Goal: Task Accomplishment & Management: Use online tool/utility

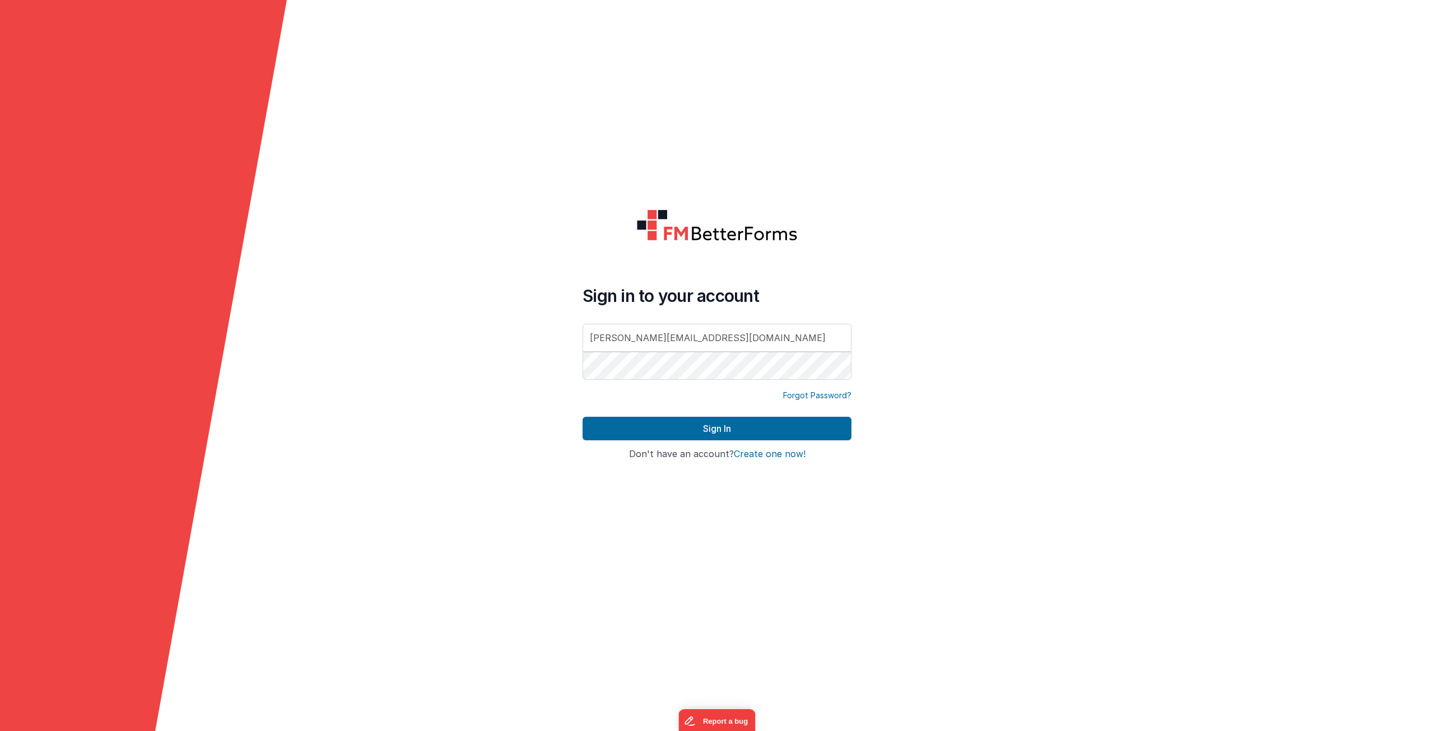
click at [665, 332] on input "antoine@digimidi.ch" at bounding box center [716, 338] width 269 height 28
type input "dba@drivesavers.com"
click at [644, 429] on button "Sign In" at bounding box center [716, 429] width 269 height 24
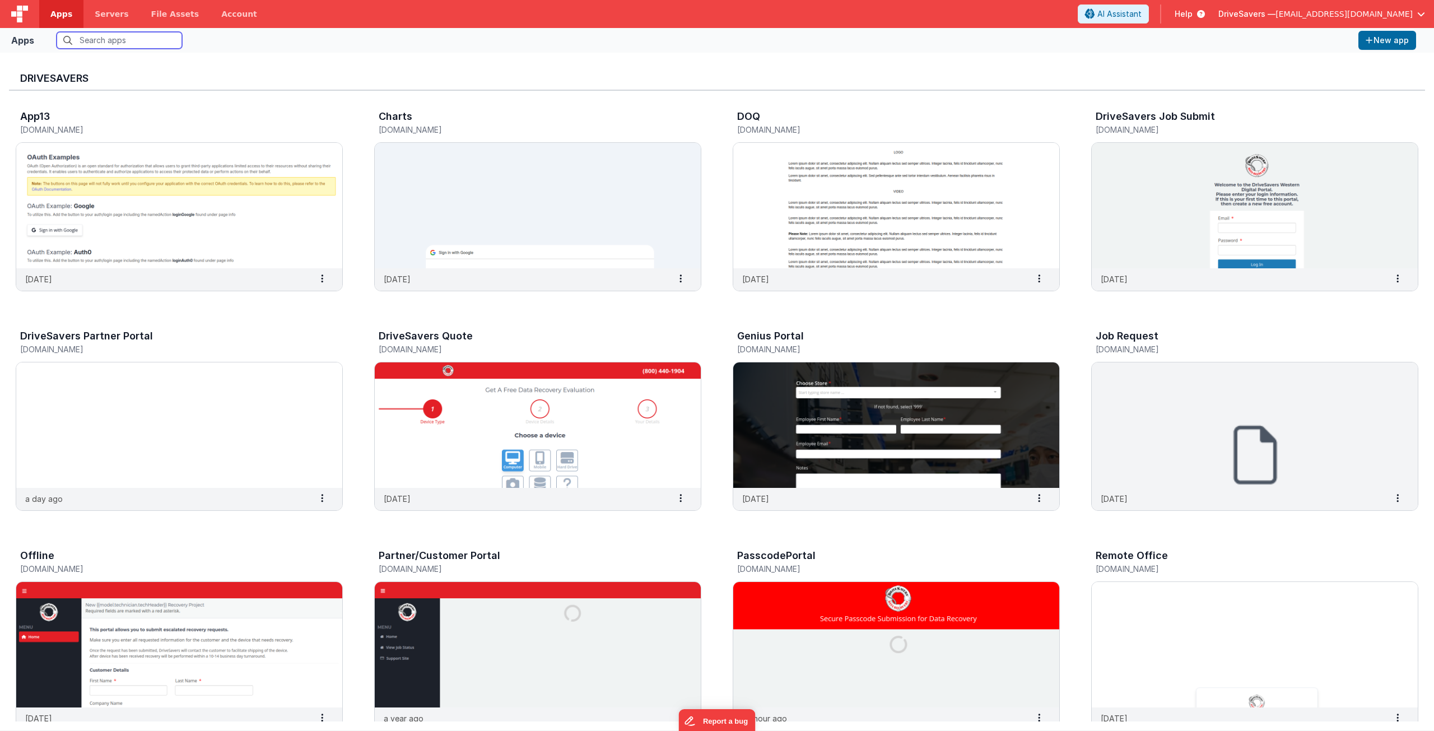
click at [108, 41] on input "text" at bounding box center [119, 40] width 125 height 17
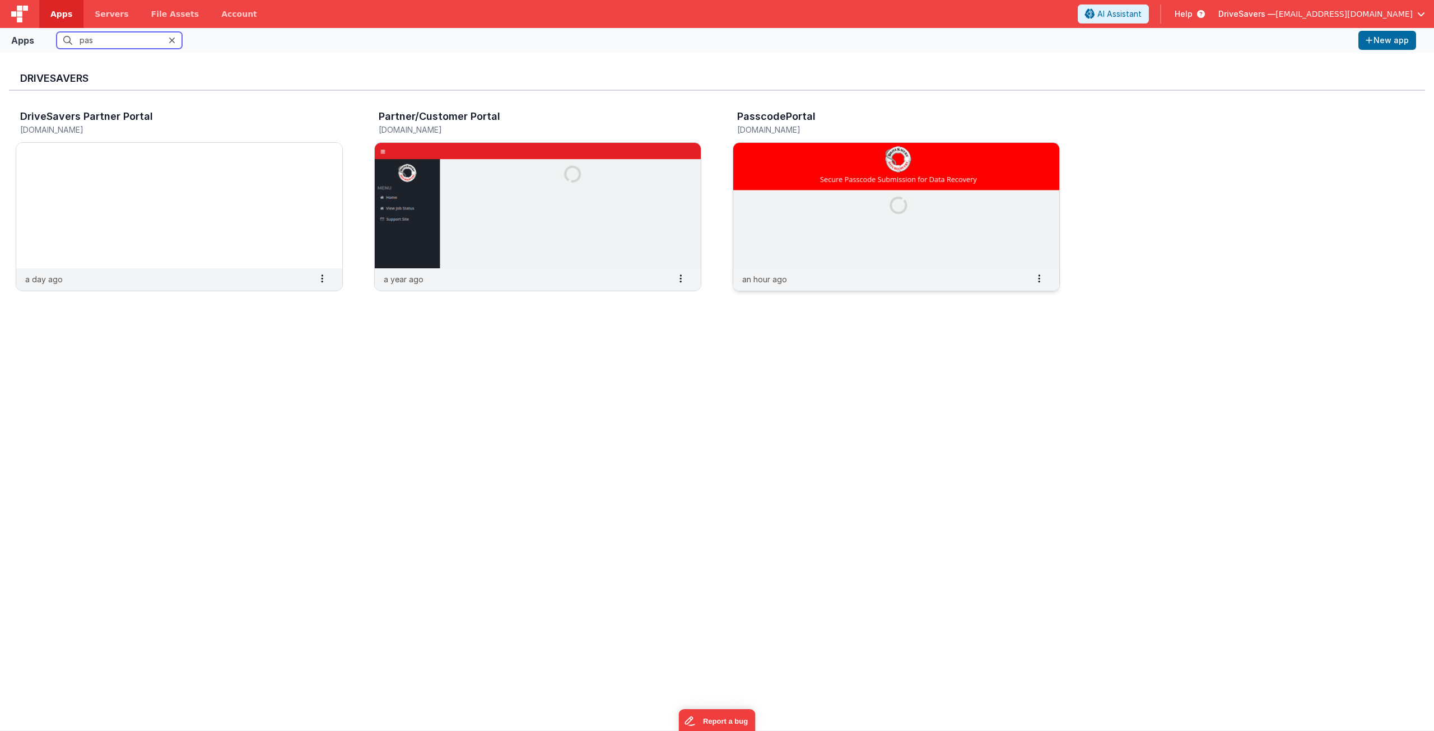
type input "pas"
click at [832, 176] on img at bounding box center [896, 205] width 326 height 125
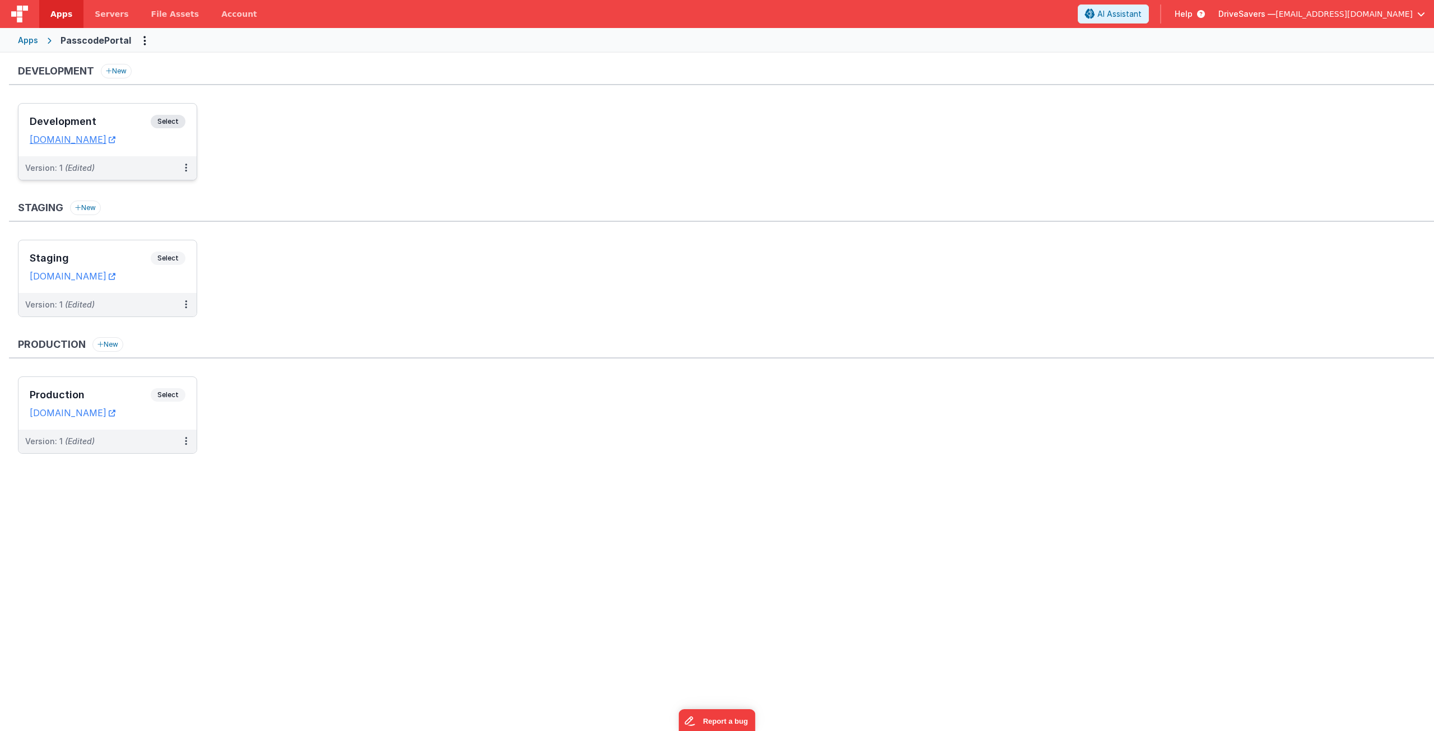
click at [120, 114] on div "Development Select URLs passcode.clientportal.cloud" at bounding box center [107, 130] width 178 height 53
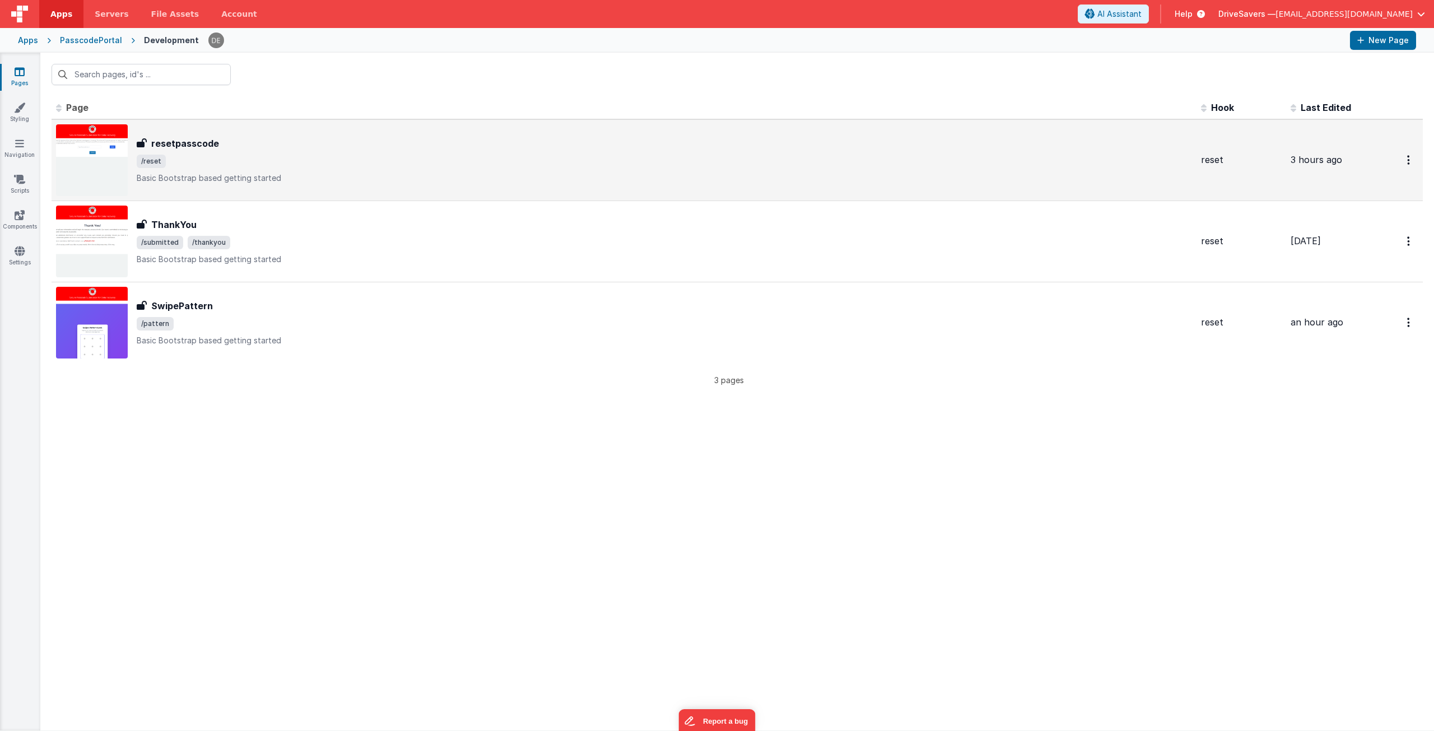
click at [318, 165] on span "/reset" at bounding box center [664, 161] width 1055 height 13
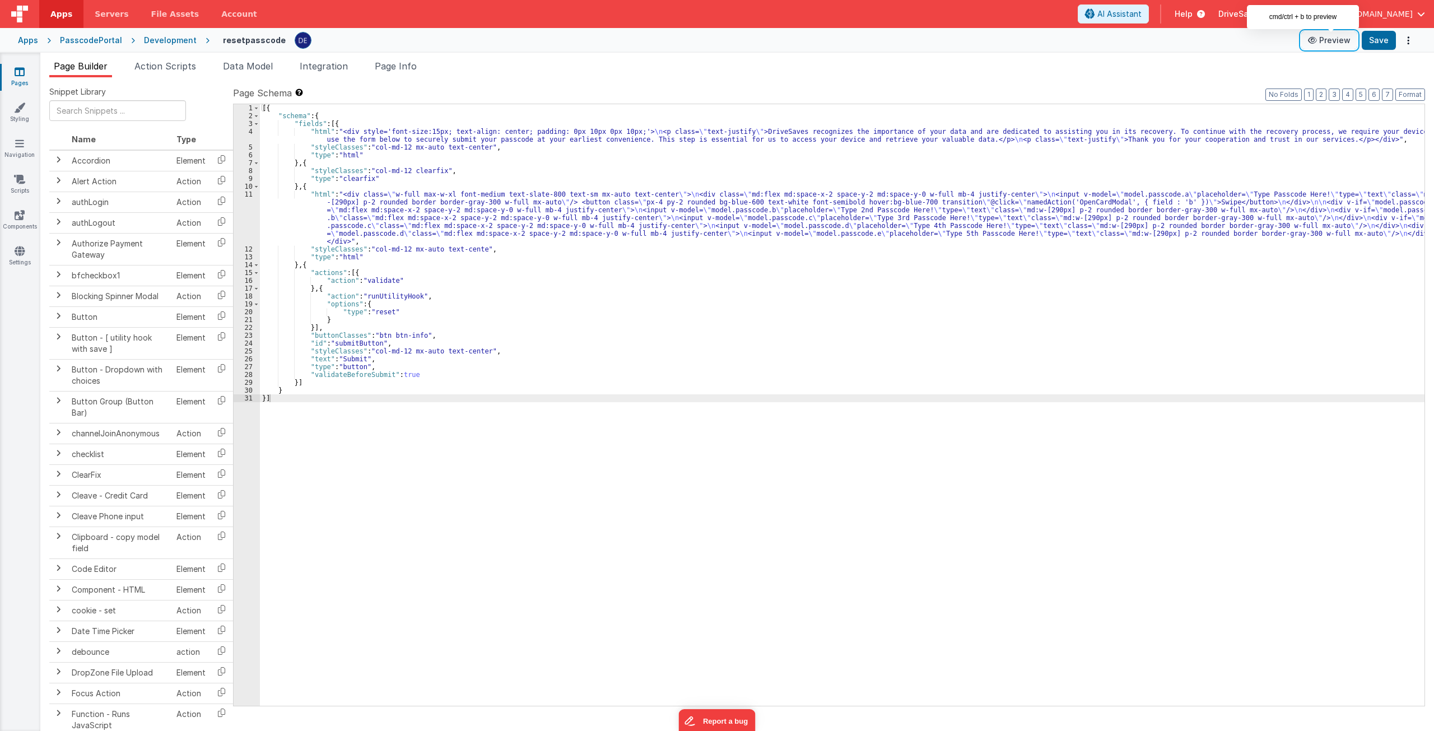
click at [1328, 45] on button "Preview" at bounding box center [1329, 40] width 56 height 18
click at [173, 41] on div "Development" at bounding box center [170, 40] width 53 height 11
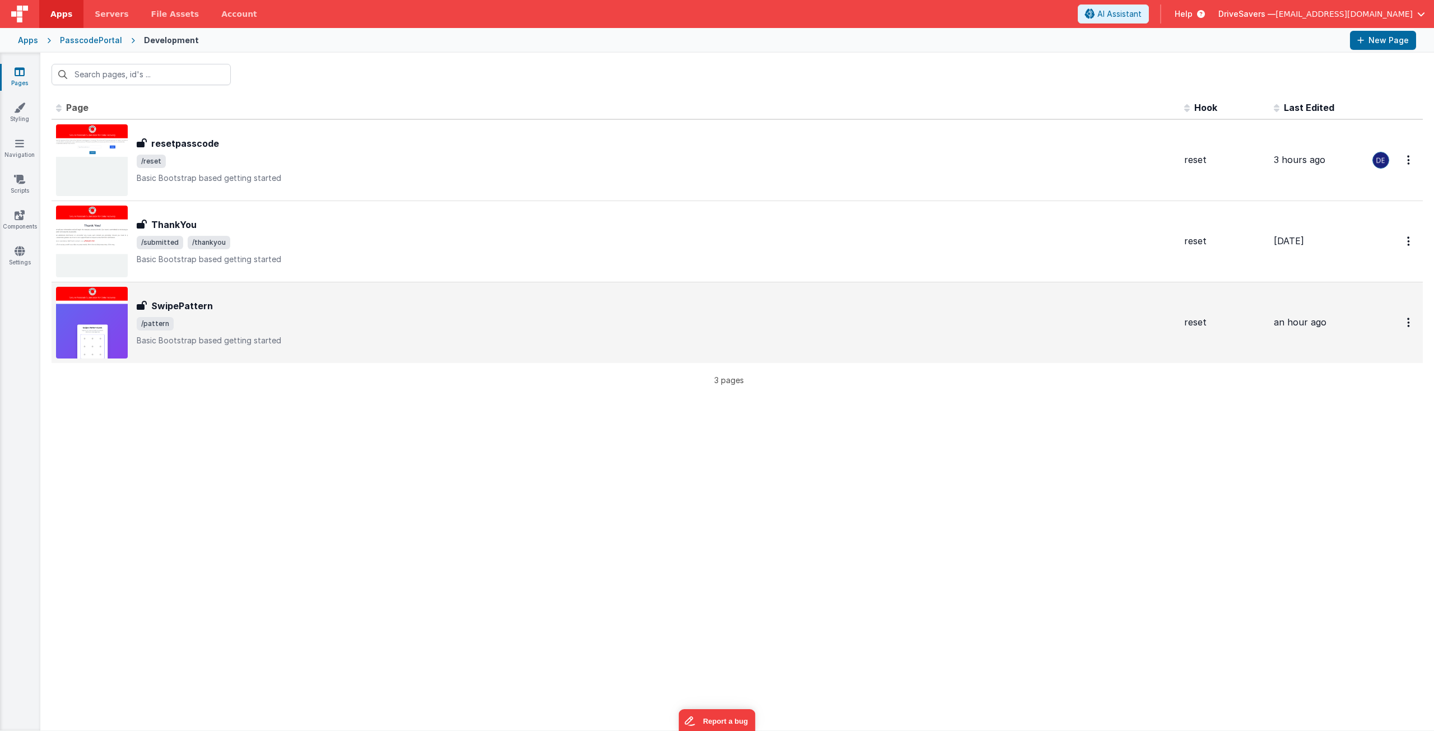
click at [223, 288] on div "SwipePattern SwipePattern /pattern Basic Bootstrap based getting started" at bounding box center [615, 323] width 1119 height 72
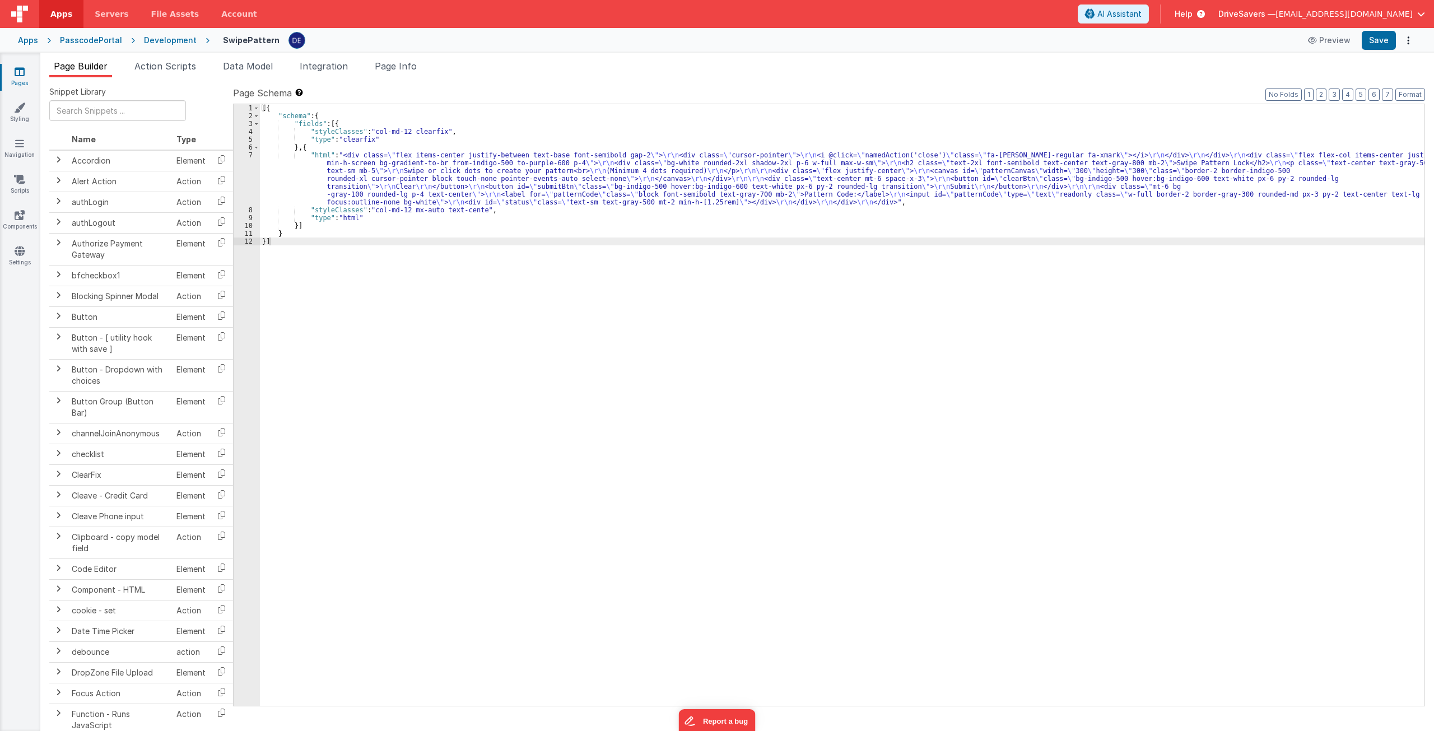
click at [364, 179] on div "[{ "schema" : { "fields" : [{ "styleClasses" : "col-md-12 clearfix" , "type" : …" at bounding box center [842, 412] width 1164 height 617
click at [326, 148] on div "[{ "schema" : { "fields" : [{ "styleClasses" : "col-md-12 clearfix" , "type" : …" at bounding box center [842, 412] width 1164 height 617
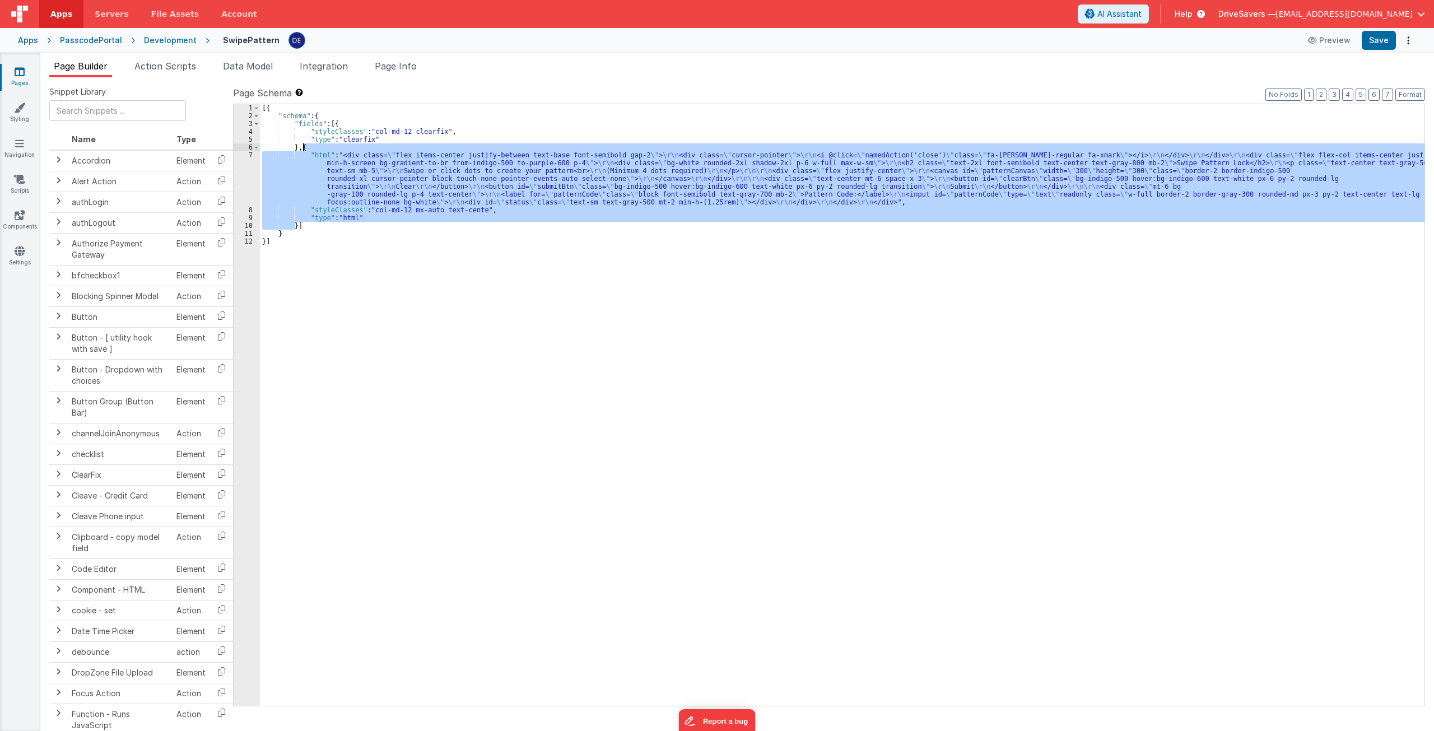
drag, startPoint x: 295, startPoint y: 227, endPoint x: 303, endPoint y: 146, distance: 81.6
click at [303, 146] on div "[{ "schema" : { "fields" : [{ "styleClasses" : "col-md-12 clearfix" , "type" : …" at bounding box center [842, 412] width 1164 height 617
click at [196, 71] on span "Action Scripts" at bounding box center [165, 65] width 62 height 11
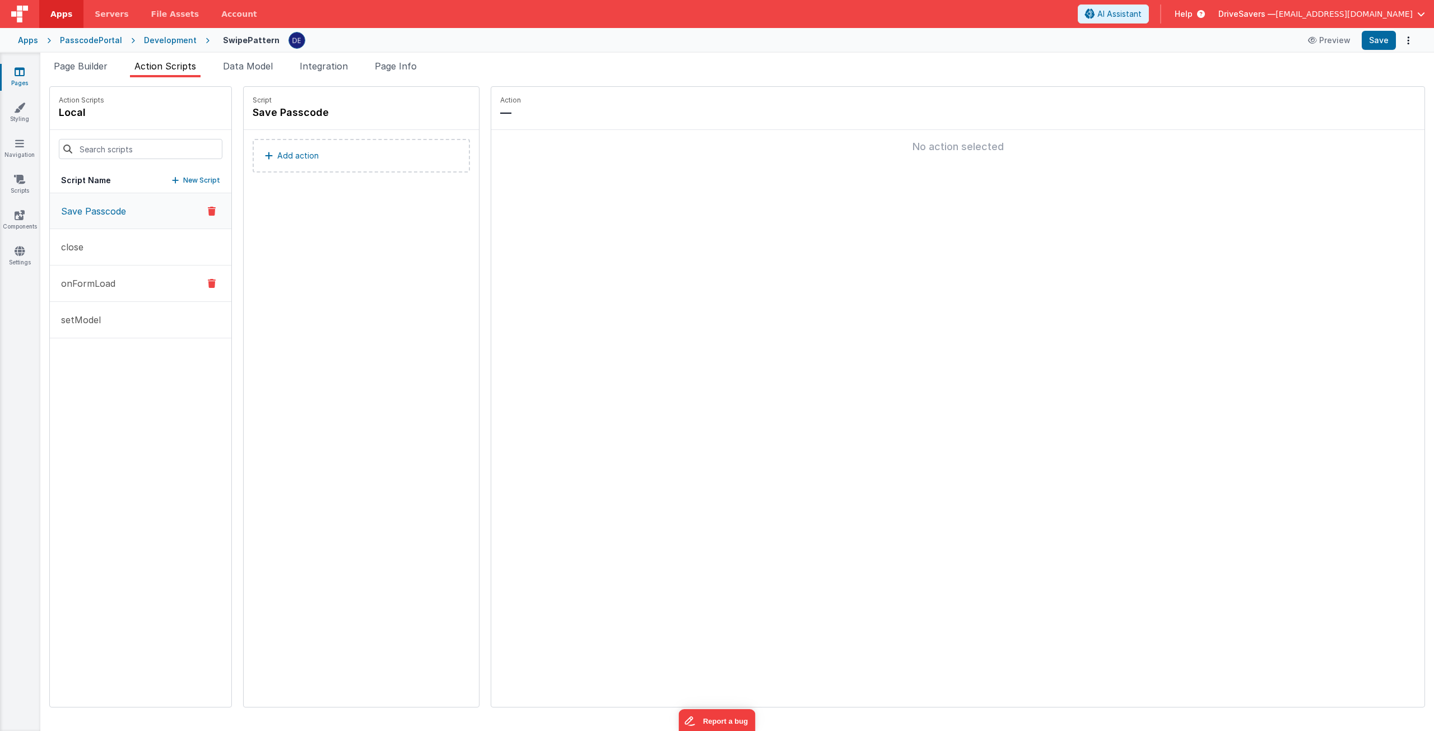
click at [134, 273] on button "onFormLoad" at bounding box center [140, 283] width 181 height 36
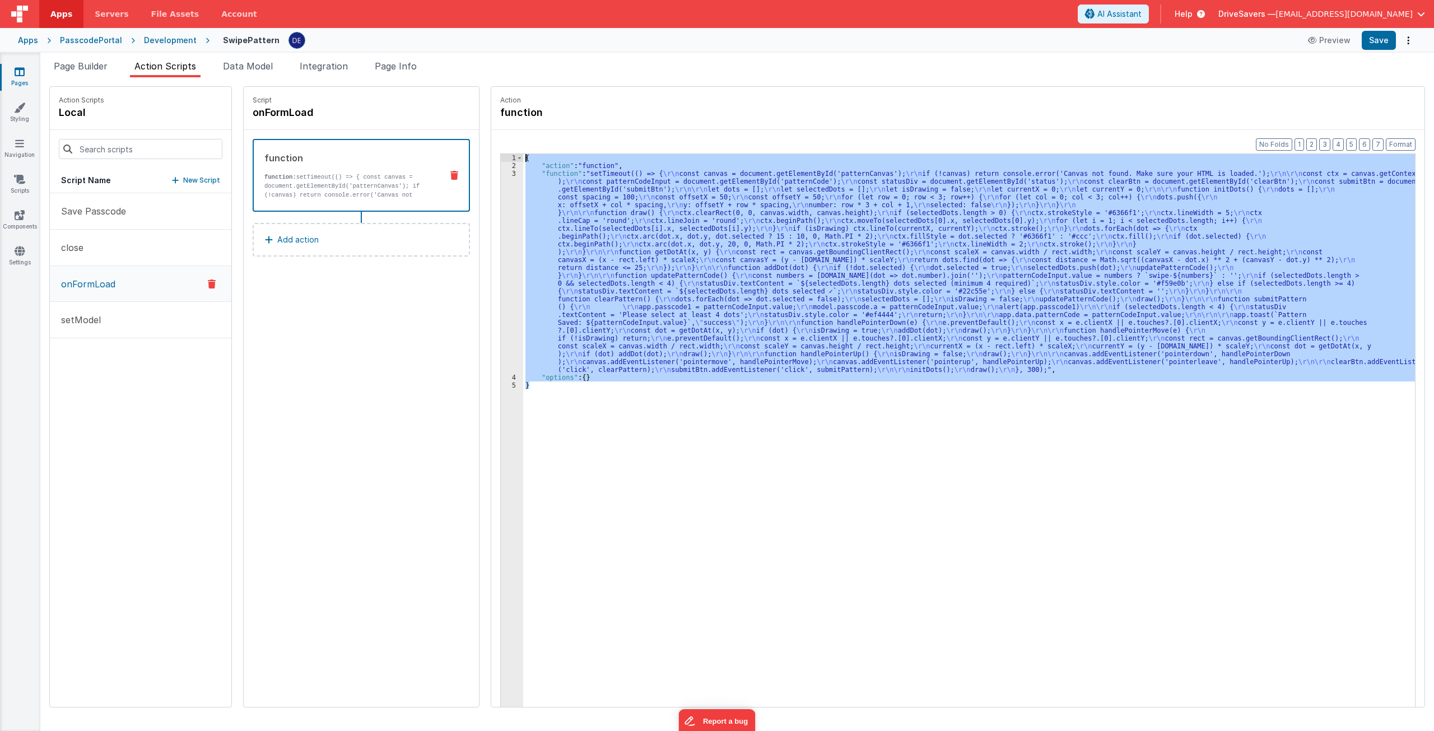
drag, startPoint x: 681, startPoint y: 413, endPoint x: 304, endPoint y: -30, distance: 582.1
click at [304, 0] on html "Apps Servers File Assets Account Some FUTURE Slot AI Assistant Help DriveSavers…" at bounding box center [717, 365] width 1434 height 731
click at [153, 39] on div "Development" at bounding box center [170, 40] width 53 height 11
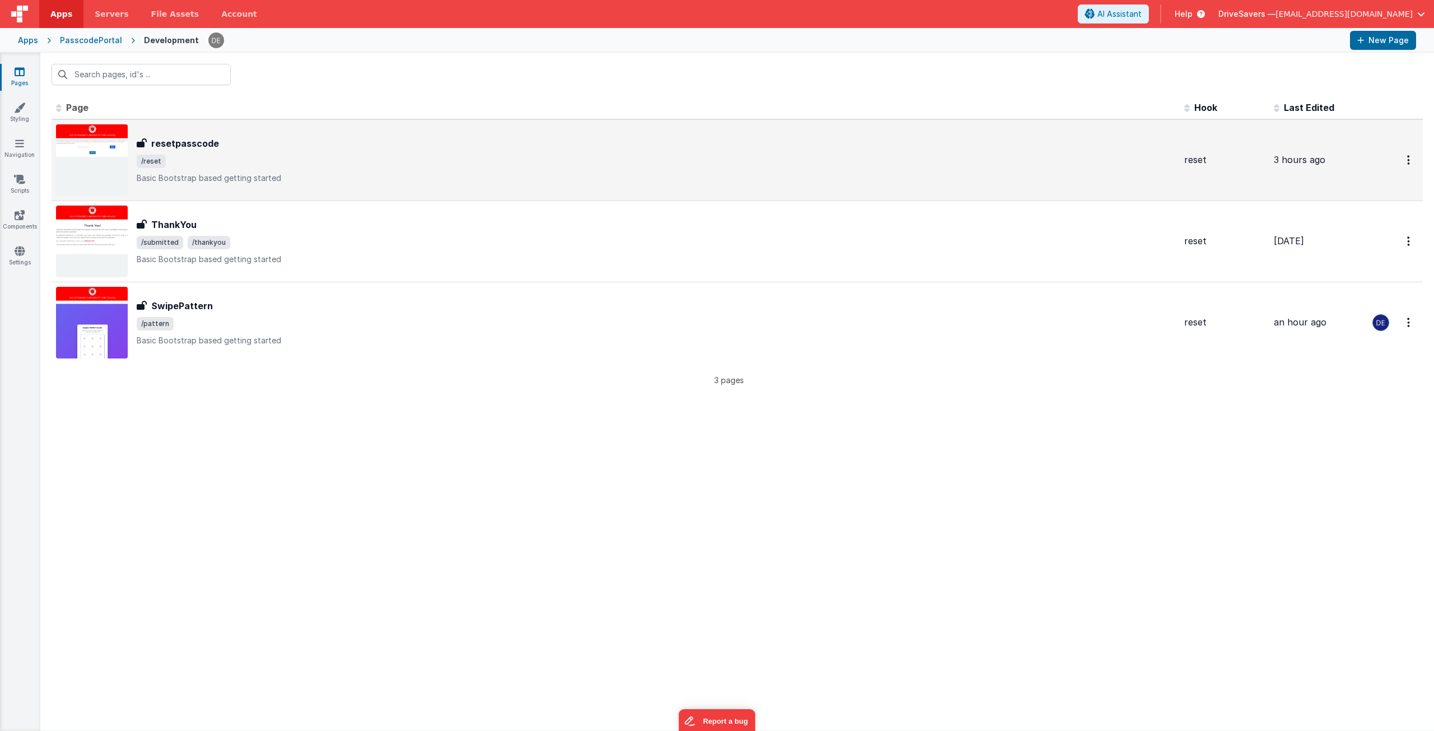
click at [225, 174] on p "Basic Bootstrap based getting started" at bounding box center [656, 178] width 1038 height 11
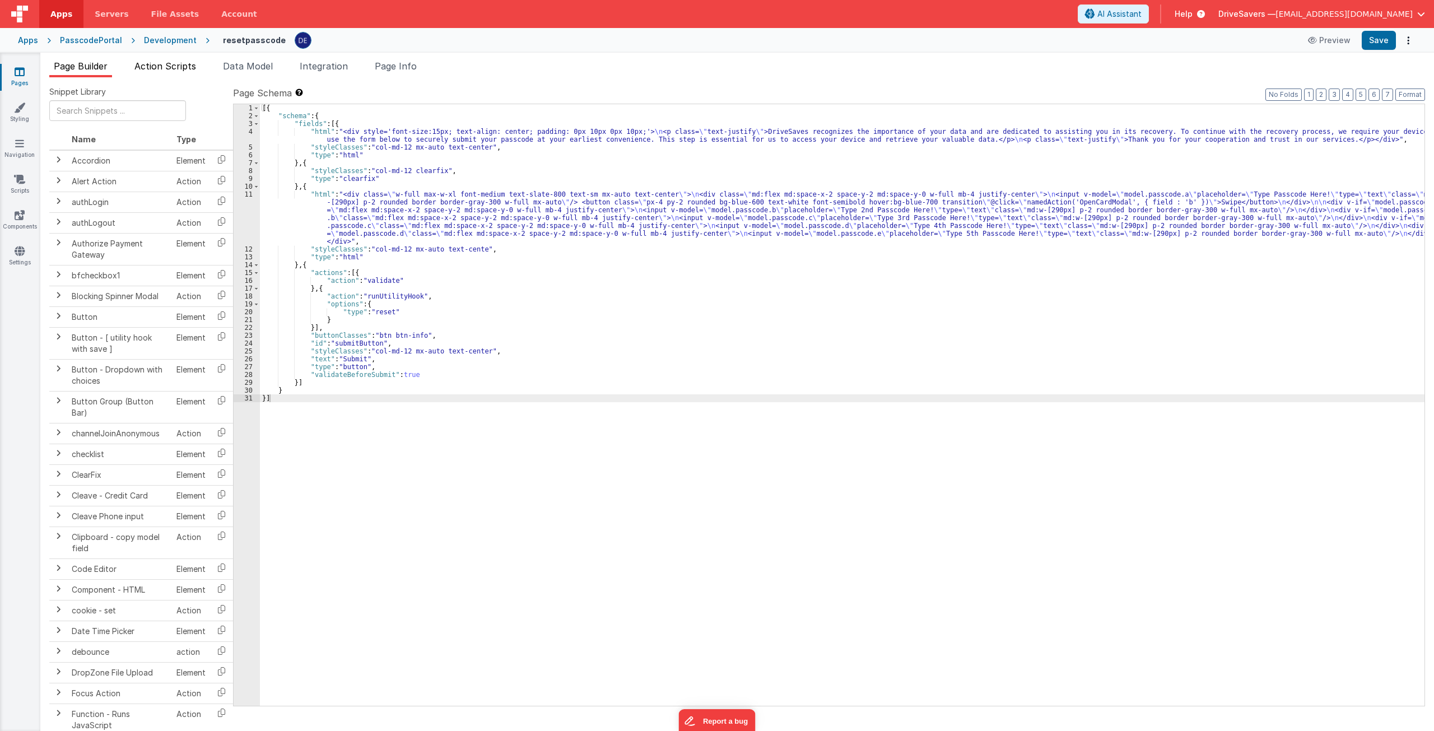
click at [187, 72] on li "Action Scripts" at bounding box center [165, 68] width 71 height 18
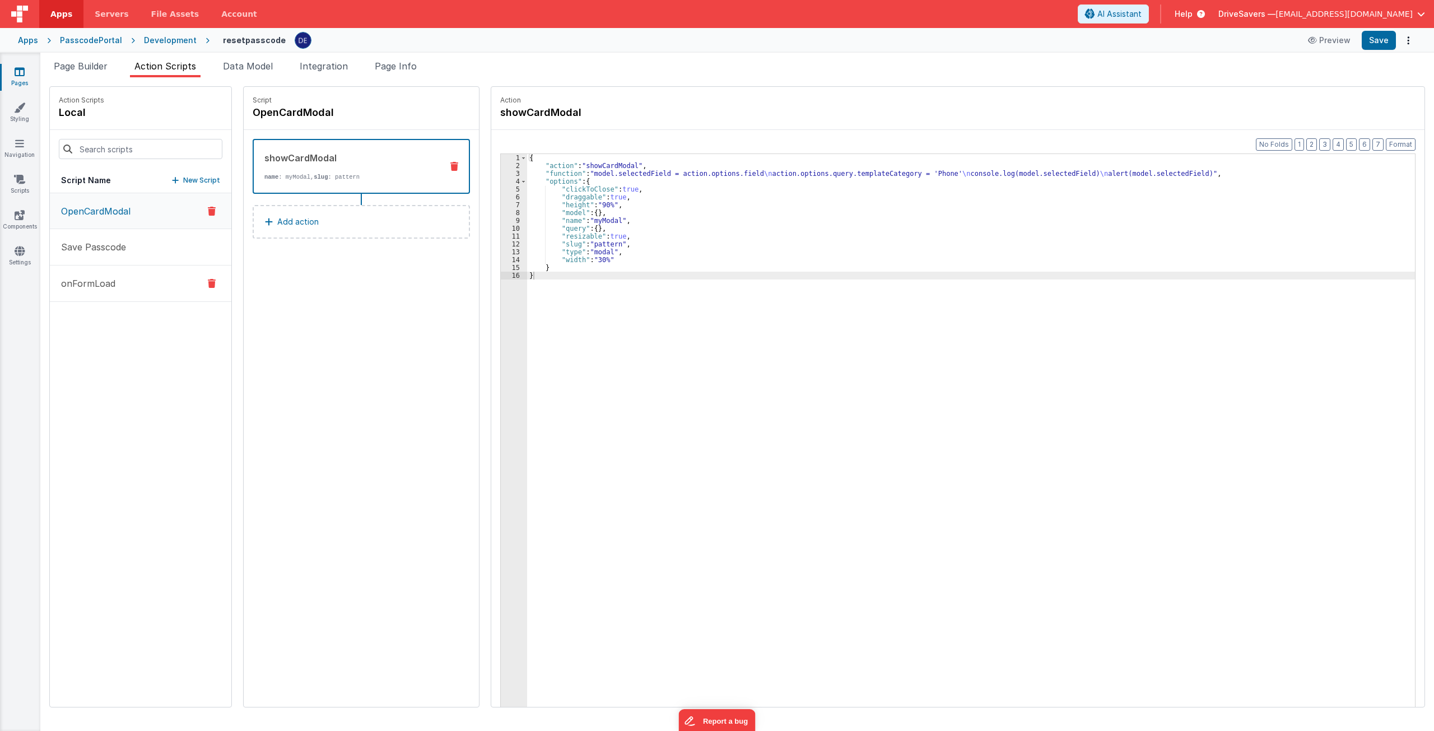
click at [132, 279] on button "onFormLoad" at bounding box center [140, 283] width 181 height 36
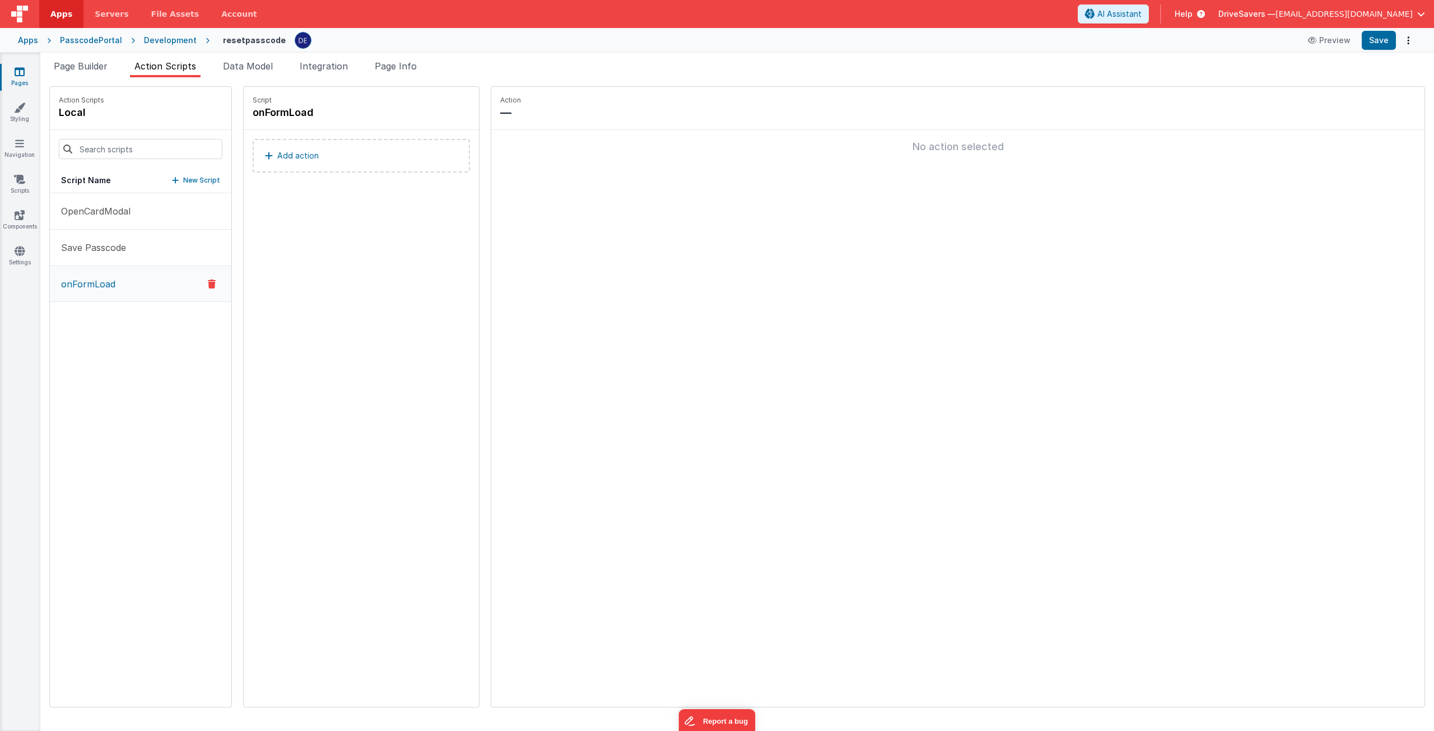
click at [426, 176] on div "Add action" at bounding box center [361, 161] width 235 height 63
click at [421, 164] on button "Add action" at bounding box center [361, 156] width 217 height 34
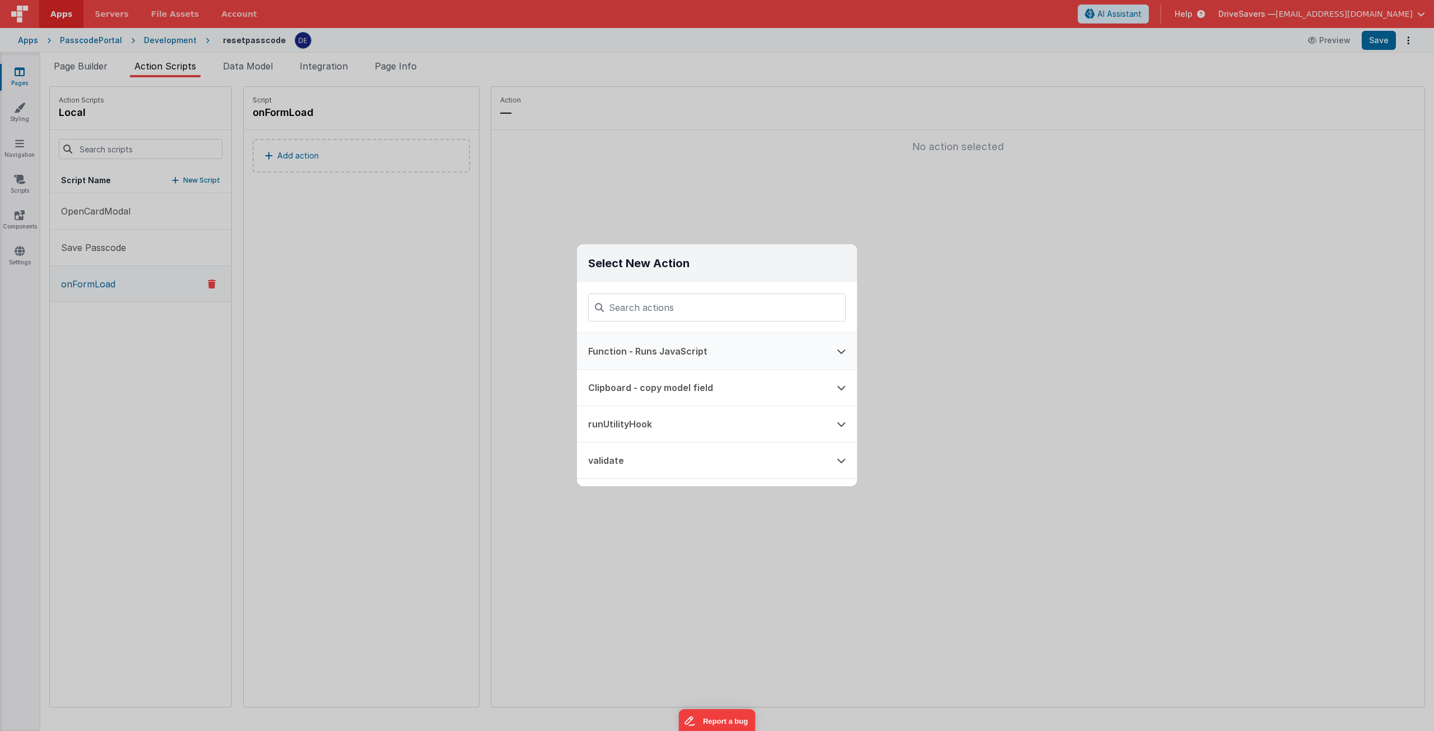
click at [632, 346] on button "Function - Runs JavaScript" at bounding box center [701, 351] width 249 height 36
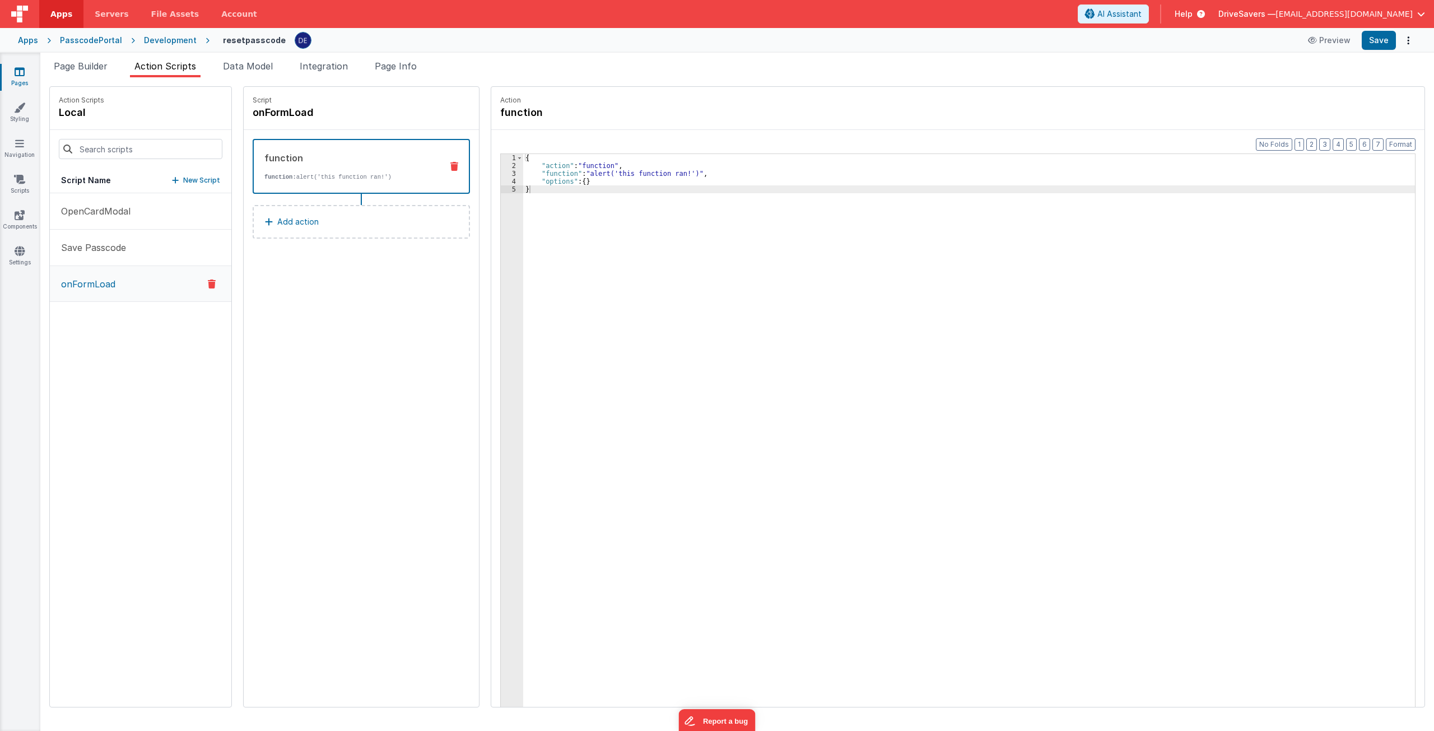
click at [603, 235] on div "{ "action" : "function" , "function" : "alert('this function ran!')" , "options…" at bounding box center [974, 455] width 902 height 603
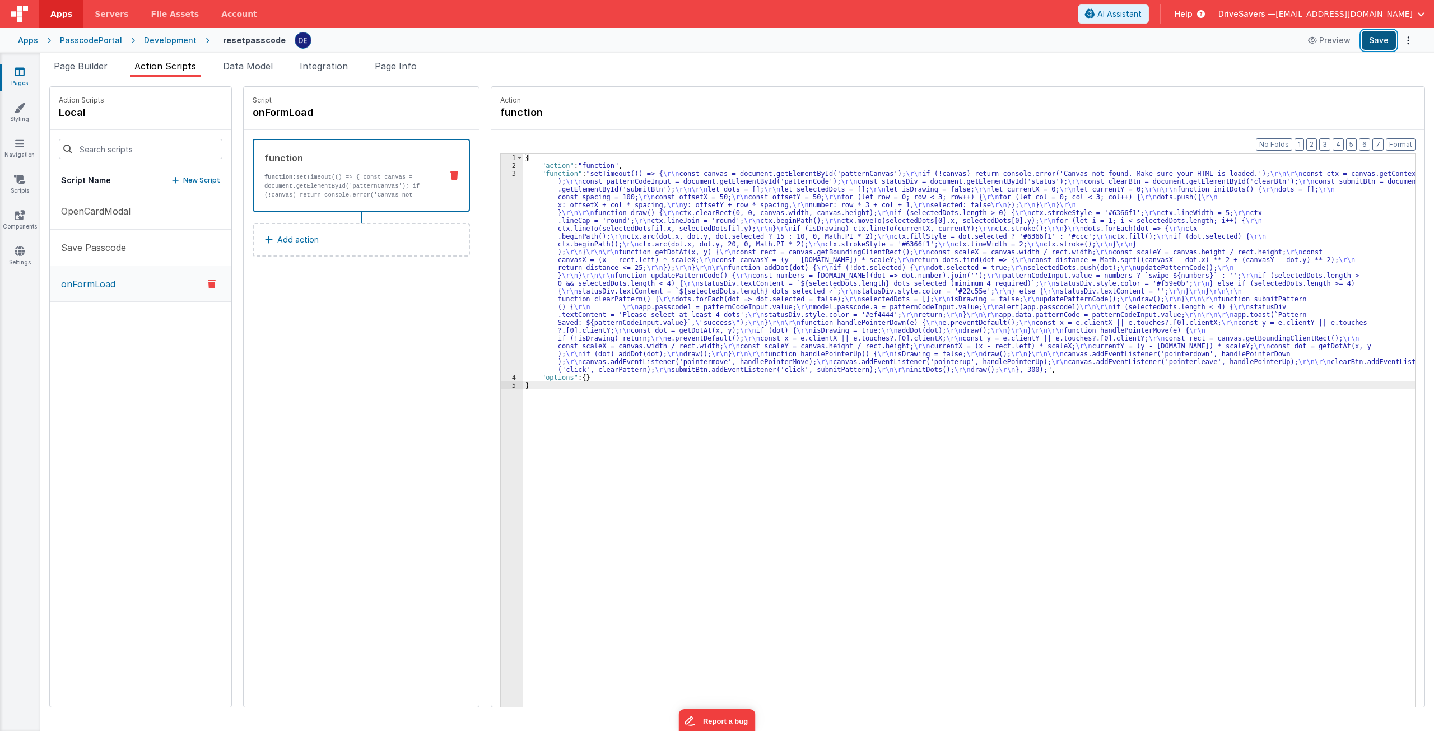
click at [1370, 47] on button "Save" at bounding box center [1379, 40] width 34 height 19
click at [161, 39] on div "Development" at bounding box center [170, 40] width 53 height 11
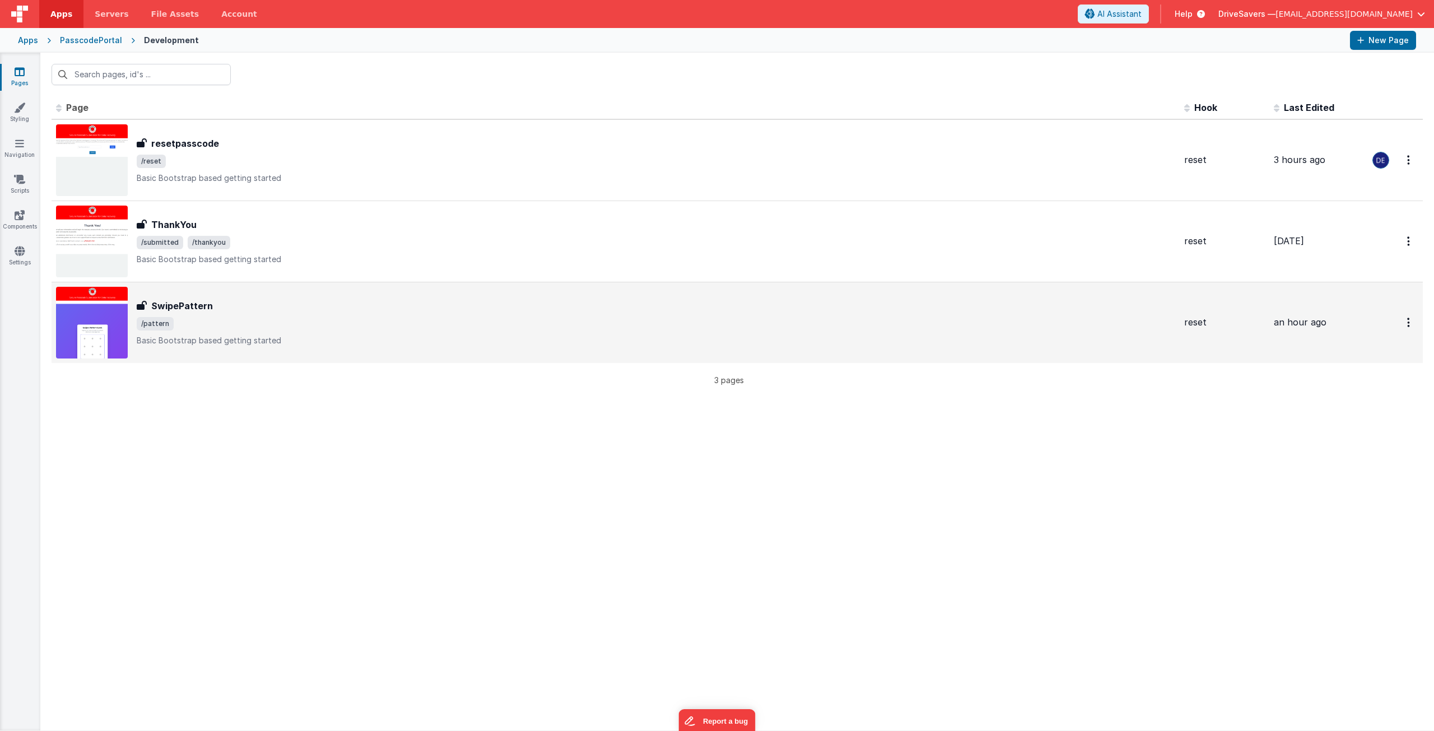
click at [236, 306] on div "SwipePattern" at bounding box center [656, 305] width 1038 height 13
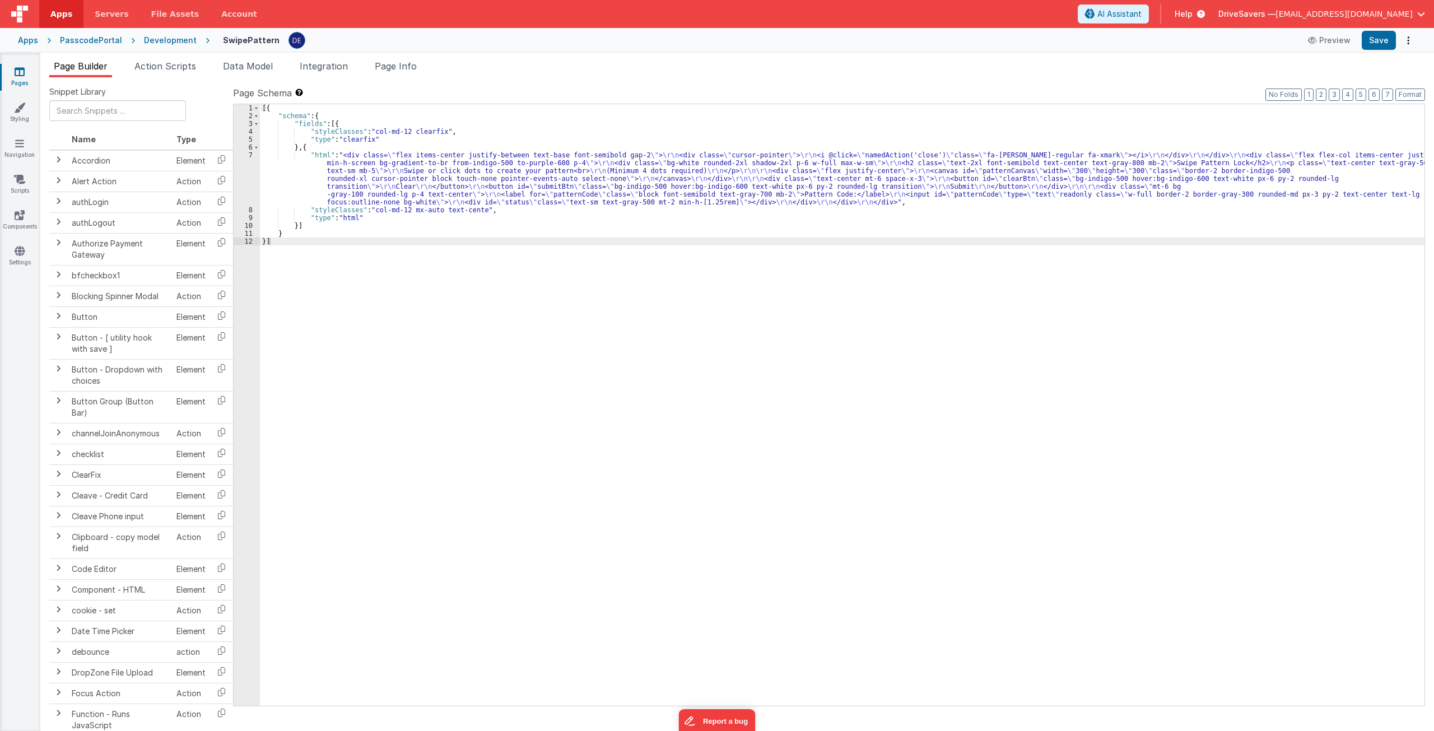
click at [330, 145] on div "[{ "schema" : { "fields" : [{ "styleClasses" : "col-md-12 clearfix" , "type" : …" at bounding box center [842, 412] width 1164 height 617
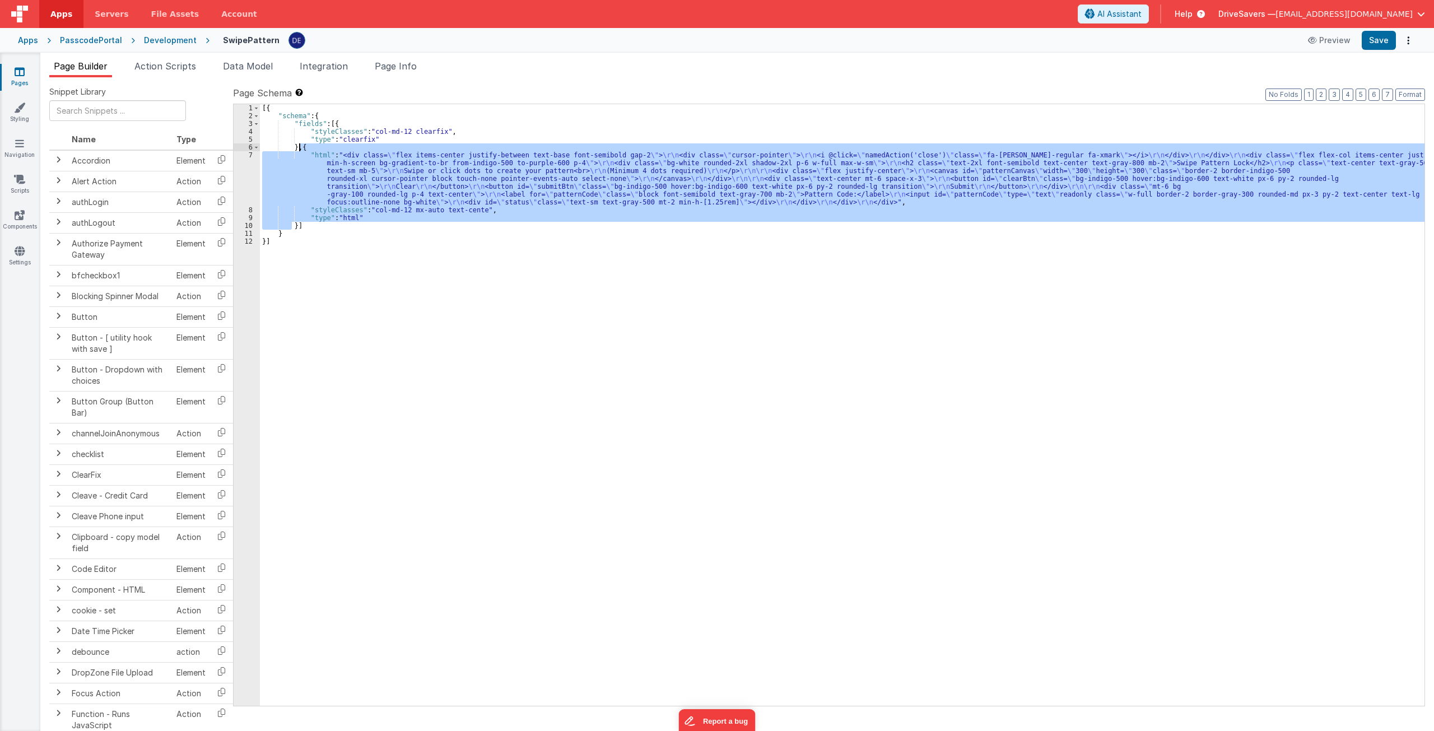
drag, startPoint x: 293, startPoint y: 227, endPoint x: 298, endPoint y: 145, distance: 81.9
click at [298, 145] on div "[{ "schema" : { "fields" : [{ "styleClasses" : "col-md-12 clearfix" , "type" : …" at bounding box center [842, 412] width 1164 height 617
click at [189, 62] on span "Action Scripts" at bounding box center [165, 65] width 62 height 11
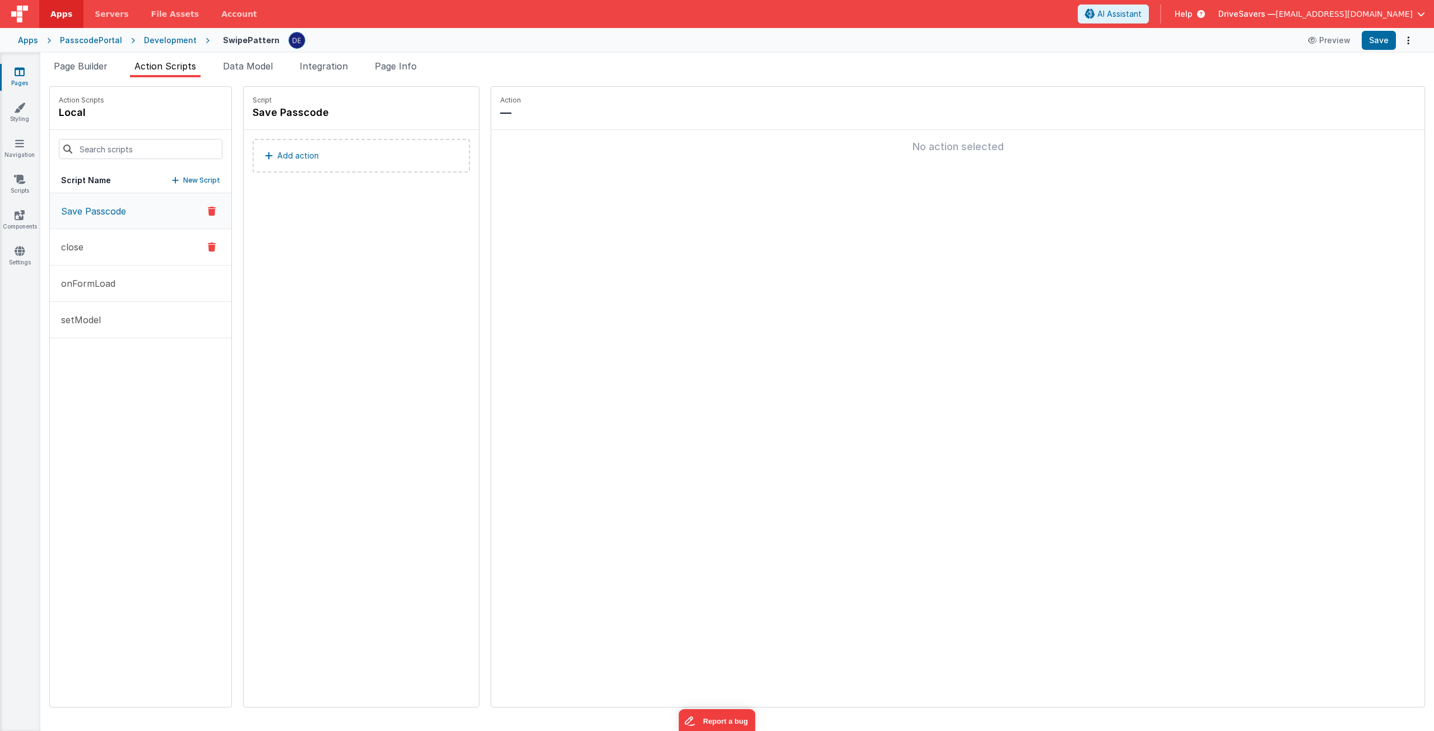
click at [138, 244] on button "close" at bounding box center [140, 247] width 181 height 36
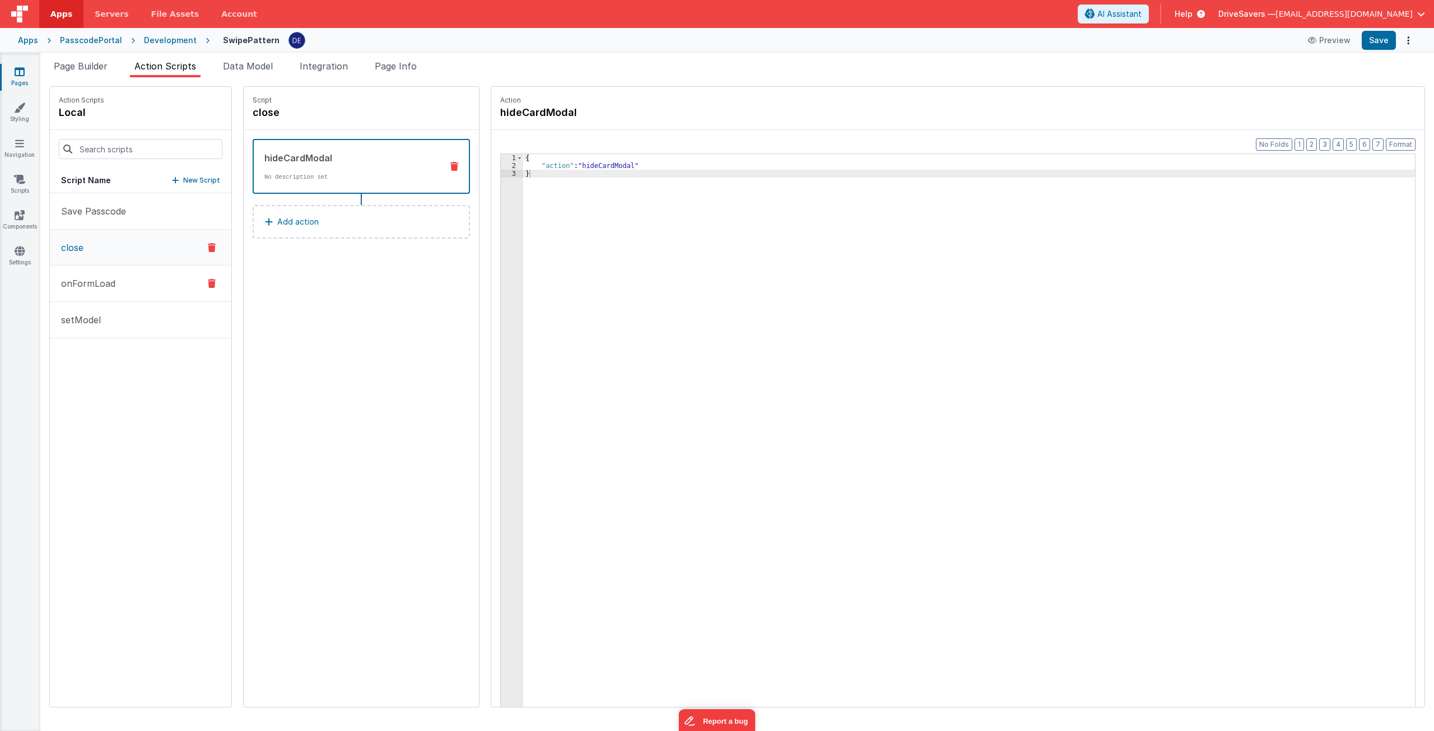
click at [131, 279] on button "onFormLoad" at bounding box center [140, 283] width 181 height 36
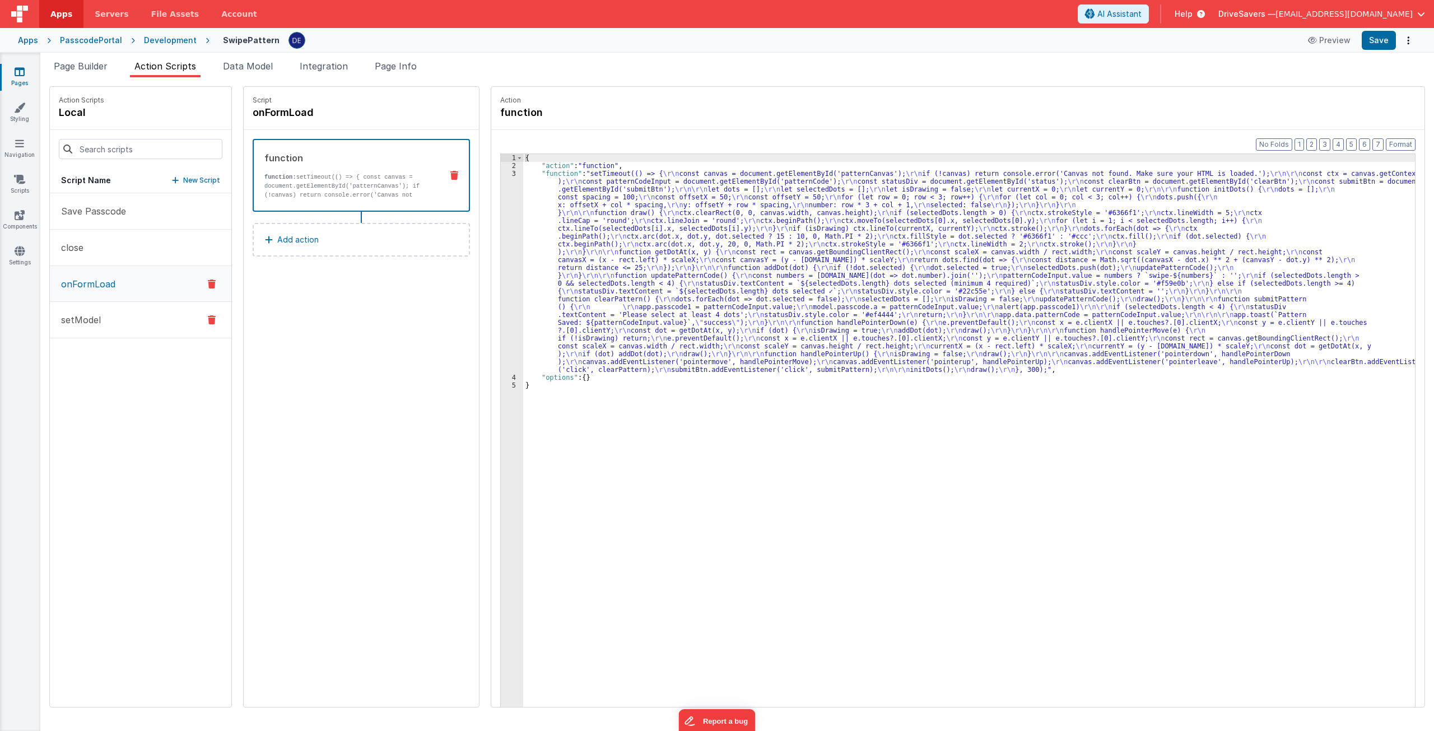
click at [131, 317] on button "setModel" at bounding box center [140, 320] width 181 height 36
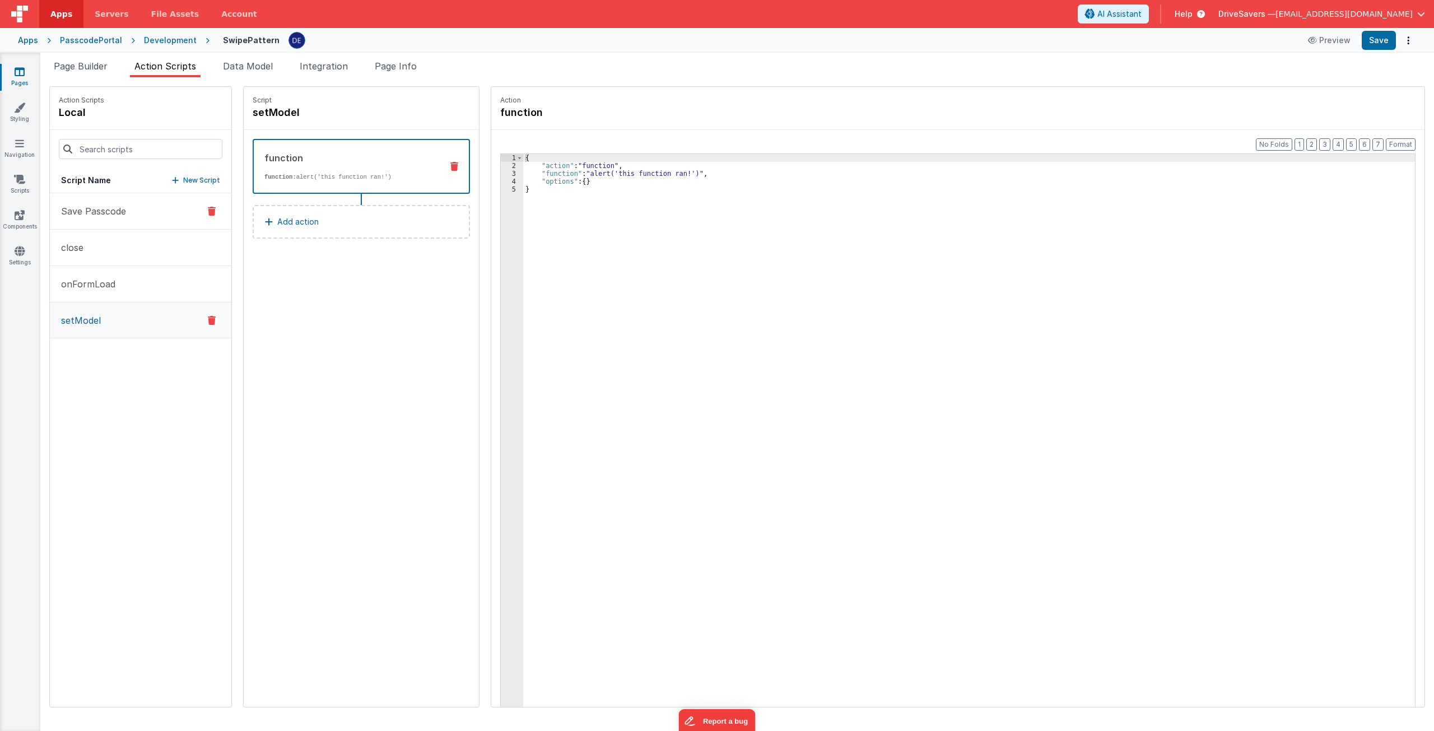
click at [127, 221] on button "Save Passcode" at bounding box center [140, 211] width 181 height 36
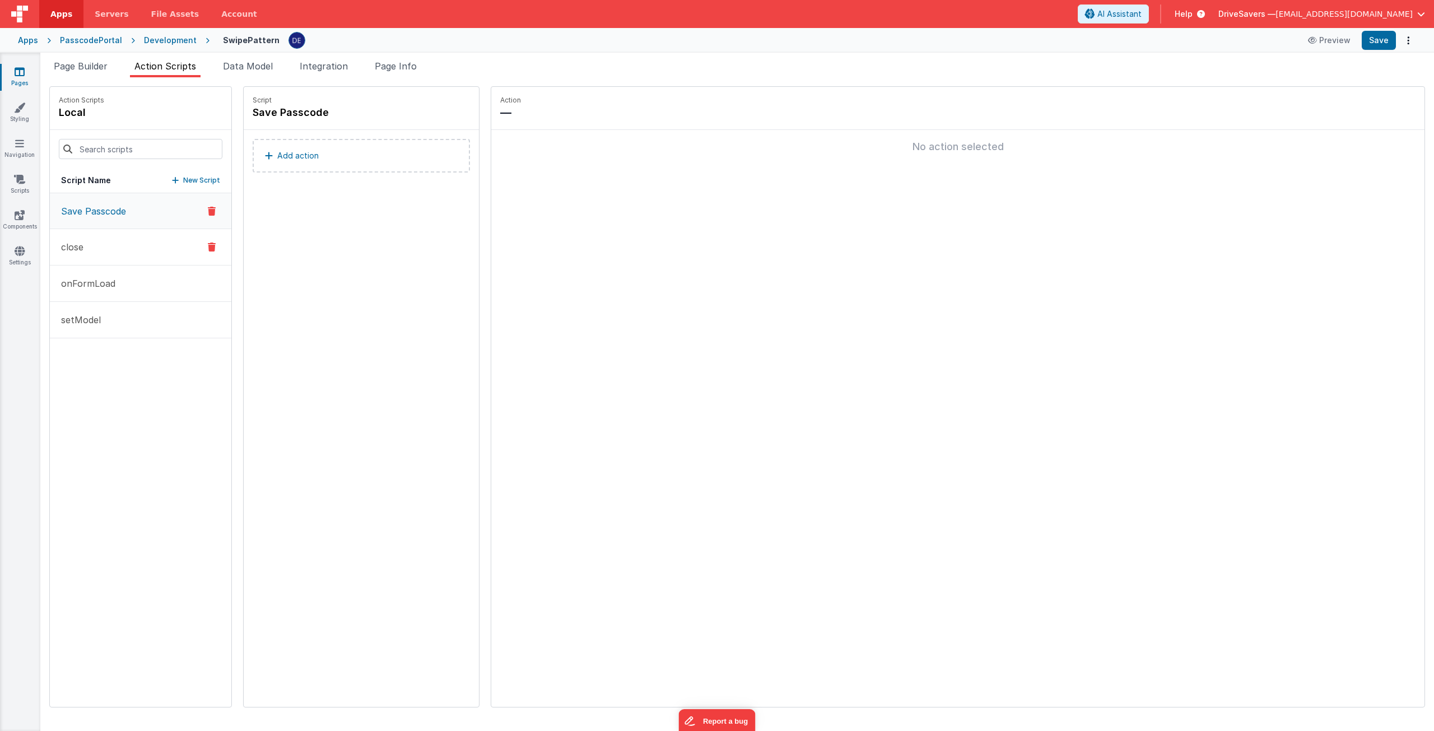
click at [127, 253] on button "close" at bounding box center [140, 247] width 181 height 36
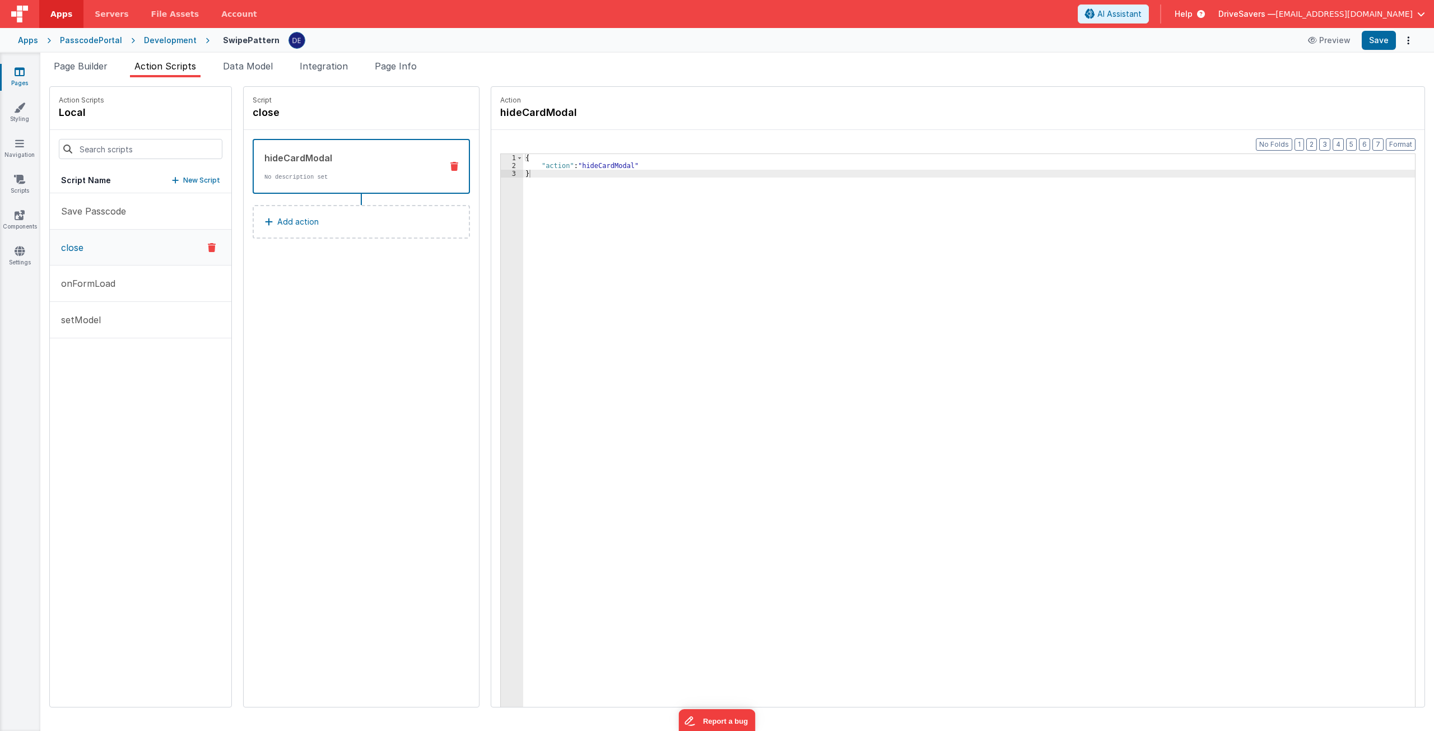
click at [107, 84] on div "Snippet Library Name Type Accordion Element Alert Action Action authLogin Actio…" at bounding box center [737, 404] width 1394 height 654
click at [91, 67] on span "Page Builder" at bounding box center [81, 65] width 54 height 11
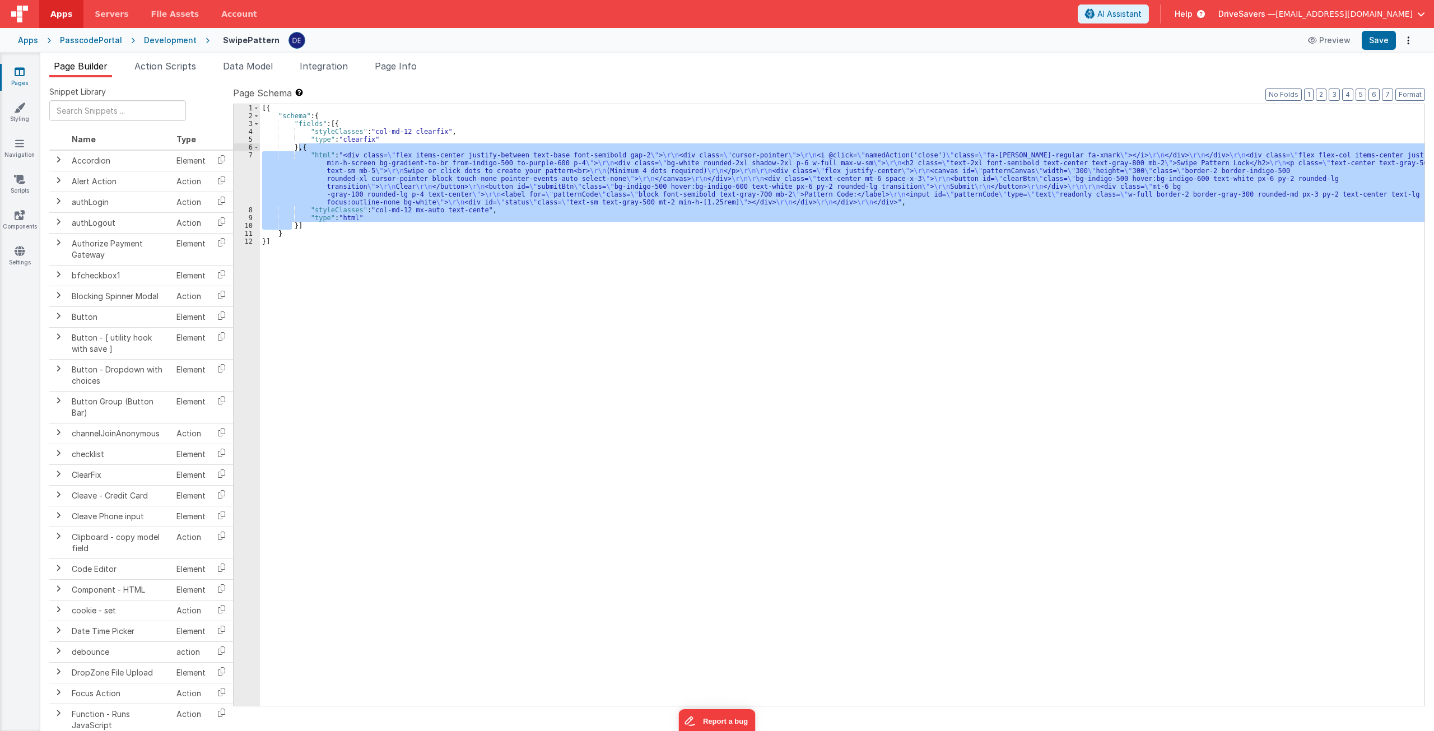
click at [353, 218] on div "[{ "schema" : { "fields" : [{ "styleClasses" : "col-md-12 clearfix" , "type" : …" at bounding box center [842, 405] width 1164 height 602
drag, startPoint x: 302, startPoint y: 146, endPoint x: 296, endPoint y: 225, distance: 79.2
click at [296, 225] on div "[{ "schema" : { "fields" : [{ "styleClasses" : "col-md-12 clearfix" , "type" : …" at bounding box center [842, 412] width 1164 height 617
click at [178, 46] on div "Apps PasscodePortal Development SwipePattern Preview Save" at bounding box center [717, 40] width 1434 height 25
click at [178, 40] on div "Development" at bounding box center [170, 40] width 53 height 11
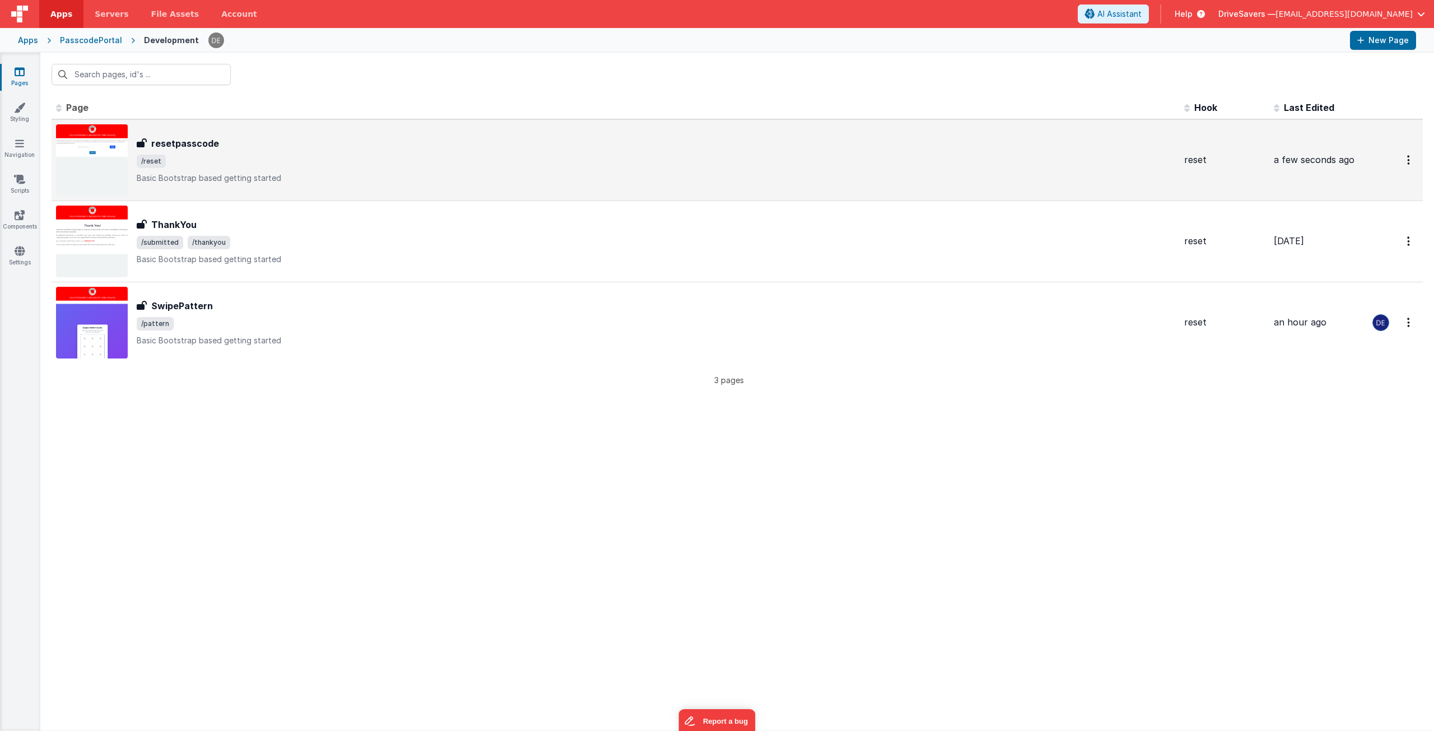
click at [254, 176] on p "Basic Bootstrap based getting started" at bounding box center [656, 178] width 1038 height 11
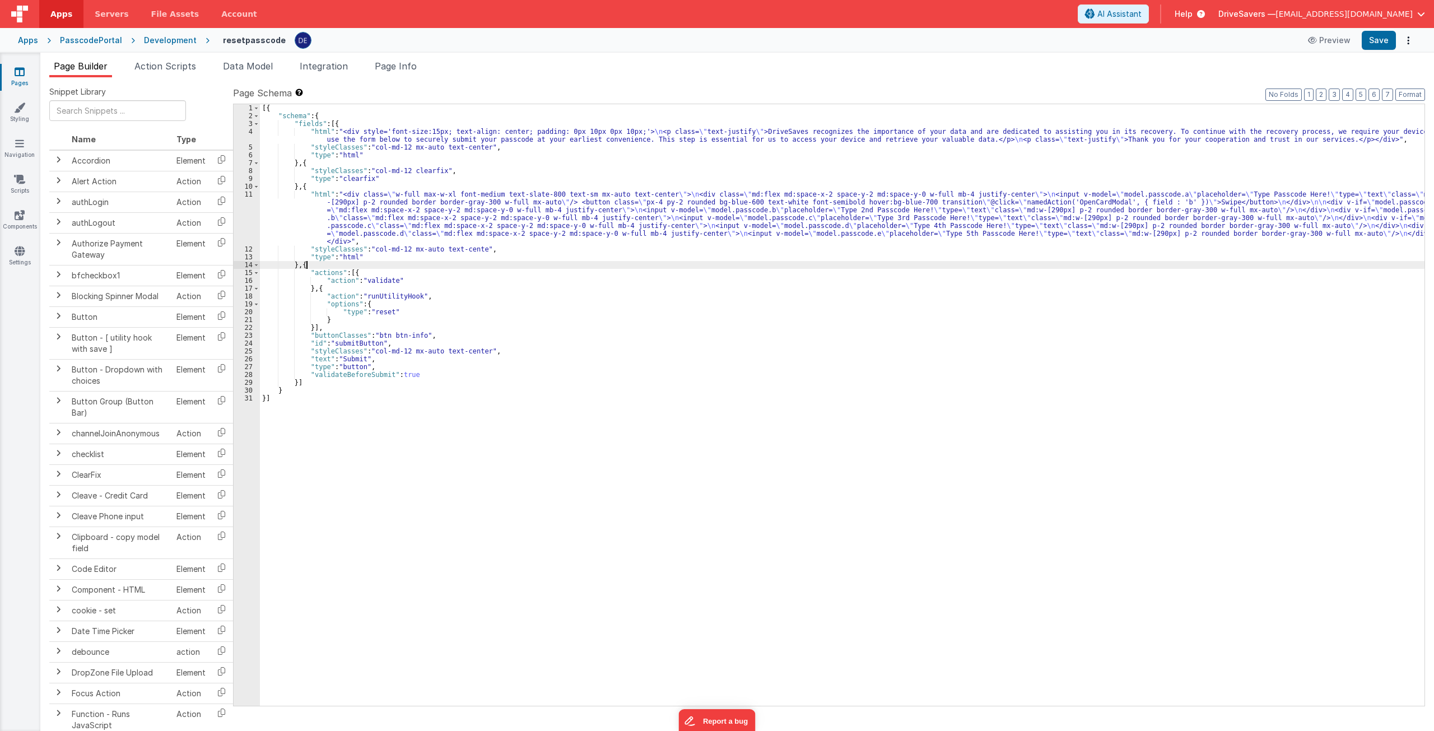
click at [309, 263] on div "[{ "schema" : { "fields" : [{ "html" : "<div style='font-size:15px; text-align:…" at bounding box center [842, 412] width 1164 height 617
click at [295, 383] on div "[{ "schema" : { "fields" : [{ "html" : "<div style='font-size:15px; text-align:…" at bounding box center [842, 412] width 1164 height 617
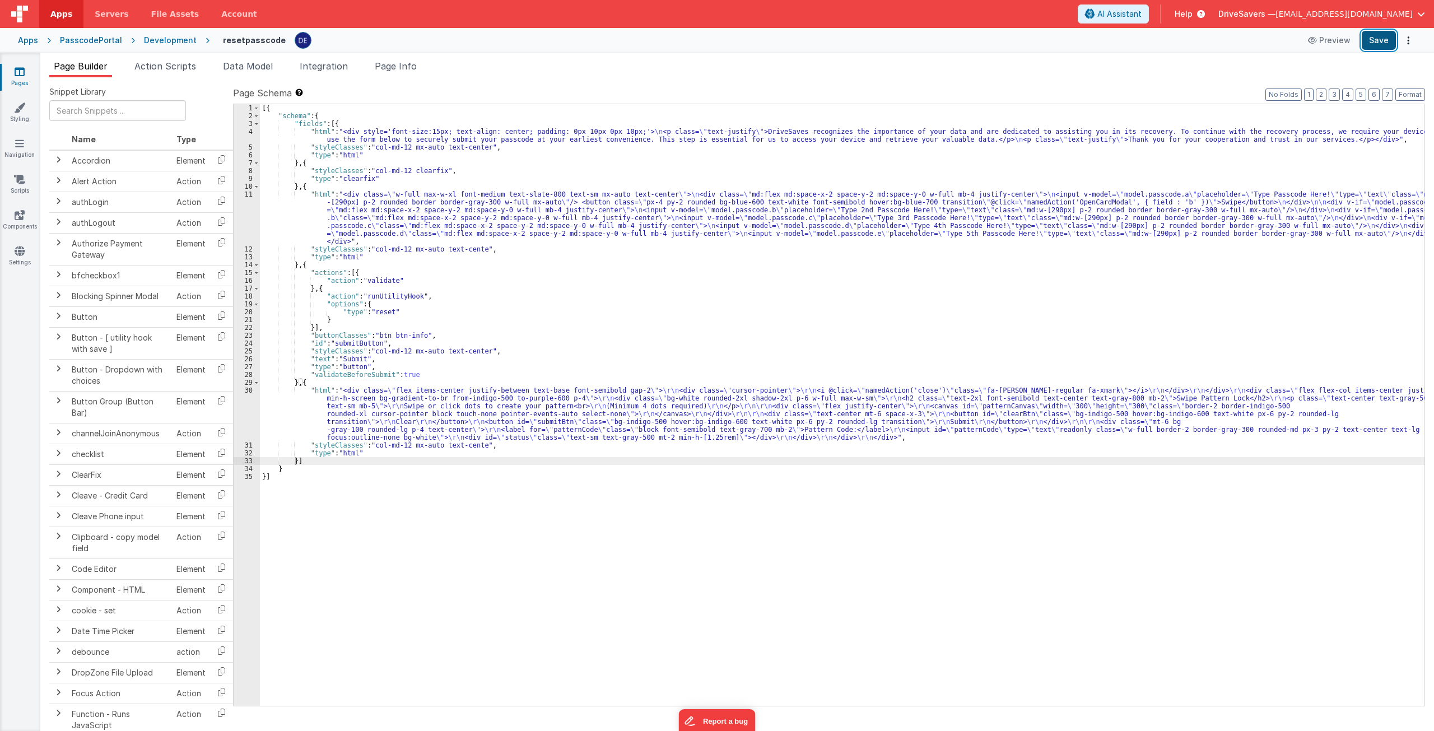
click at [1376, 41] on button "Save" at bounding box center [1379, 40] width 34 height 19
click at [423, 205] on div "[{ "schema" : { "fields" : [{ "html" : "<div style='font-size:15px; text-align:…" at bounding box center [842, 412] width 1164 height 617
click at [253, 210] on div "11" at bounding box center [247, 217] width 26 height 55
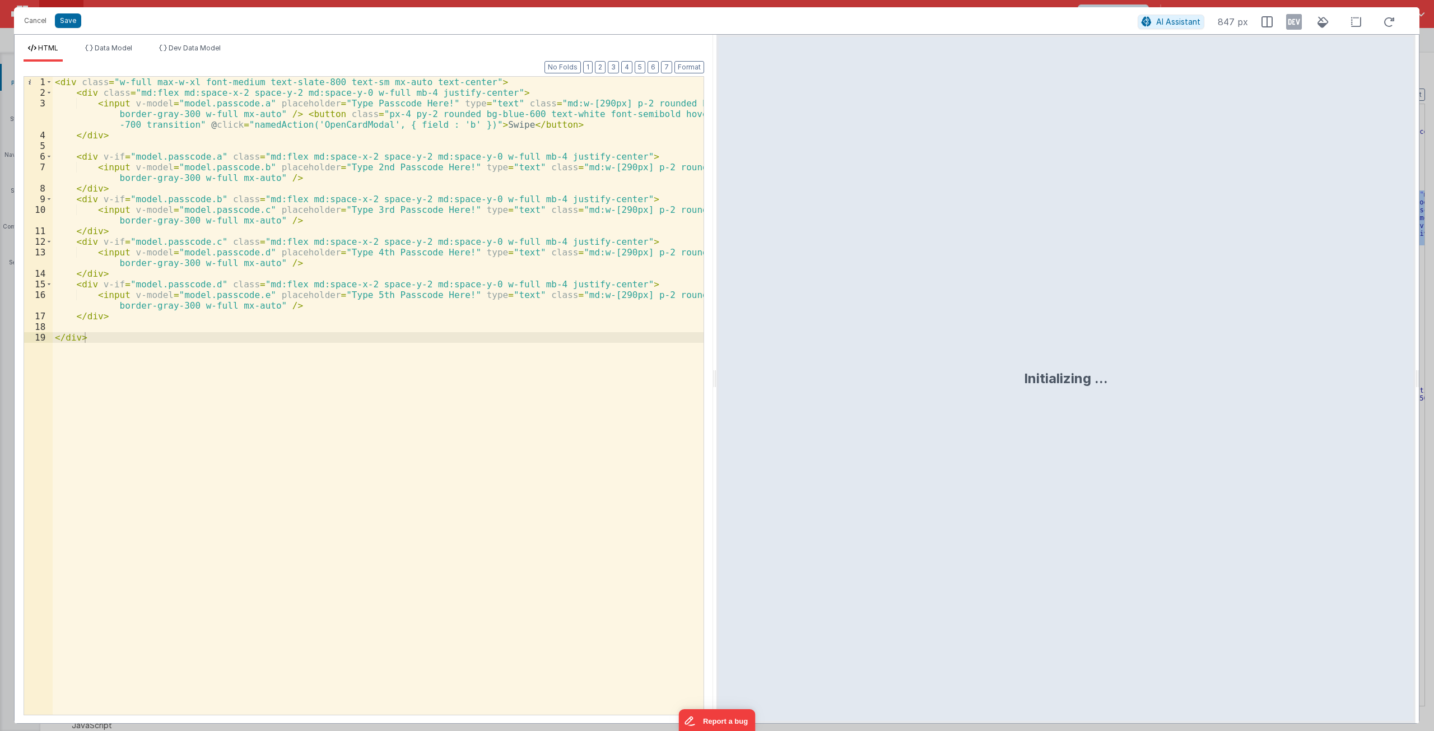
click at [183, 99] on div "< div class = "w-full max-w-xl font-medium text-slate-800 text-sm mx-auto text-…" at bounding box center [378, 406] width 651 height 659
drag, startPoint x: 183, startPoint y: 99, endPoint x: 250, endPoint y: 100, distance: 67.2
click at [250, 100] on div "< div class = "w-full max-w-xl font-medium text-slate-800 text-sm mx-auto text-…" at bounding box center [378, 406] width 651 height 659
click at [30, 18] on button "Cancel" at bounding box center [35, 21] width 34 height 16
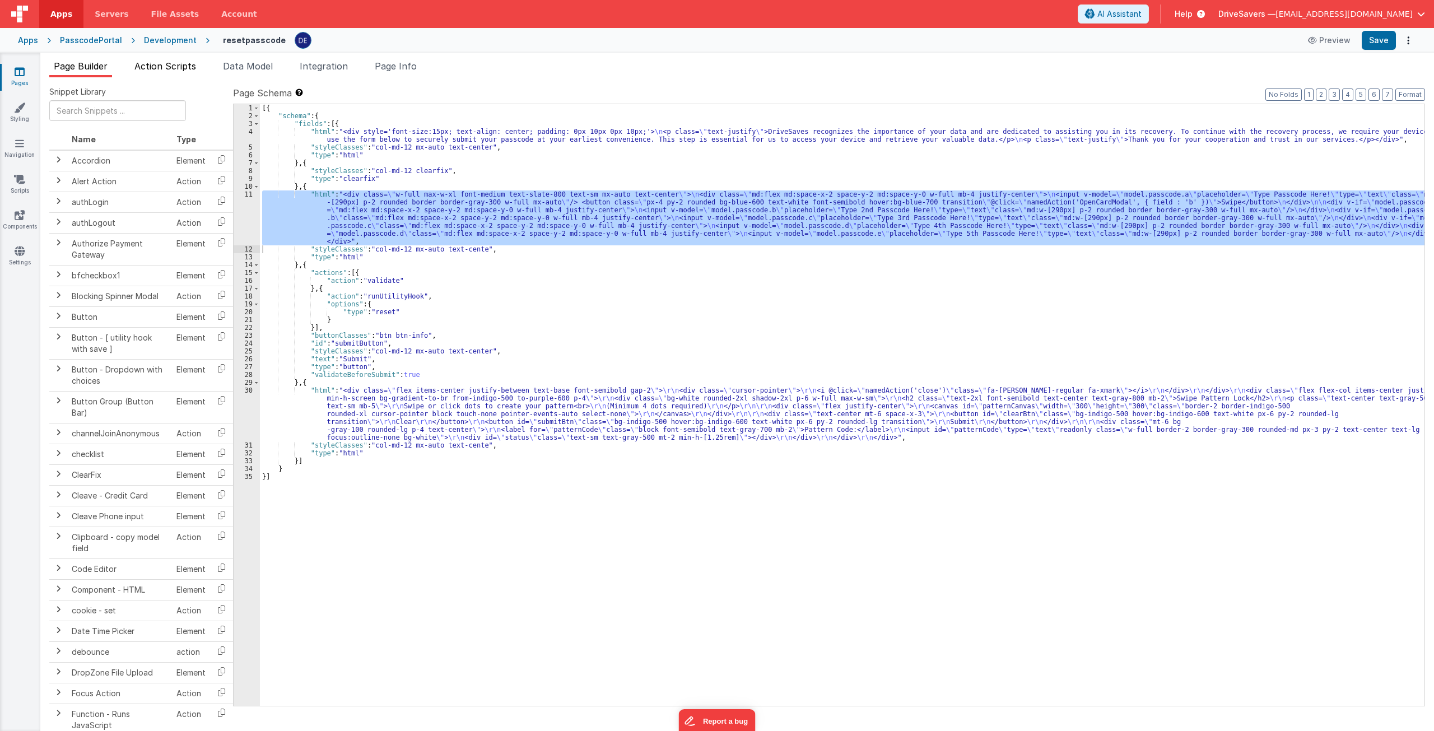
click at [146, 66] on span "Action Scripts" at bounding box center [165, 65] width 62 height 11
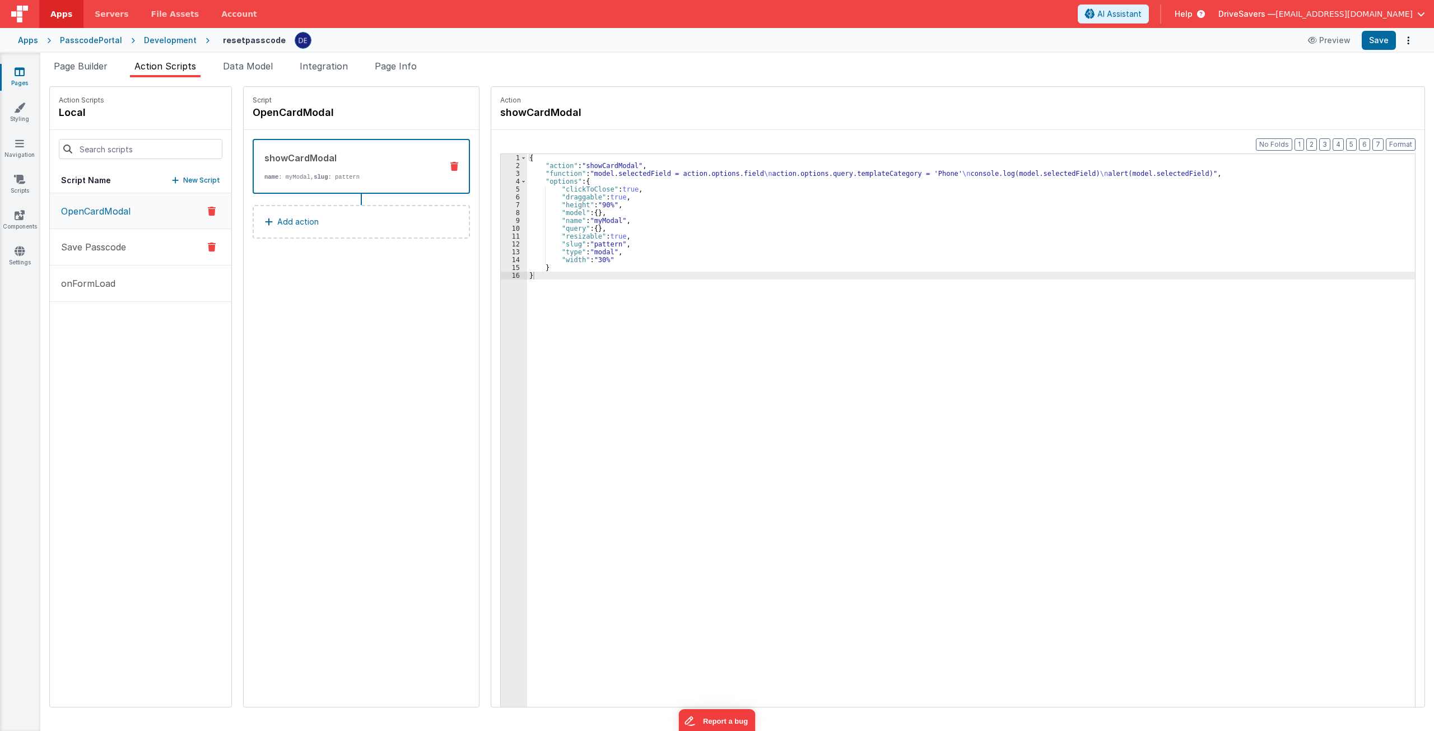
click at [133, 245] on button "Save Passcode" at bounding box center [140, 247] width 181 height 36
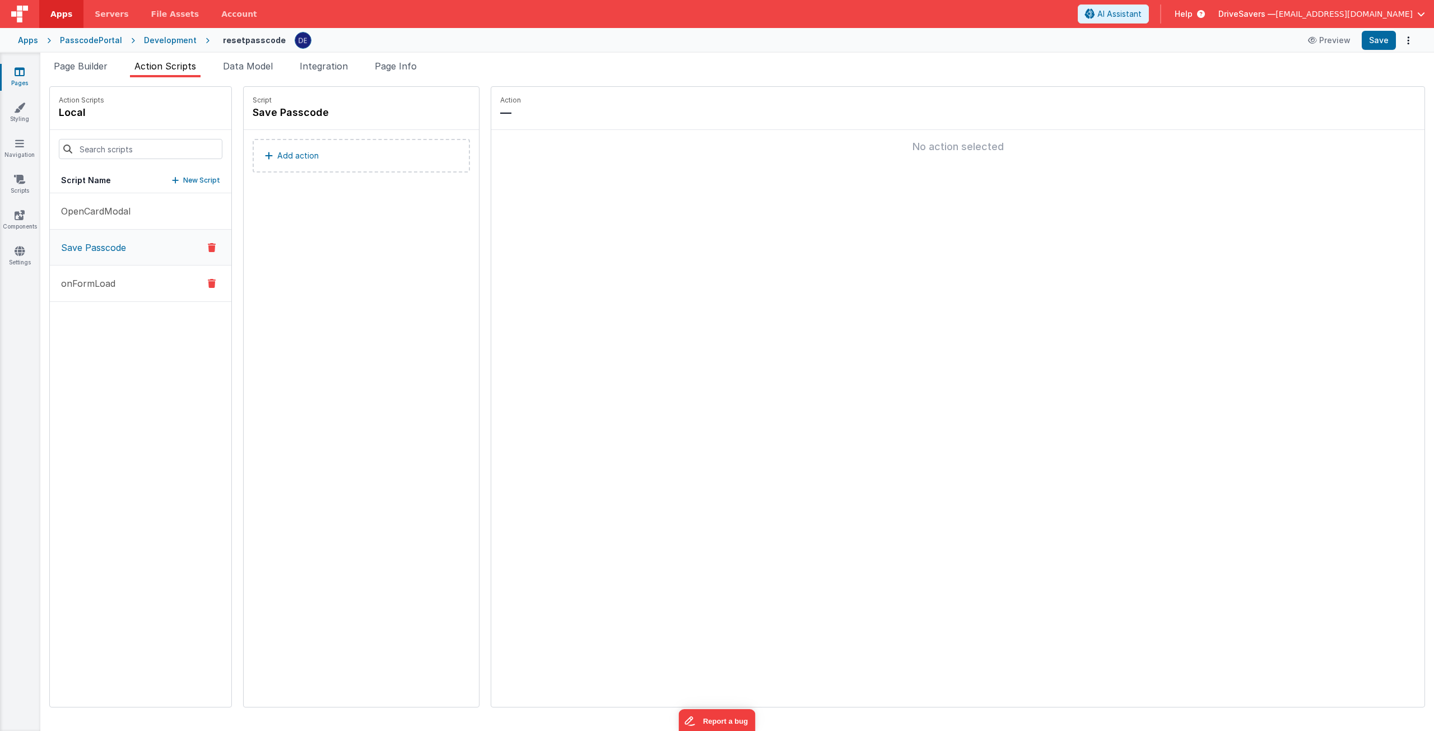
click at [133, 287] on button "onFormLoad" at bounding box center [140, 283] width 181 height 36
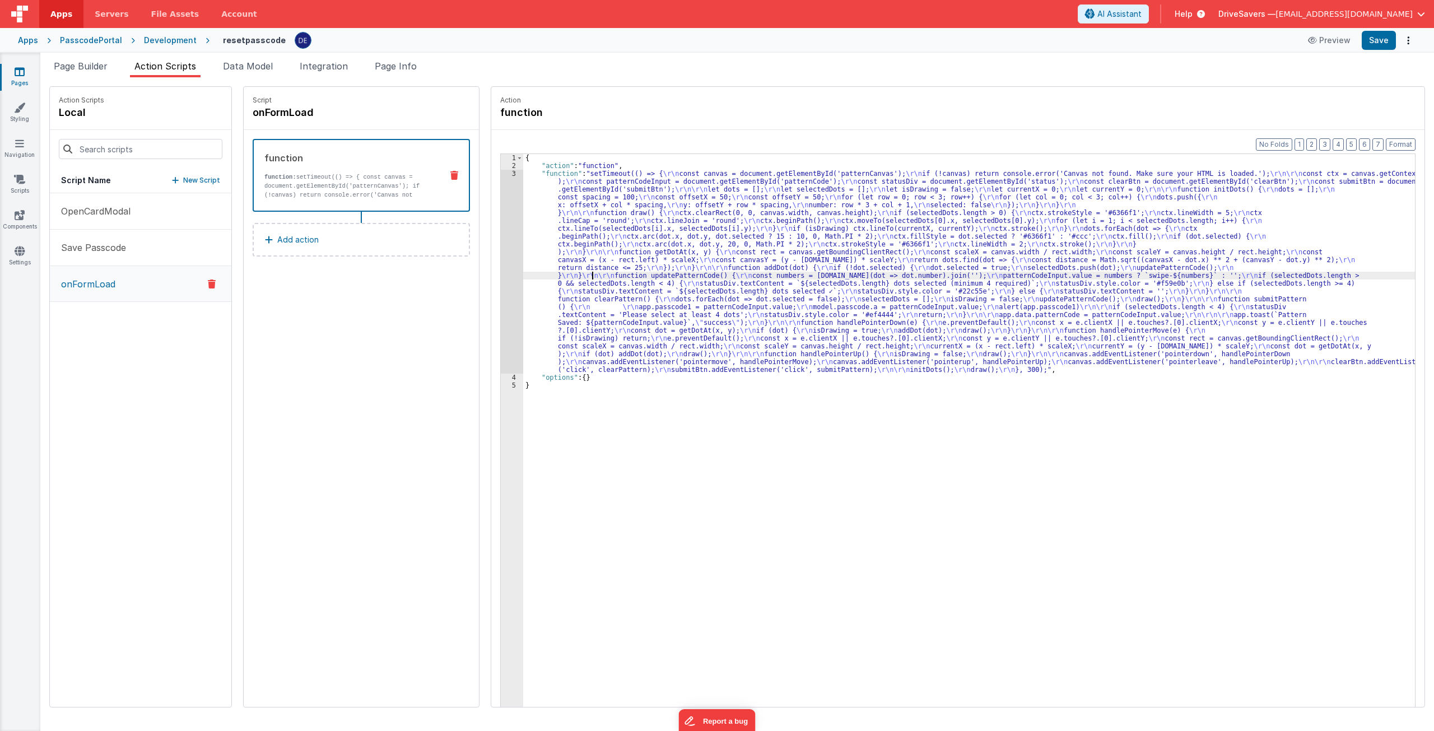
click at [582, 274] on div "{ "action" : "function" , "function" : "setTimeout(() => { \r\n const canvas = …" at bounding box center [974, 455] width 902 height 603
click at [506, 272] on div "3" at bounding box center [512, 272] width 22 height 204
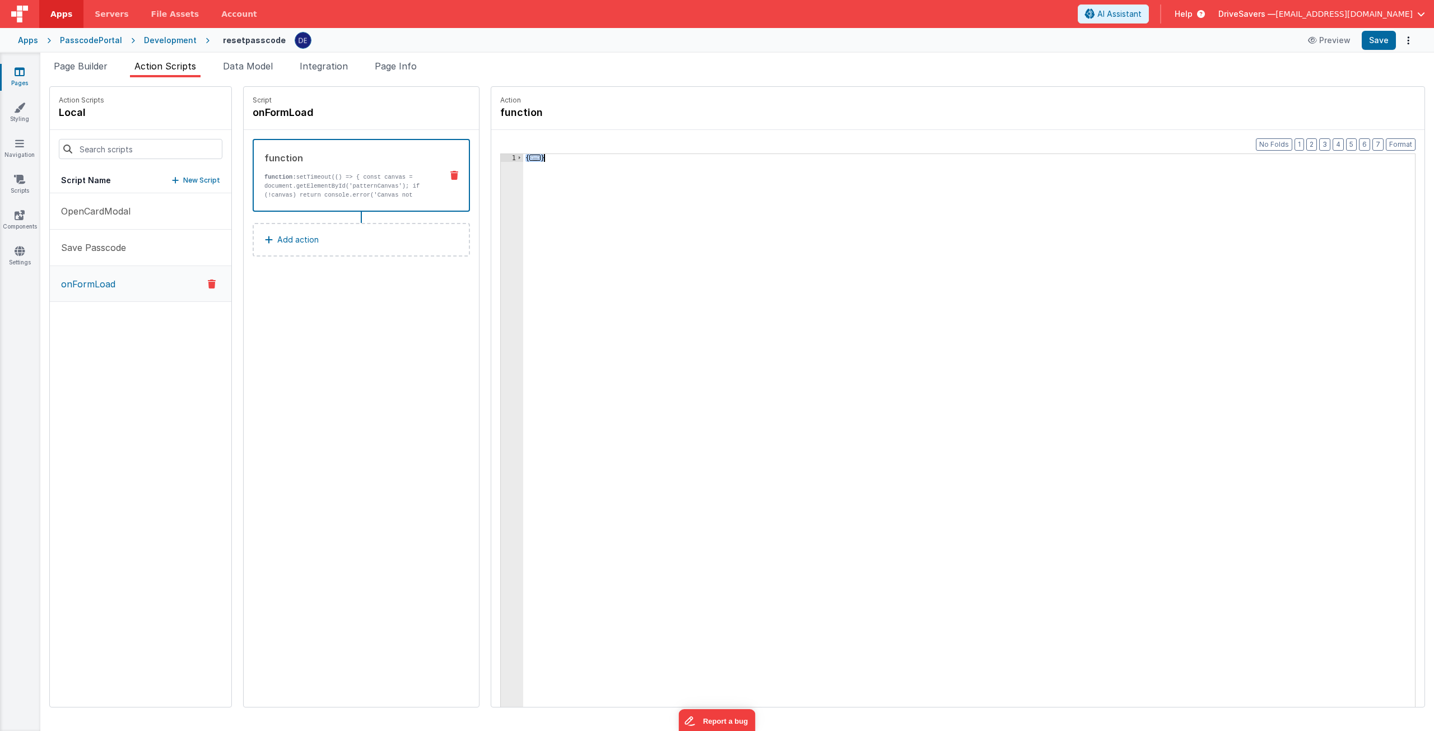
click at [501, 265] on div "1" at bounding box center [512, 455] width 22 height 603
click at [516, 157] on span at bounding box center [519, 158] width 6 height 8
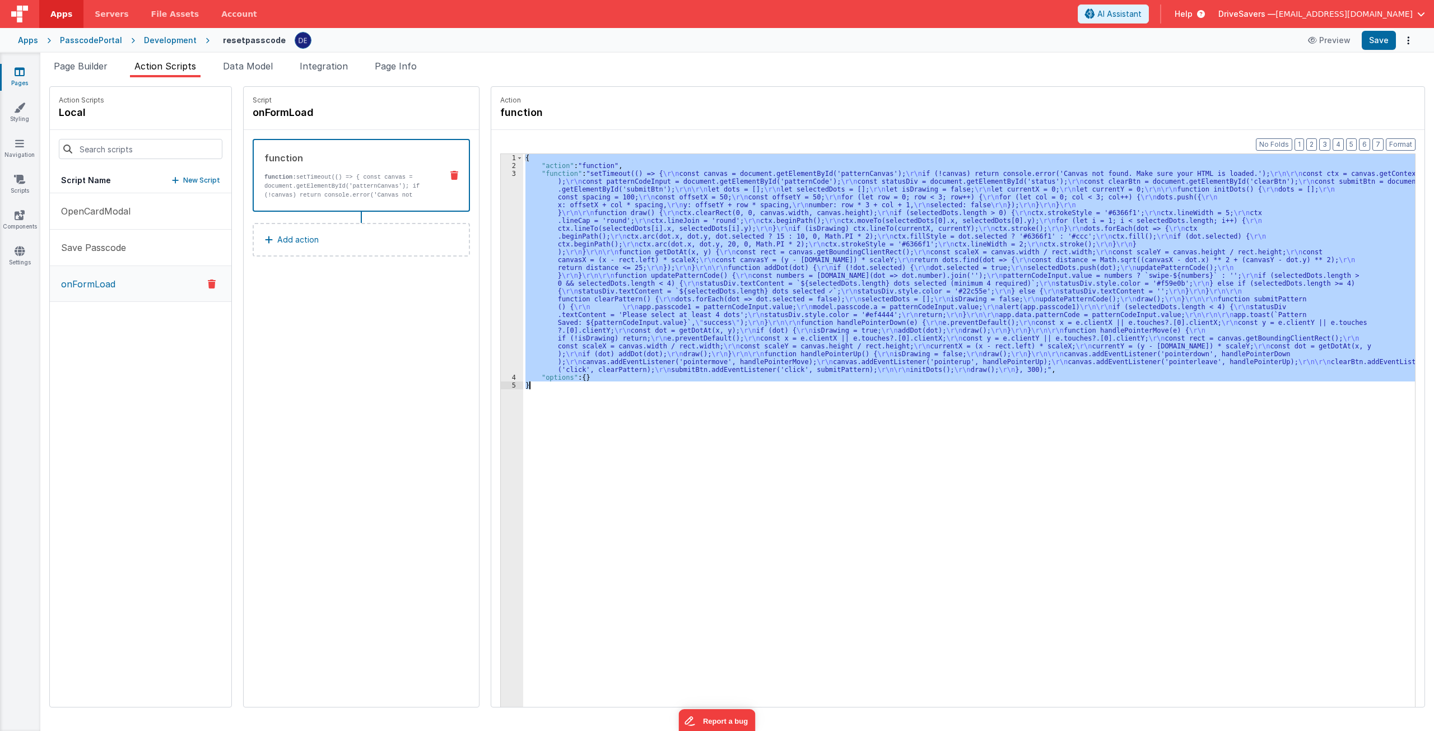
click at [573, 200] on div "{ "action" : "function" , "function" : "setTimeout(() => { \r\n const canvas = …" at bounding box center [969, 448] width 892 height 588
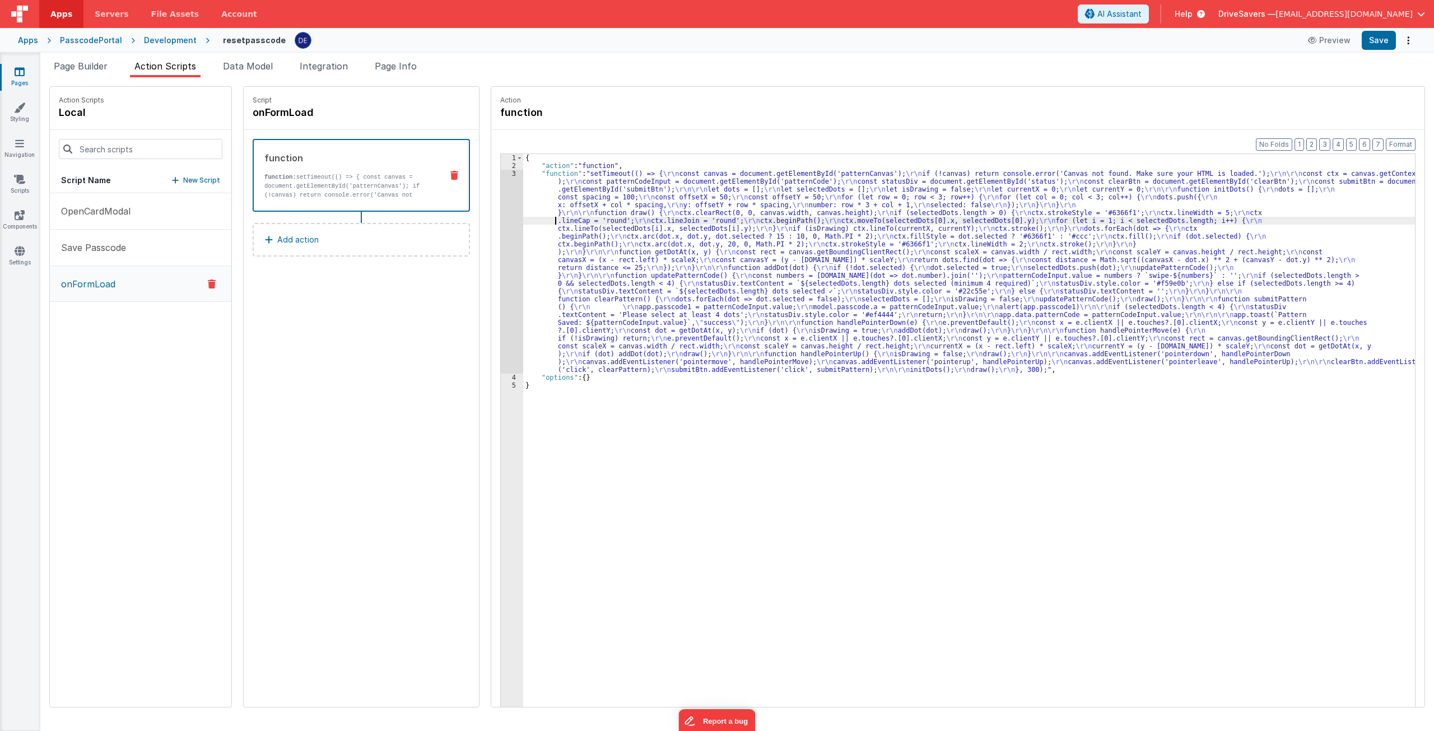
click at [523, 221] on div "{ "action" : "function" , "function" : "setTimeout(() => { \r\n const canvas = …" at bounding box center [974, 455] width 902 height 603
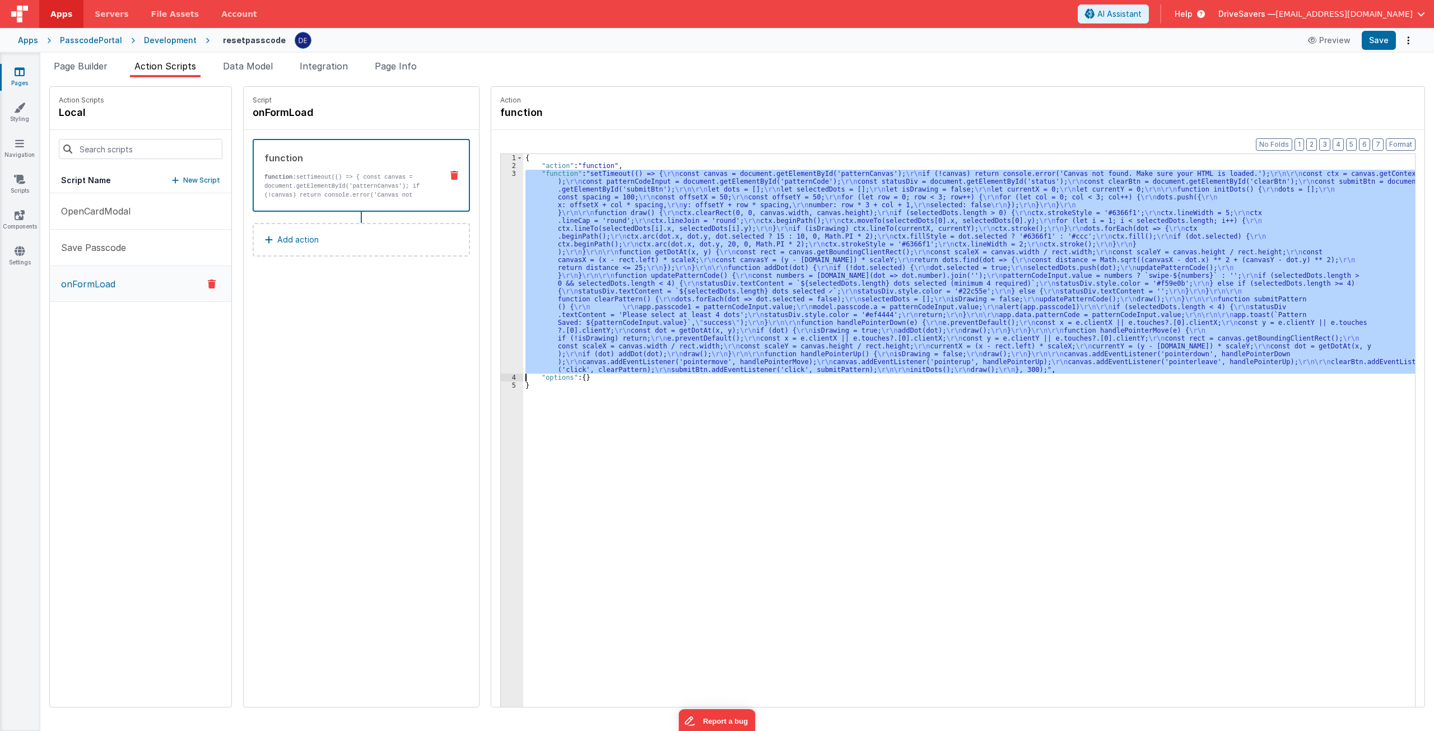
click at [504, 221] on div "3" at bounding box center [512, 272] width 22 height 204
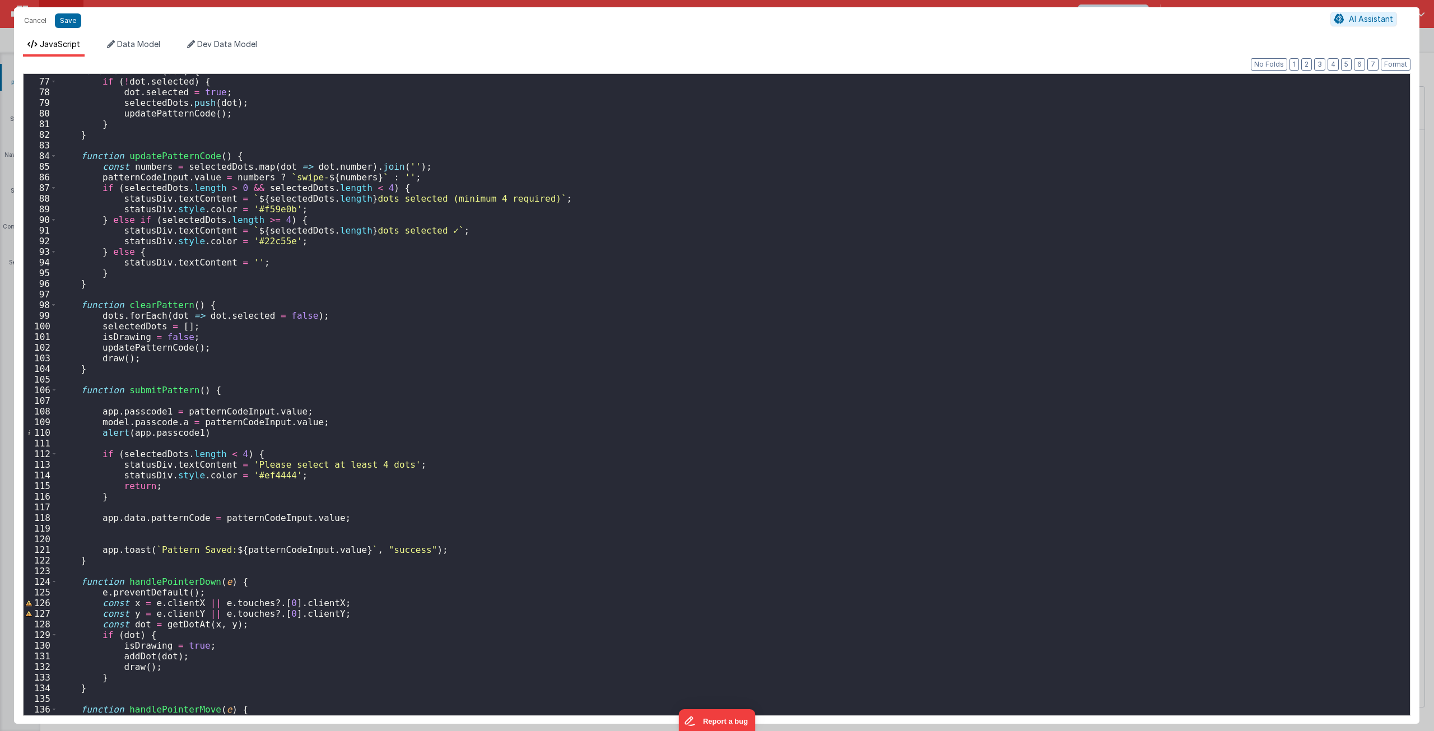
scroll to position [840, 0]
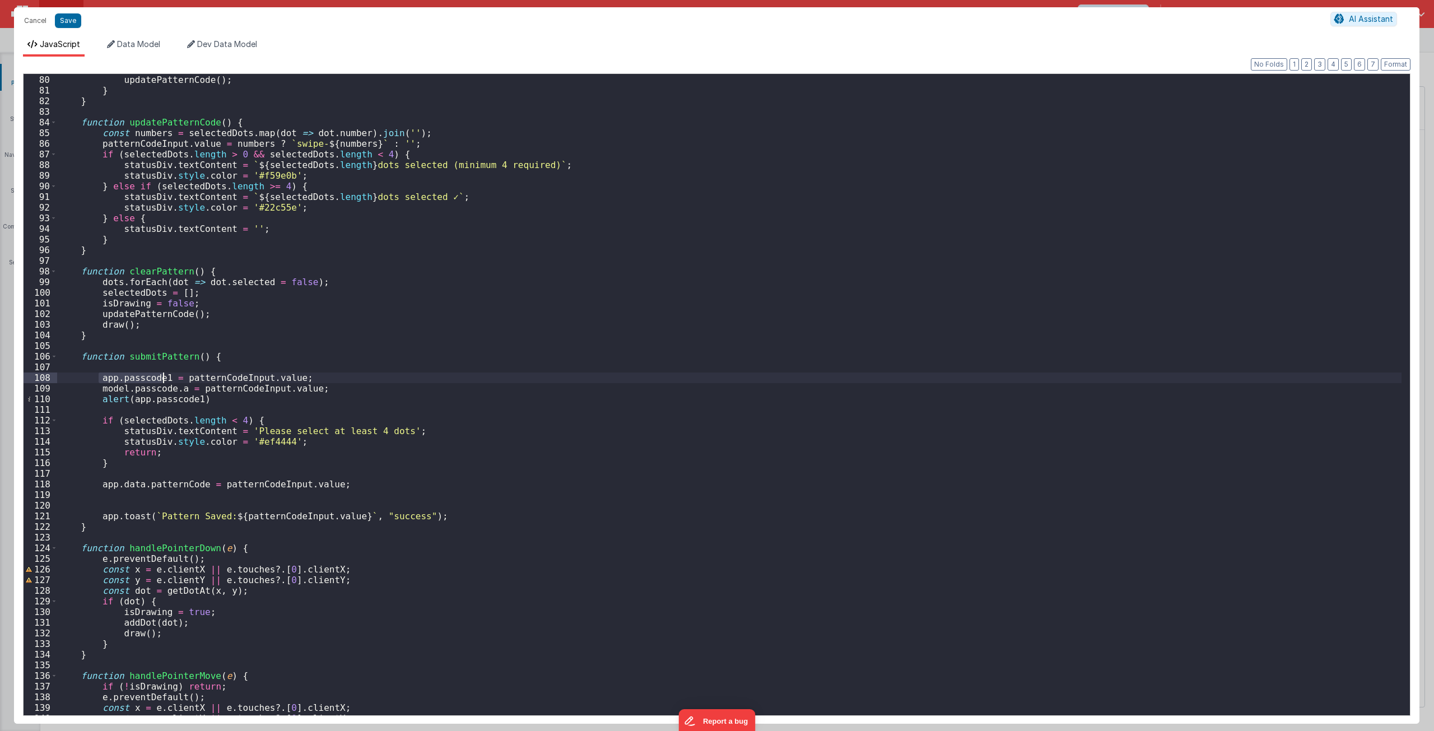
drag, startPoint x: 98, startPoint y: 378, endPoint x: 164, endPoint y: 378, distance: 66.1
click at [164, 378] on div "selectedDots . push ( dot ) ; updatePatternCode ( ) ; } } function updatePatter…" at bounding box center [729, 395] width 1344 height 663
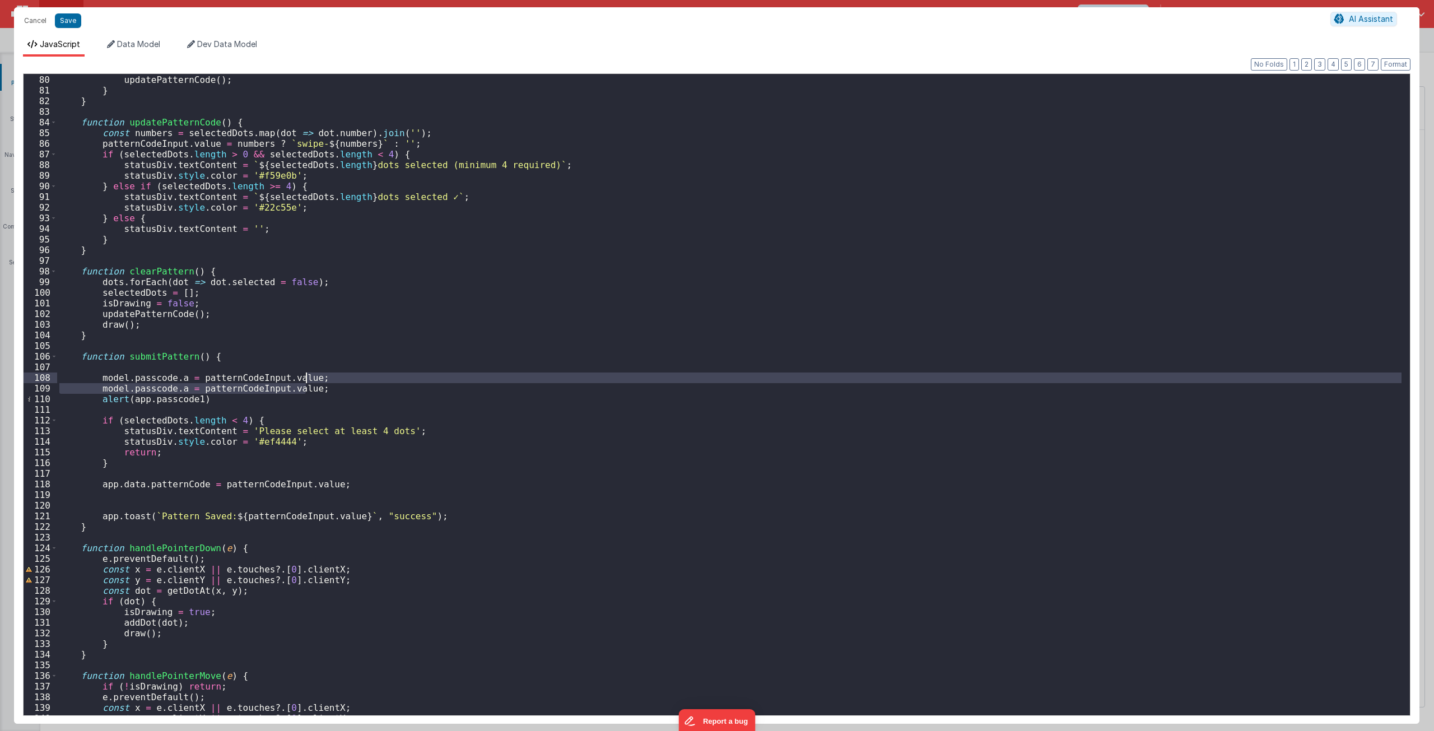
drag, startPoint x: 316, startPoint y: 389, endPoint x: 316, endPoint y: 379, distance: 10.6
click at [316, 379] on div "selectedDots . push ( dot ) ; updatePatternCode ( ) ; } } function updatePatter…" at bounding box center [729, 395] width 1344 height 663
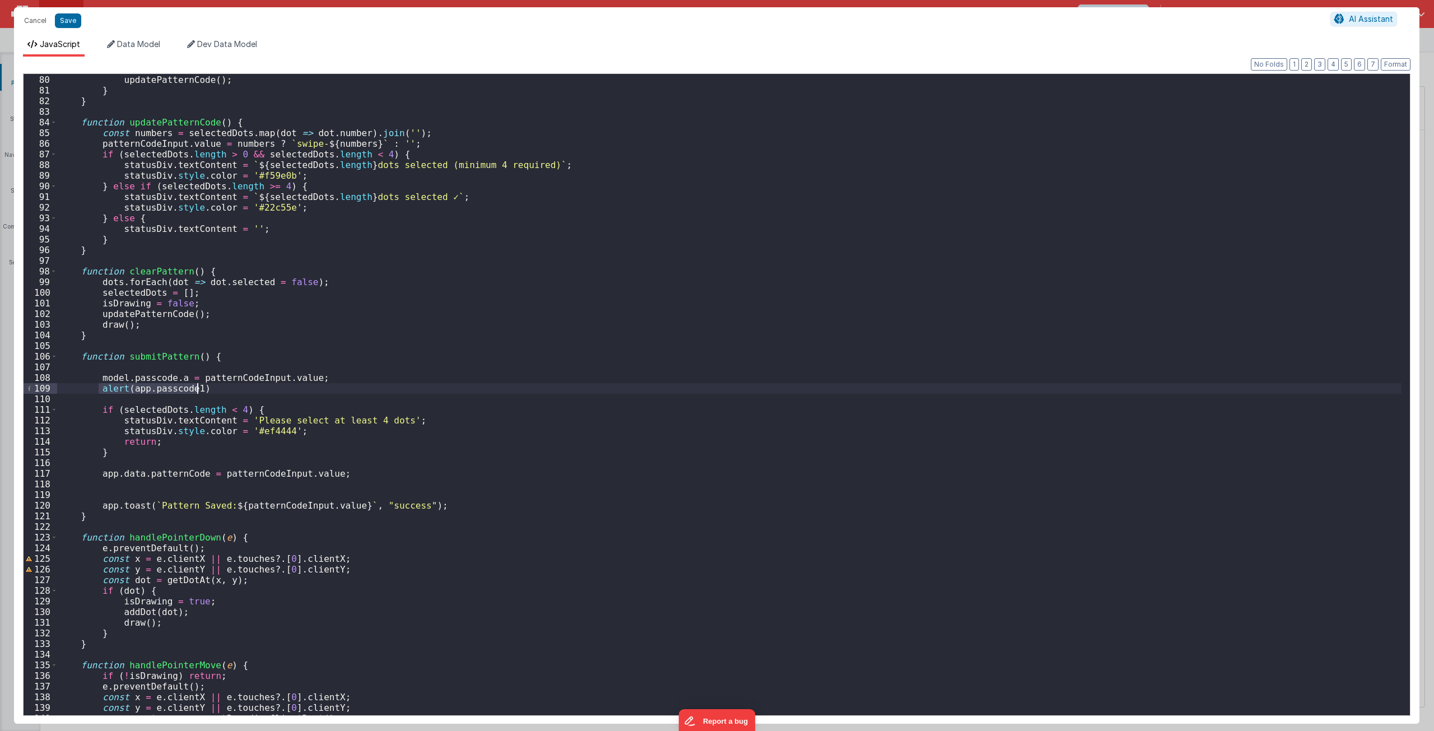
drag, startPoint x: 137, startPoint y: 389, endPoint x: 205, endPoint y: 390, distance: 68.3
click at [205, 390] on div "selectedDots . push ( dot ) ; updatePatternCode ( ) ; } } function updatePatter…" at bounding box center [729, 395] width 1344 height 663
click at [69, 24] on button "Save" at bounding box center [68, 20] width 26 height 15
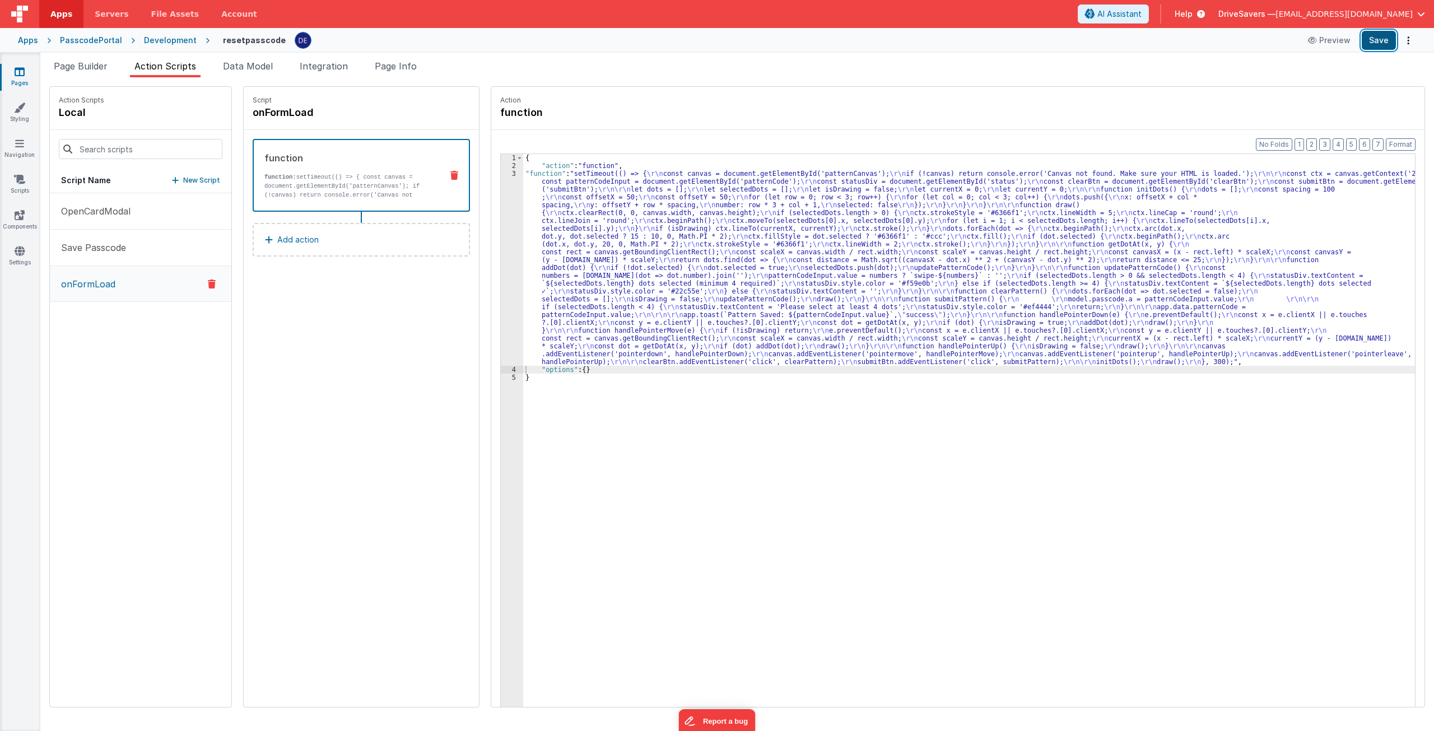
click at [1384, 34] on button "Save" at bounding box center [1379, 40] width 34 height 19
click at [568, 246] on div "{ "action" : "function" , "function" : "setTimeout(() => { \r\n const canvas = …" at bounding box center [974, 455] width 902 height 603
click at [501, 243] on div "3" at bounding box center [512, 268] width 22 height 196
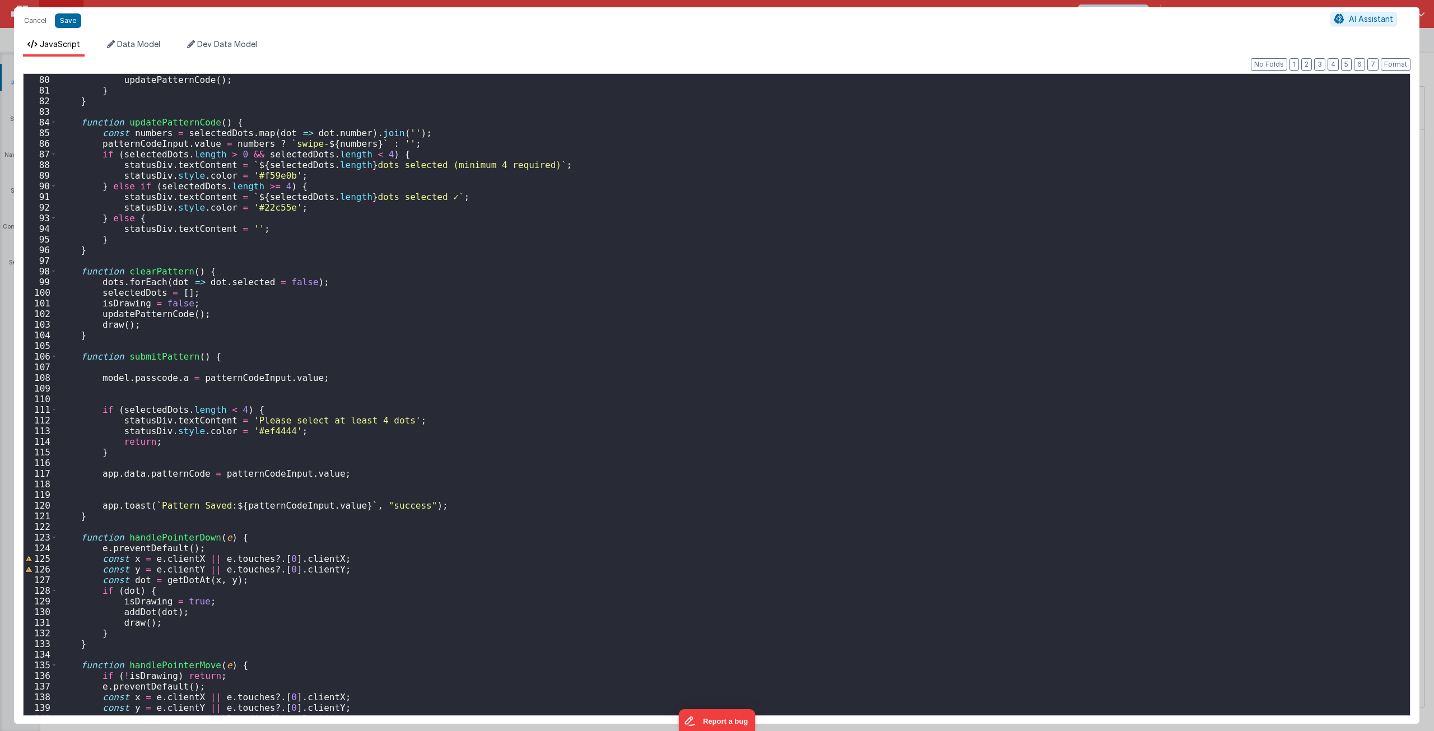
click at [281, 377] on div "selectedDots . push ( dot ) ; updatePatternCode ( ) ; } } function updatePatter…" at bounding box center [729, 395] width 1344 height 663
drag, startPoint x: 281, startPoint y: 377, endPoint x: 253, endPoint y: 379, distance: 28.1
click at [253, 379] on div "selectedDots . push ( dot ) ; updatePatternCode ( ) ; } } function updatePatter…" at bounding box center [729, 395] width 1344 height 663
click at [476, 251] on div "selectedDots . push ( dot ) ; updatePatternCode ( ) ; } } function updatePatter…" at bounding box center [729, 395] width 1344 height 663
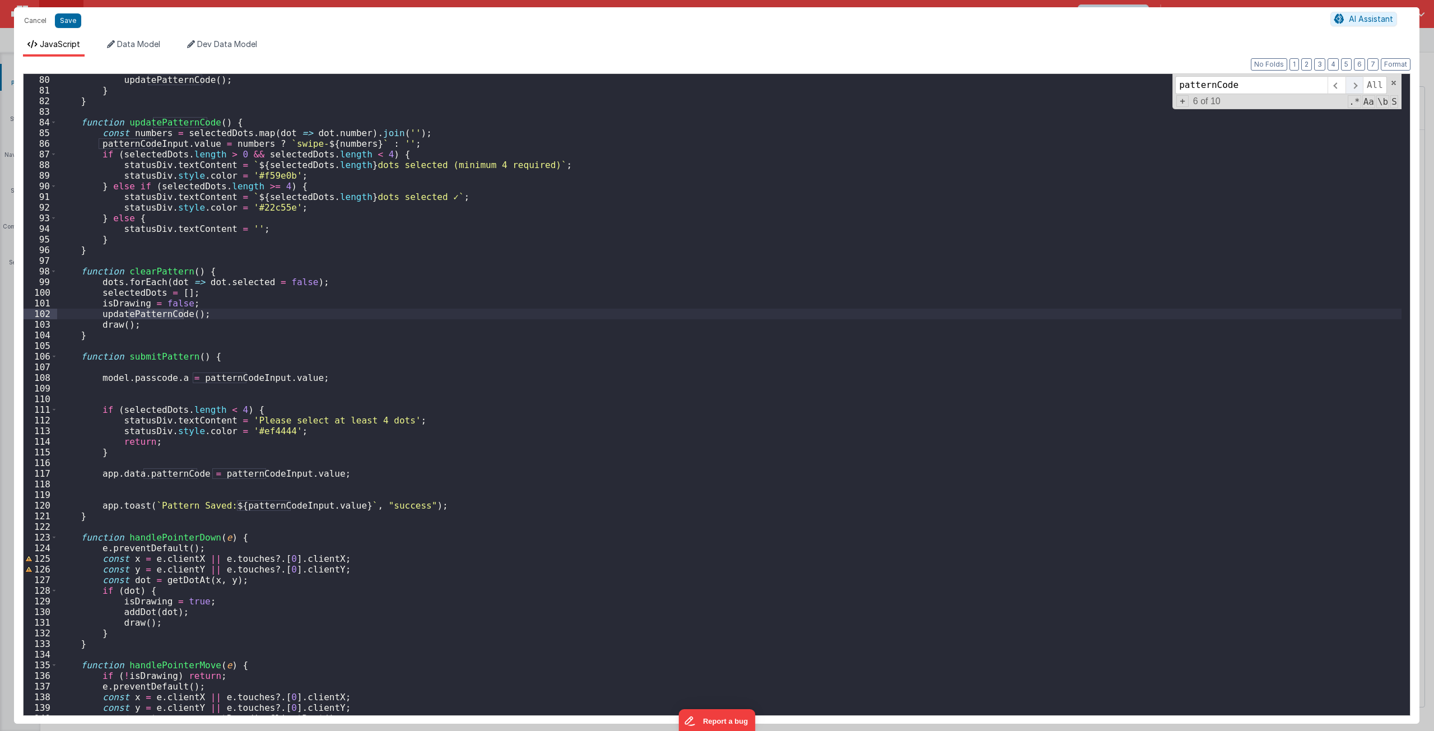
type input "patternCode"
click at [1352, 77] on span at bounding box center [1353, 85] width 17 height 18
click at [105, 473] on div "selectedDots . push ( dot ) ; updatePatternCode ( ) ; } } function updatePatter…" at bounding box center [729, 395] width 1344 height 663
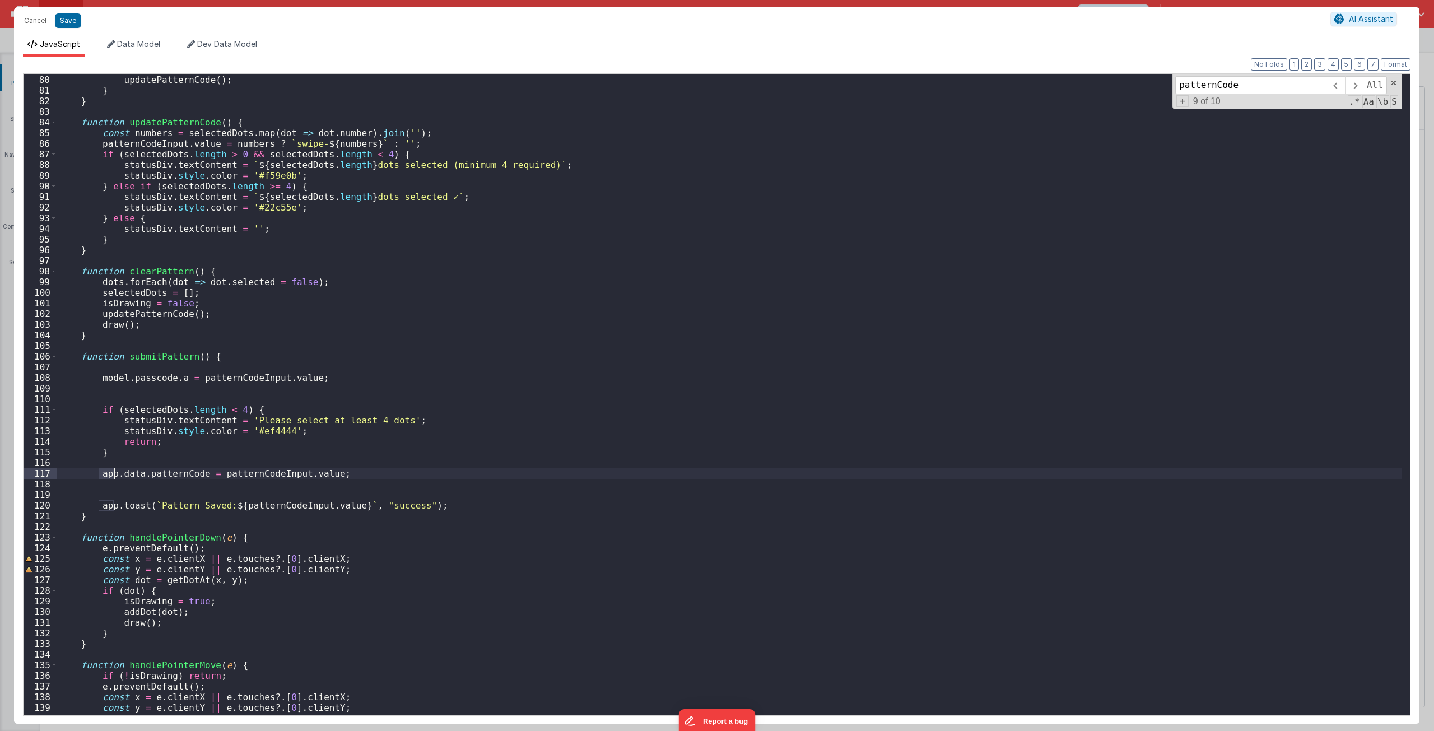
click at [109, 474] on div "selectedDots . push ( dot ) ; updatePatternCode ( ) ; } } function updatePatter…" at bounding box center [729, 395] width 1344 height 663
click at [63, 18] on button "Save" at bounding box center [68, 20] width 26 height 15
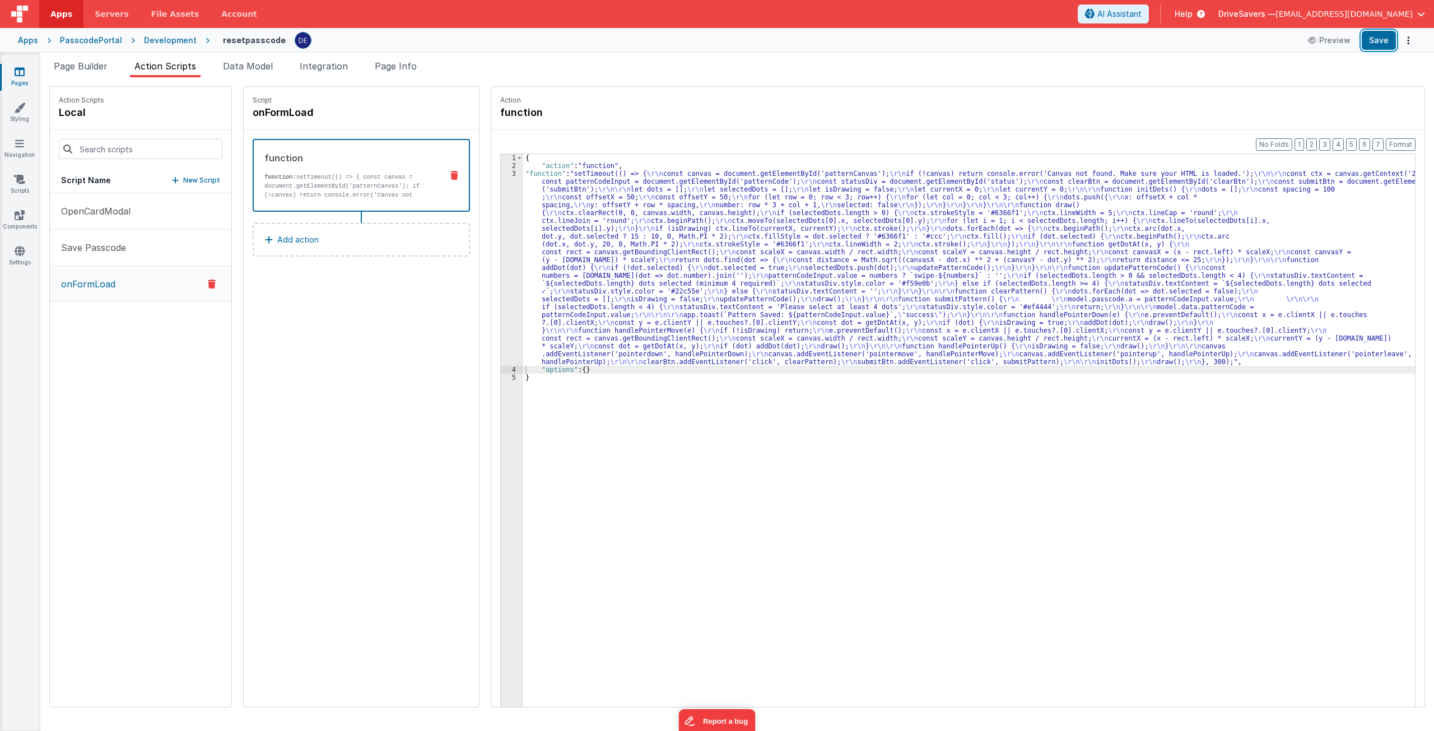
click at [1391, 42] on button "Save" at bounding box center [1379, 40] width 34 height 19
click at [1329, 42] on button "Preview" at bounding box center [1329, 40] width 56 height 18
click at [561, 244] on div "{ "action" : "function" , "function" : "setTimeout(() => { \r\n const canvas = …" at bounding box center [974, 455] width 902 height 603
click at [501, 231] on div "3" at bounding box center [512, 268] width 22 height 196
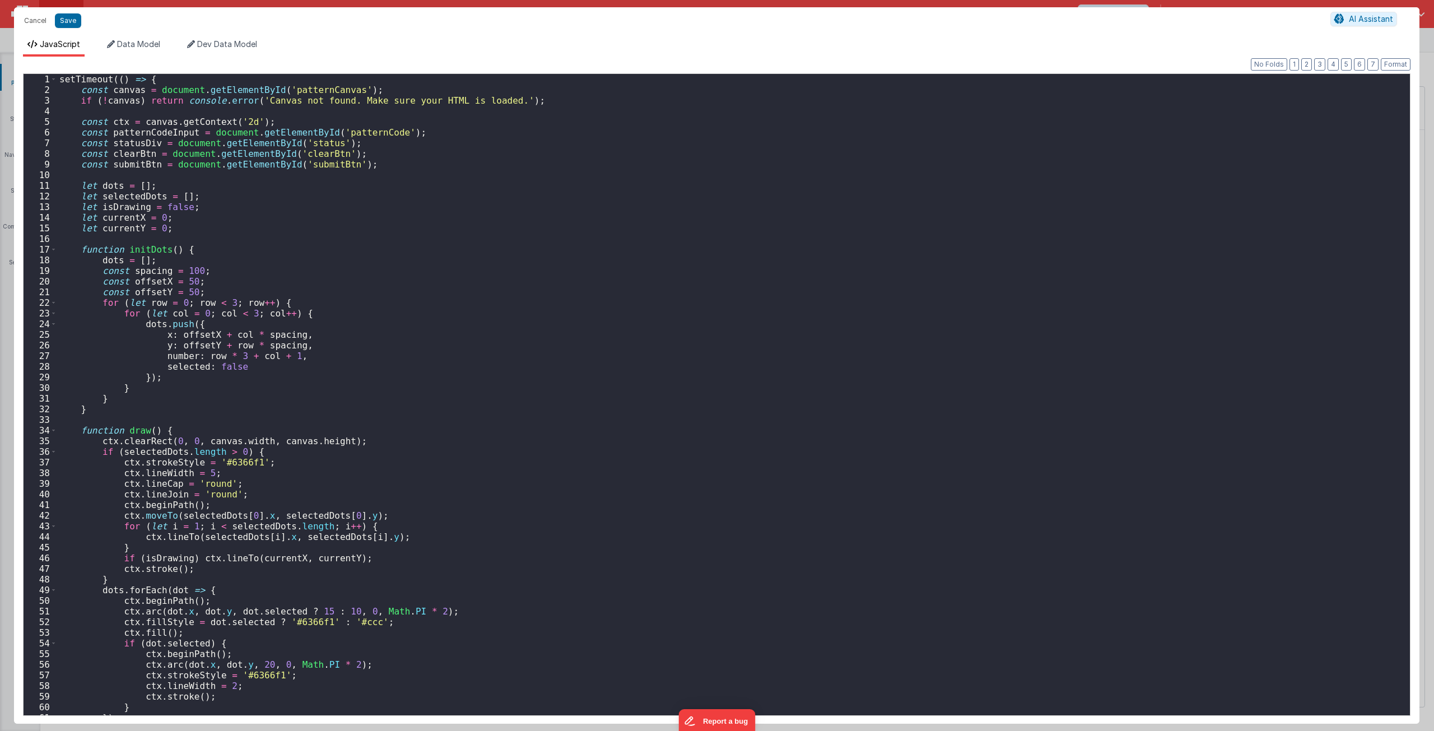
click at [499, 231] on div "Cancel Save AI Assistant JavaScript Data Model Dev Data Model Format 7 6 5 4 3 …" at bounding box center [717, 365] width 1434 height 731
click at [380, 203] on div "setTimeout (( ) => { const canvas = document . getElementById ( 'patternCanvas'…" at bounding box center [729, 405] width 1344 height 663
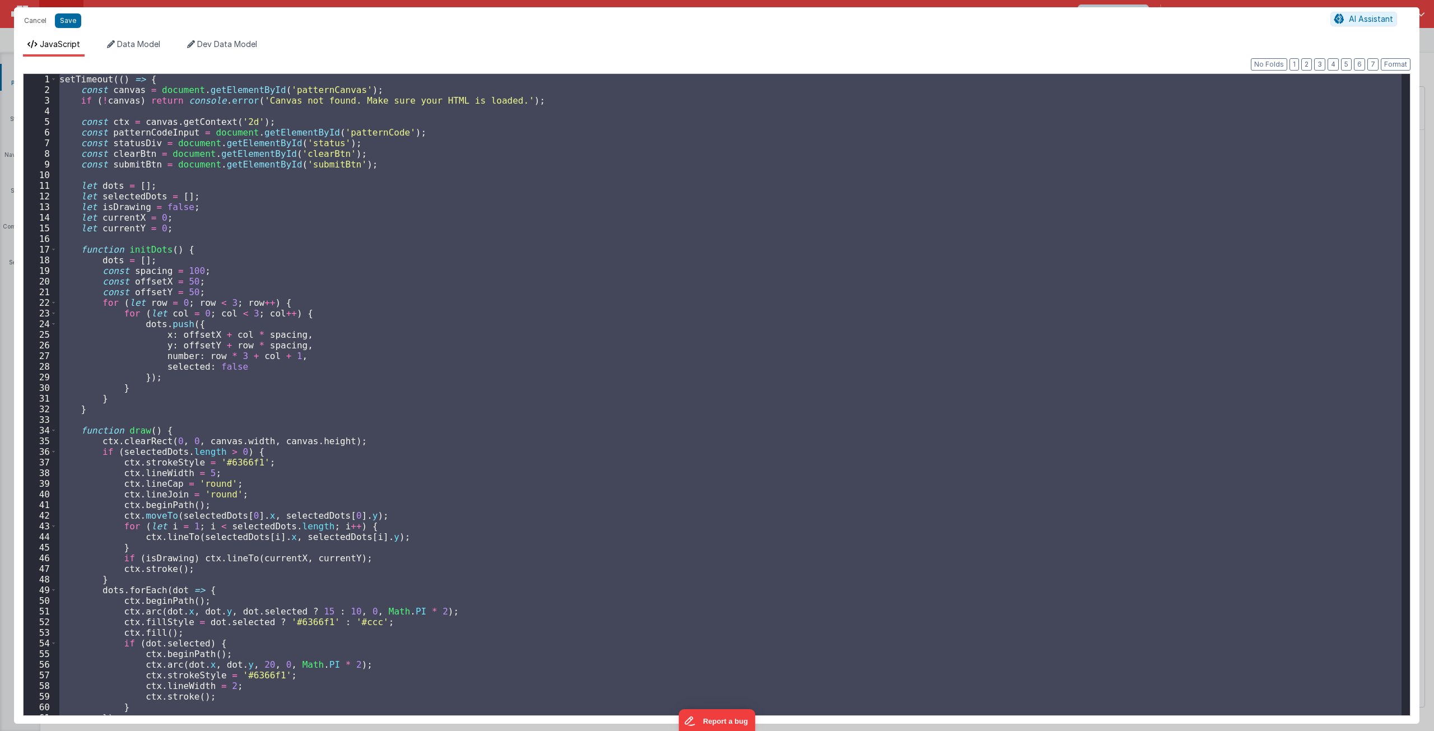
click at [250, 139] on div "setTimeout (( ) => { const canvas = document . getElementById ( 'patternCanvas'…" at bounding box center [729, 394] width 1344 height 641
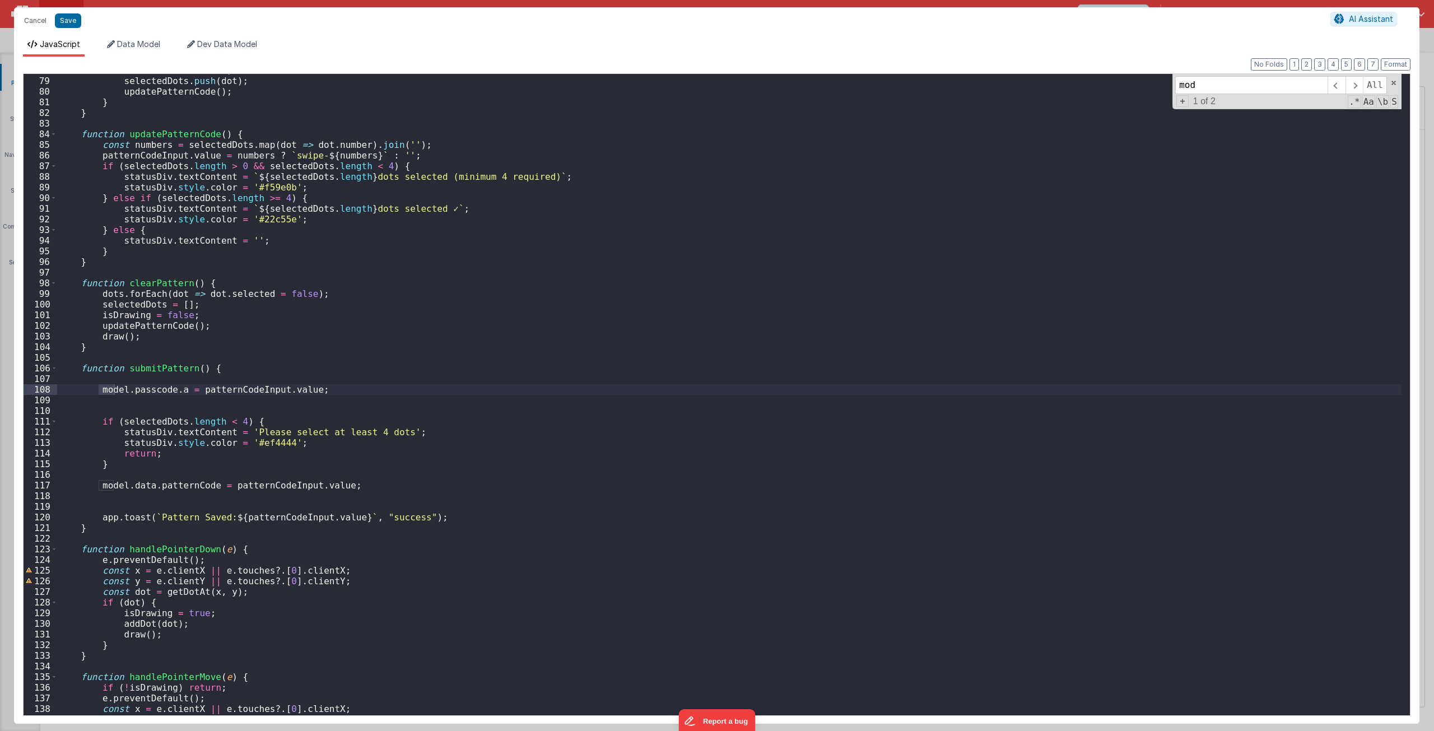
scroll to position [829, 0]
type input "model"
click at [1357, 81] on span at bounding box center [1353, 85] width 17 height 18
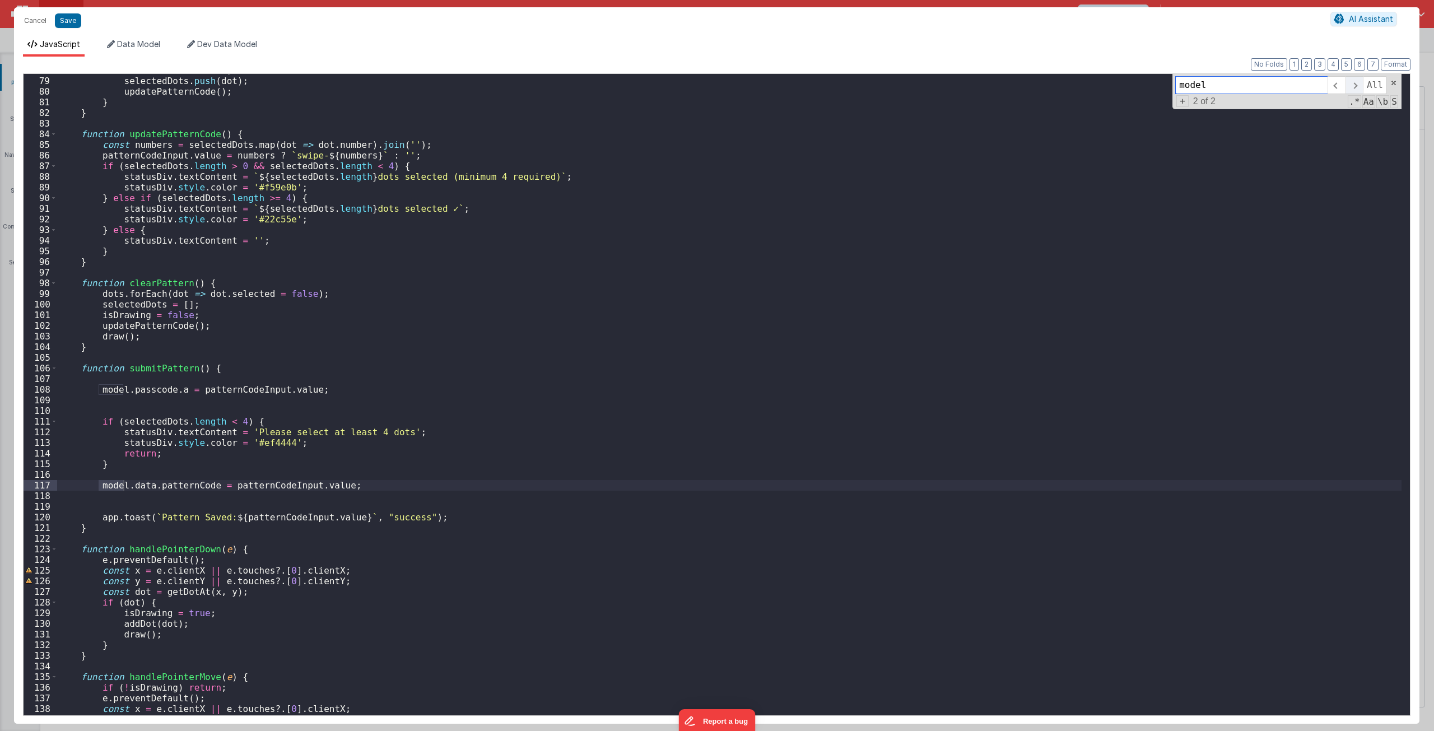
click at [1357, 81] on span at bounding box center [1353, 85] width 17 height 18
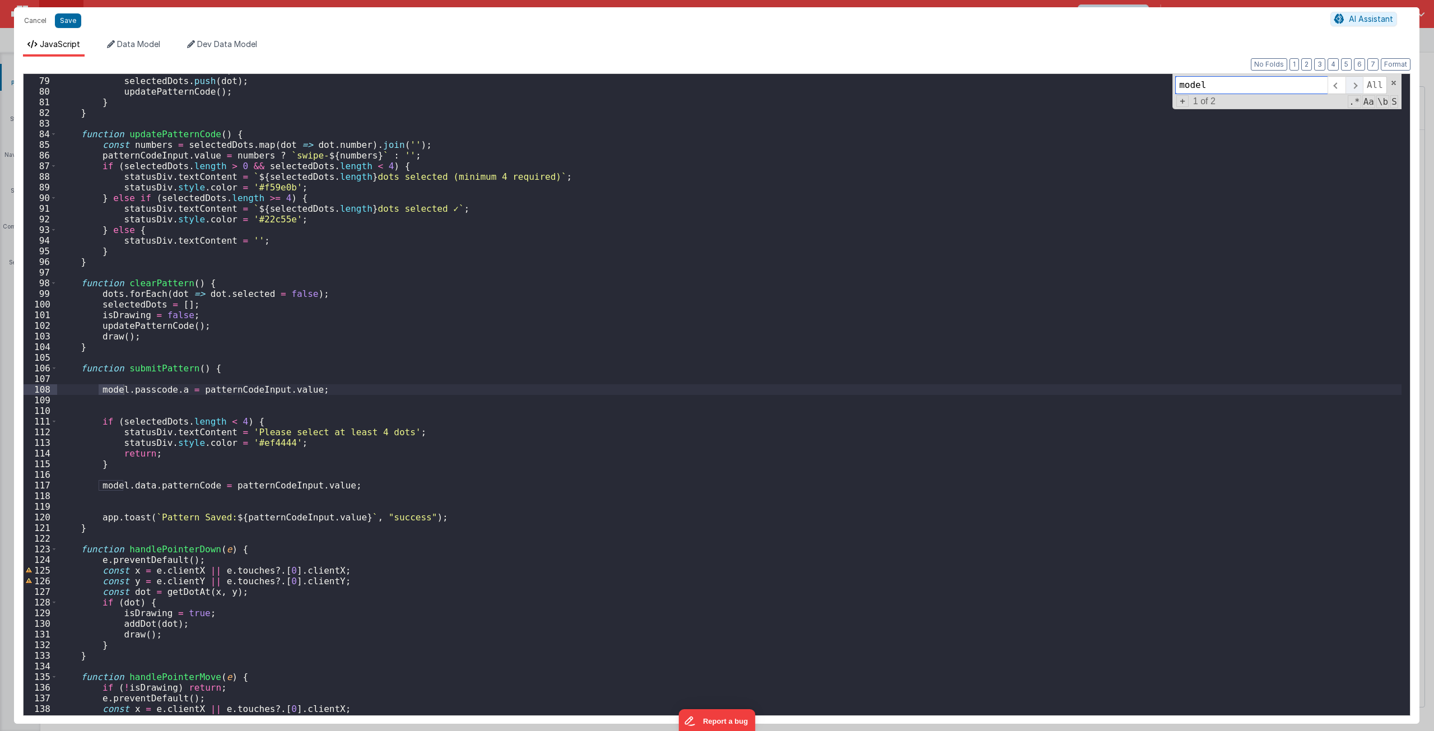
click at [1357, 81] on span at bounding box center [1353, 85] width 17 height 18
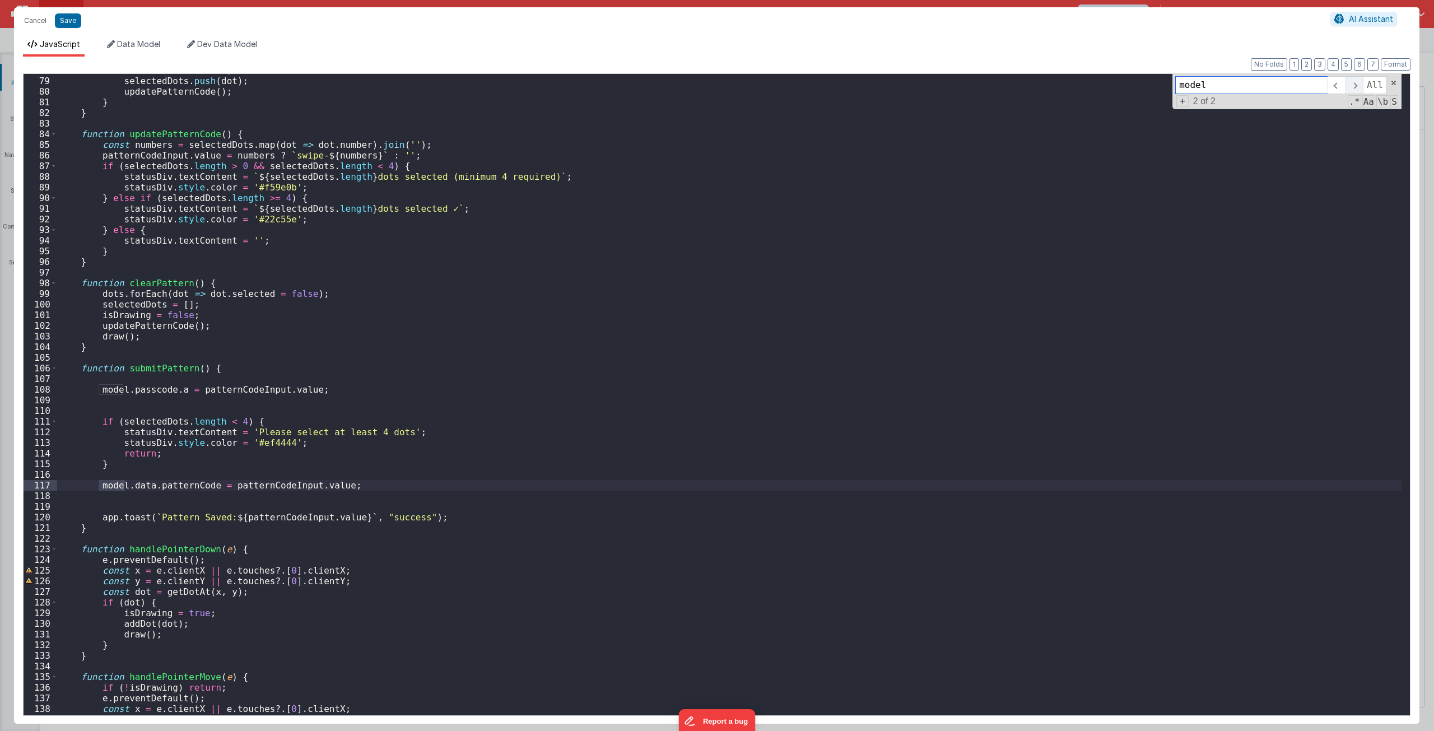
click at [1357, 81] on span at bounding box center [1353, 85] width 17 height 18
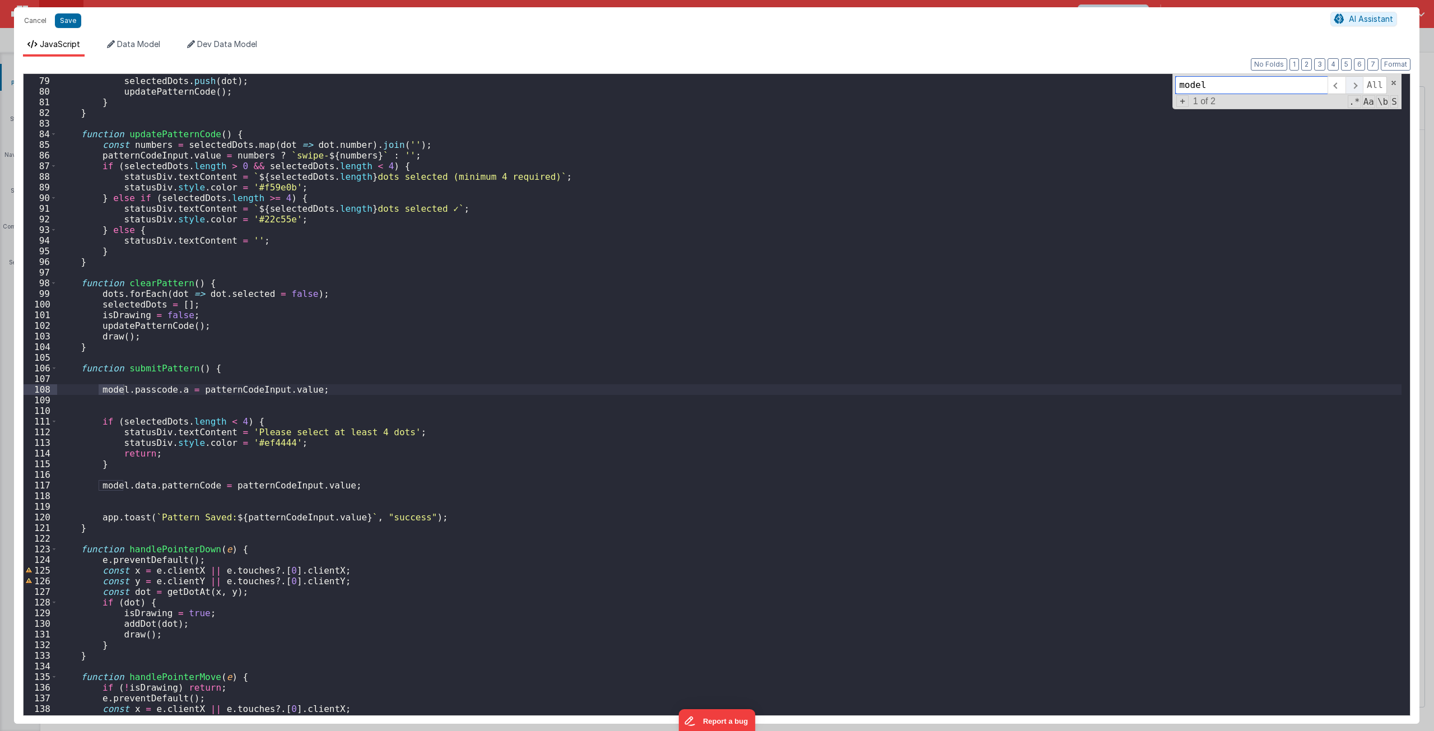
click at [1357, 81] on span at bounding box center [1353, 85] width 17 height 18
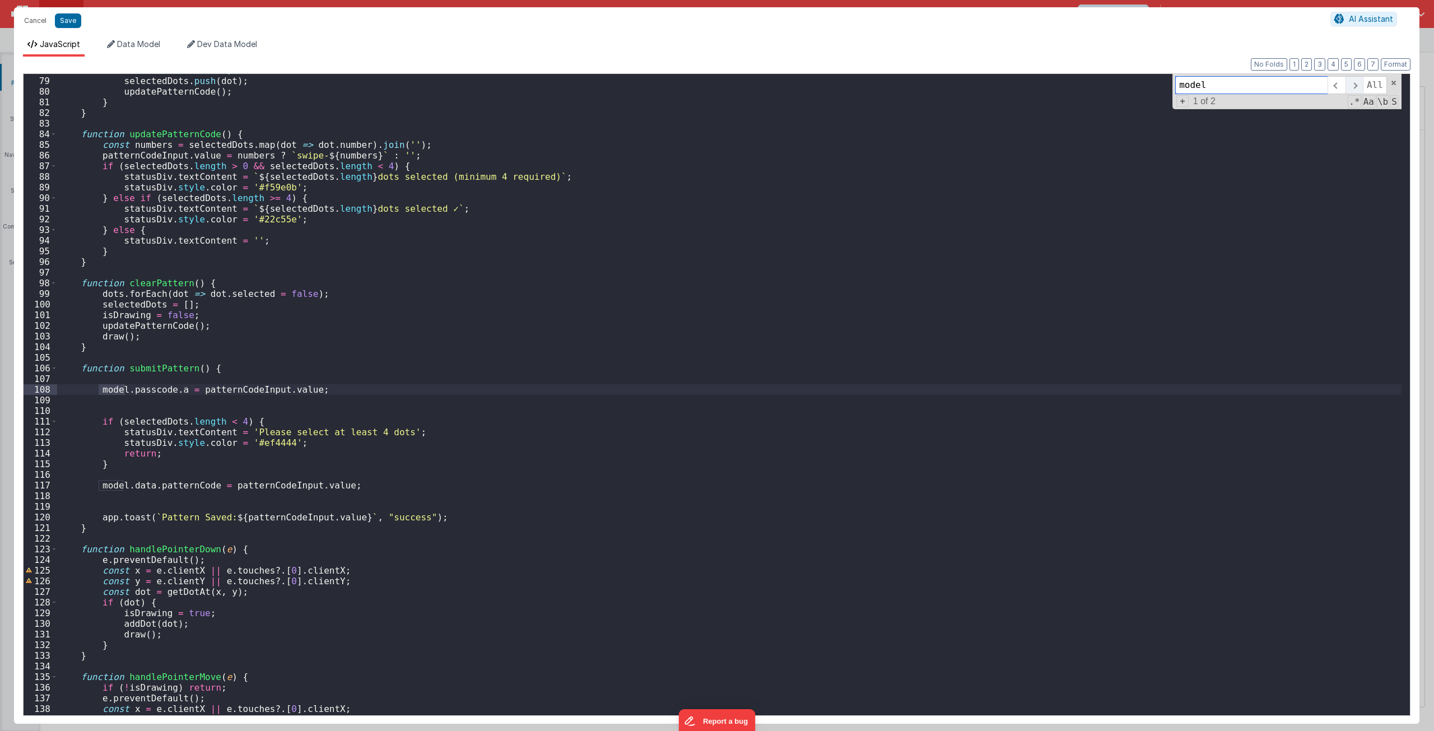
click at [1357, 81] on span at bounding box center [1353, 85] width 17 height 18
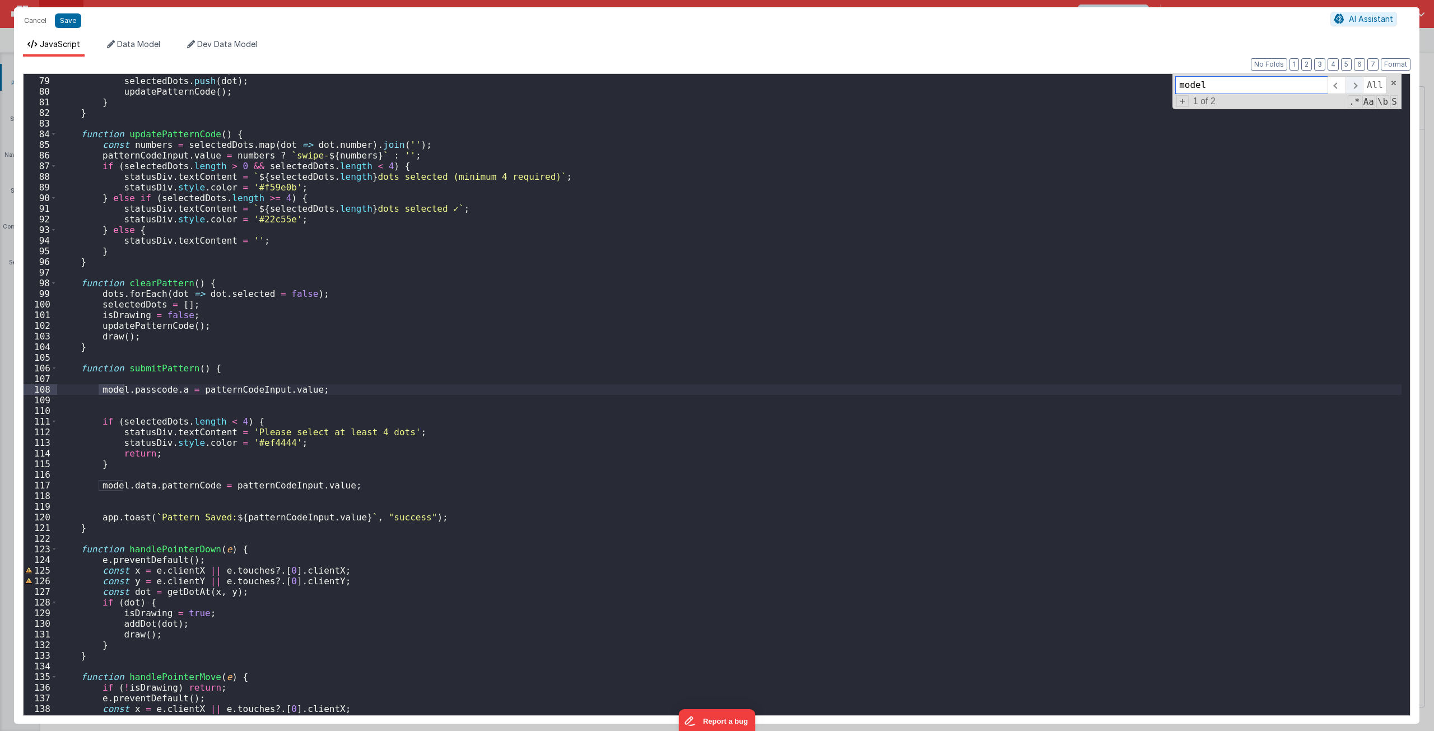
click at [1357, 81] on span at bounding box center [1353, 85] width 17 height 18
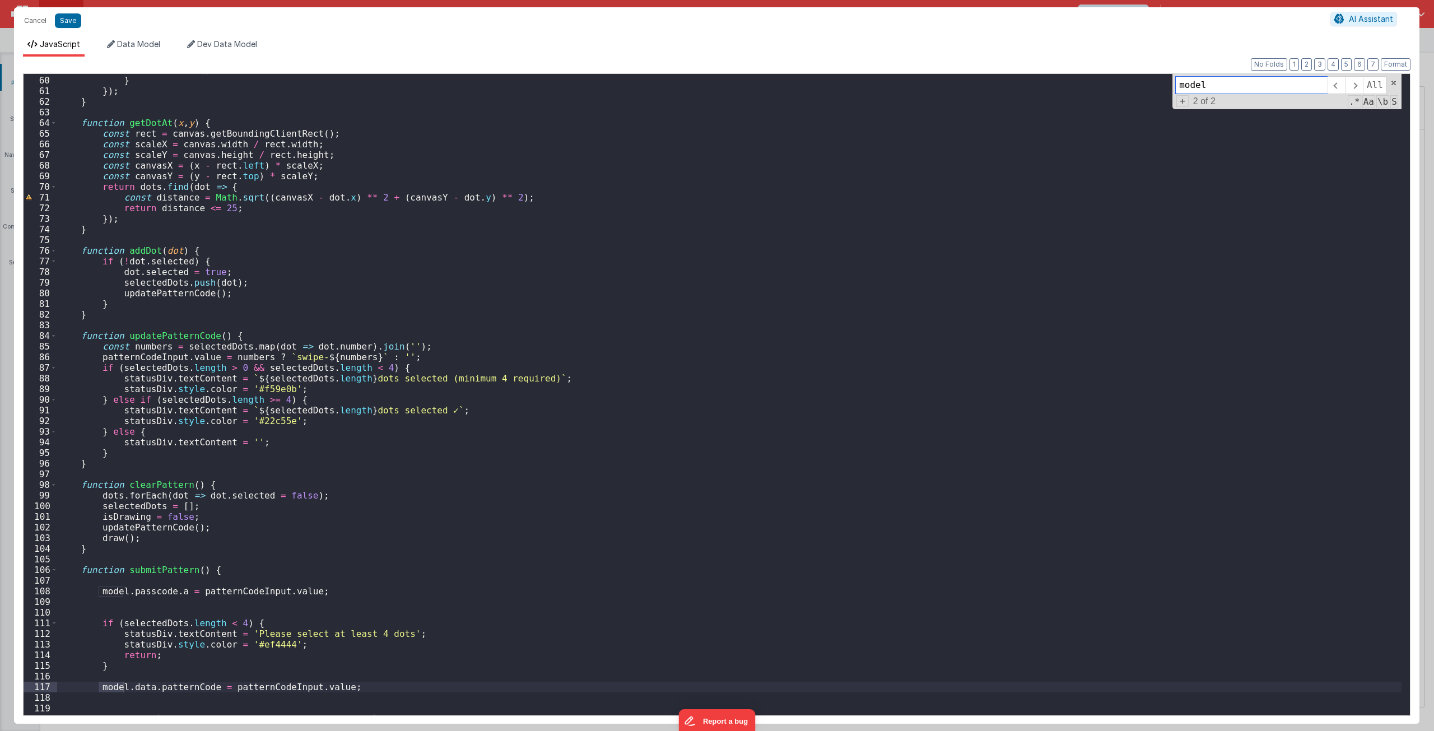
scroll to position [795, 0]
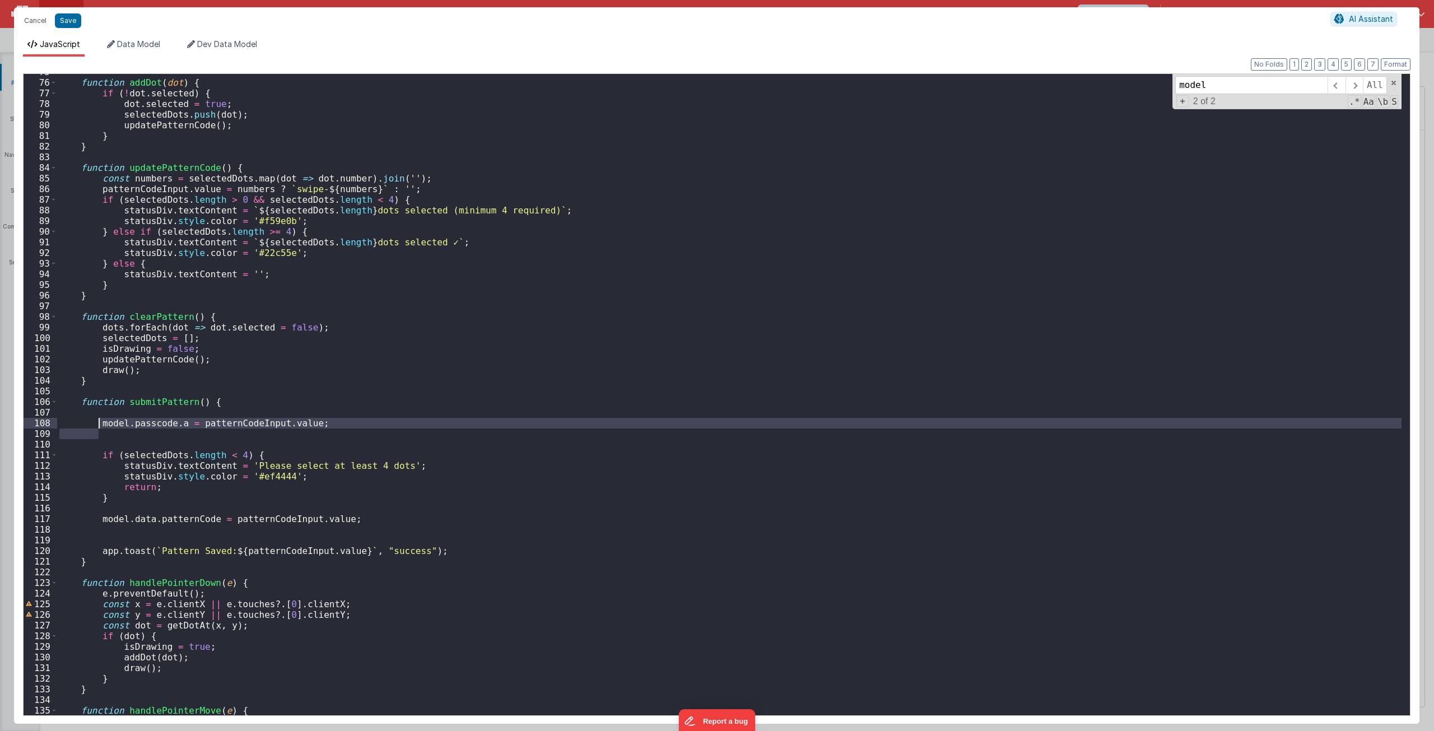
drag, startPoint x: 330, startPoint y: 429, endPoint x: 96, endPoint y: 425, distance: 234.2
click at [97, 424] on div "function addDot ( dot ) { if ( ! dot . selected ) { dot . selected = true ; sel…" at bounding box center [729, 398] width 1344 height 663
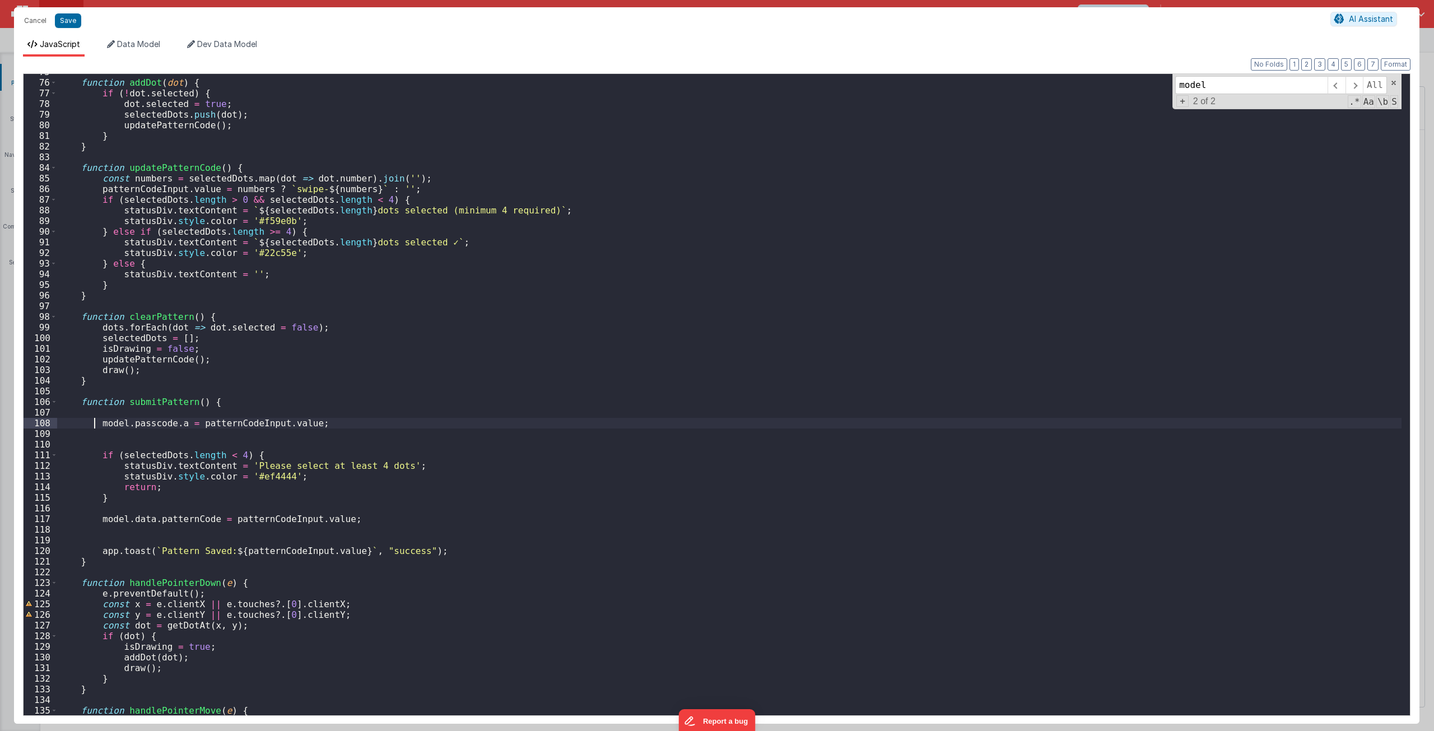
click at [95, 425] on div "function addDot ( dot ) { if ( ! dot . selected ) { dot . selected = true ; sel…" at bounding box center [729, 398] width 1344 height 663
drag, startPoint x: 93, startPoint y: 425, endPoint x: 311, endPoint y: 425, distance: 217.9
click at [311, 425] on div "function addDot ( dot ) { if ( ! dot . selected ) { dot . selected = true ; sel…" at bounding box center [729, 398] width 1344 height 663
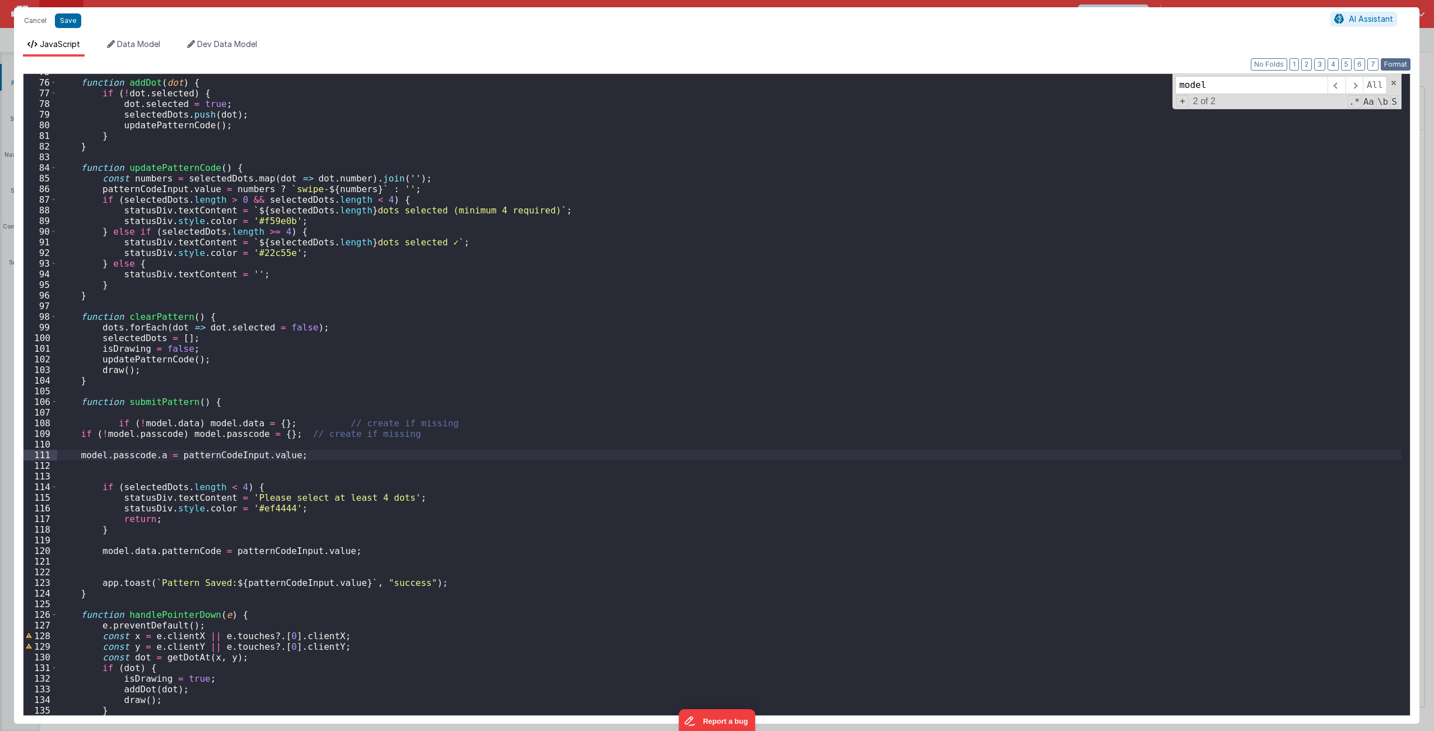
click at [1395, 60] on button "Format" at bounding box center [1396, 64] width 30 height 12
click at [65, 26] on button "Save" at bounding box center [68, 20] width 26 height 15
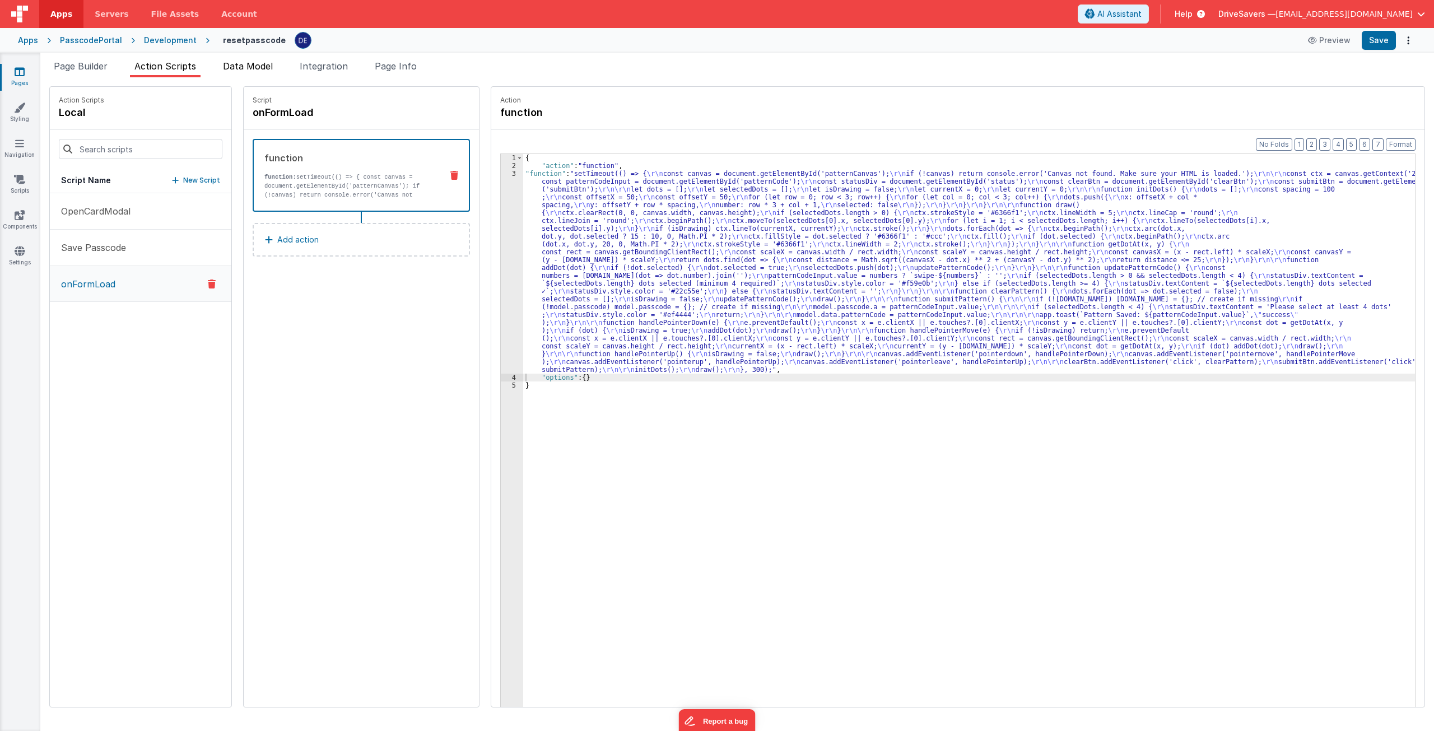
click at [260, 64] on span "Data Model" at bounding box center [248, 65] width 50 height 11
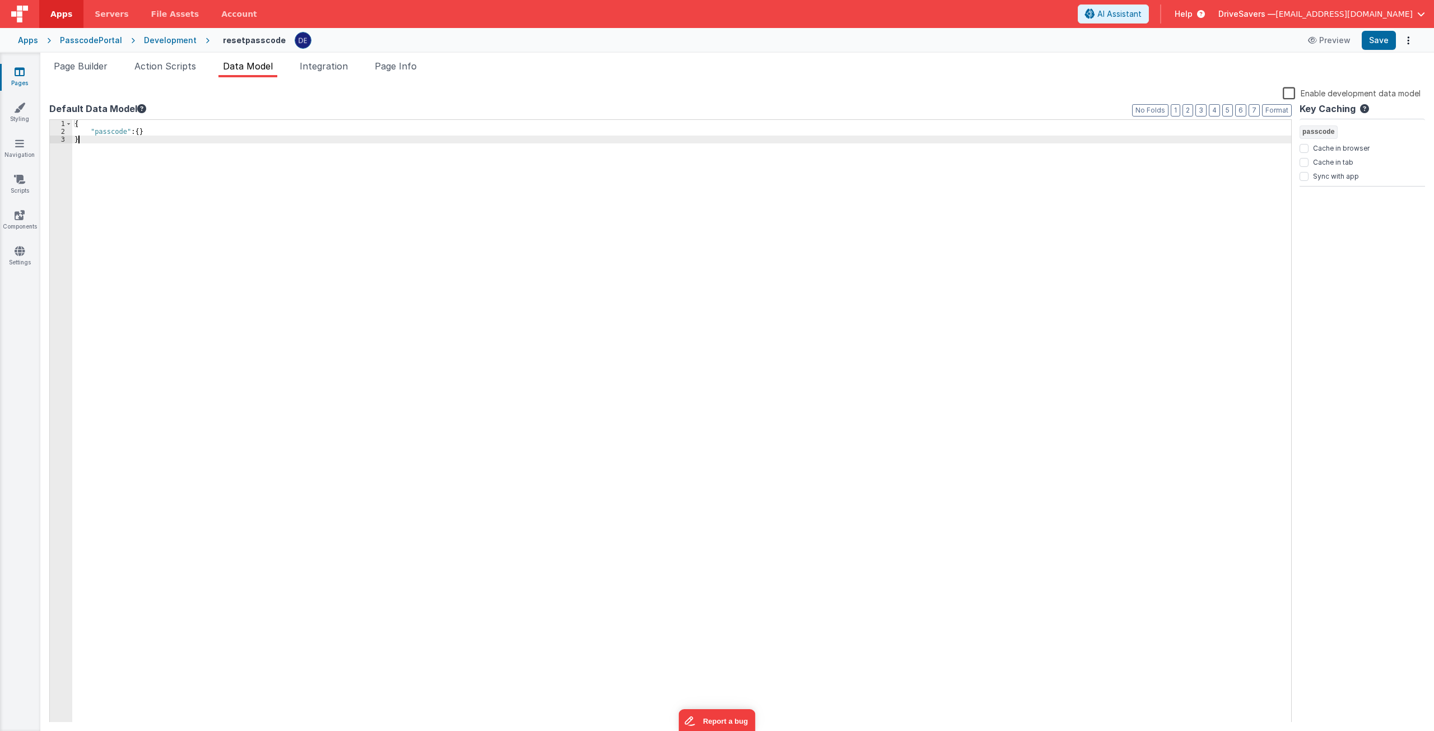
click at [273, 174] on div "{ "passcode" : { } }" at bounding box center [681, 429] width 1219 height 618
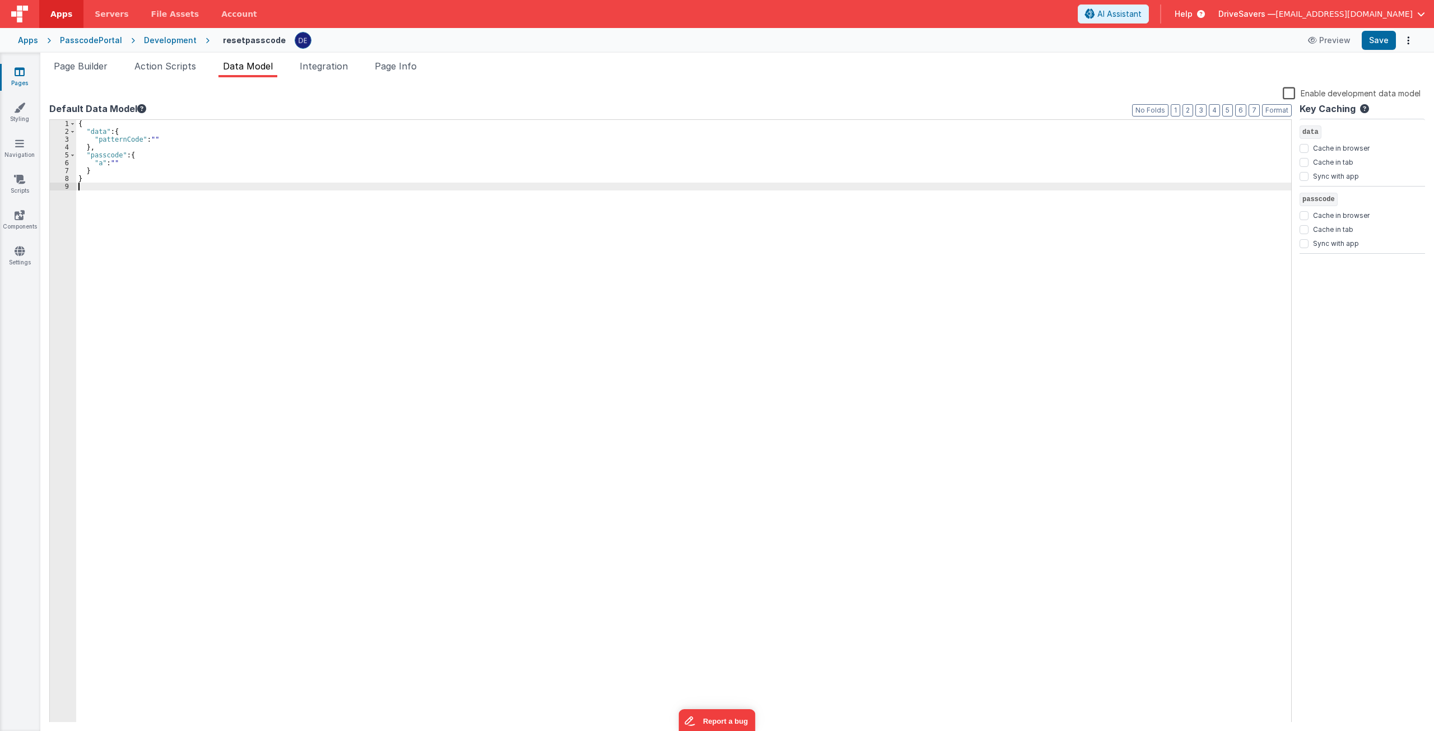
click at [389, 214] on div "{ "data" : { "patternCode" : "" } , "passcode" : { "a" : "" } }" at bounding box center [683, 429] width 1215 height 618
click at [1369, 44] on button "Save" at bounding box center [1379, 40] width 34 height 19
click at [1351, 38] on button "Preview" at bounding box center [1329, 40] width 56 height 18
click at [1275, 13] on span "DriveSavers —" at bounding box center [1246, 13] width 57 height 11
click at [1308, 87] on li "Logout" at bounding box center [1335, 96] width 179 height 20
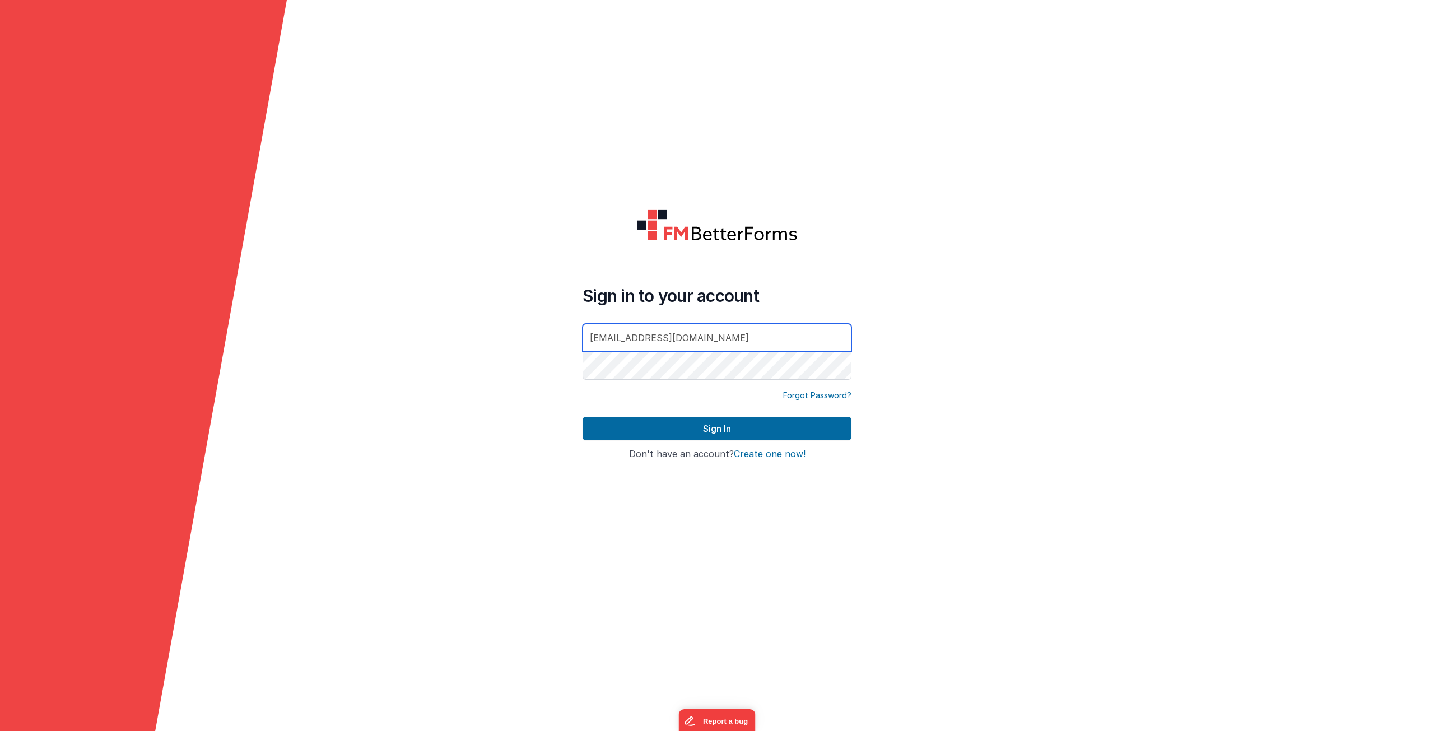
click at [693, 342] on input "[EMAIL_ADDRESS][DOMAIN_NAME]" at bounding box center [716, 338] width 269 height 28
click at [542, 356] on form "Sign in to your account sohaibkhan2030@gmail.com Forgot Password? Sign In Sign …" at bounding box center [717, 365] width 1434 height 731
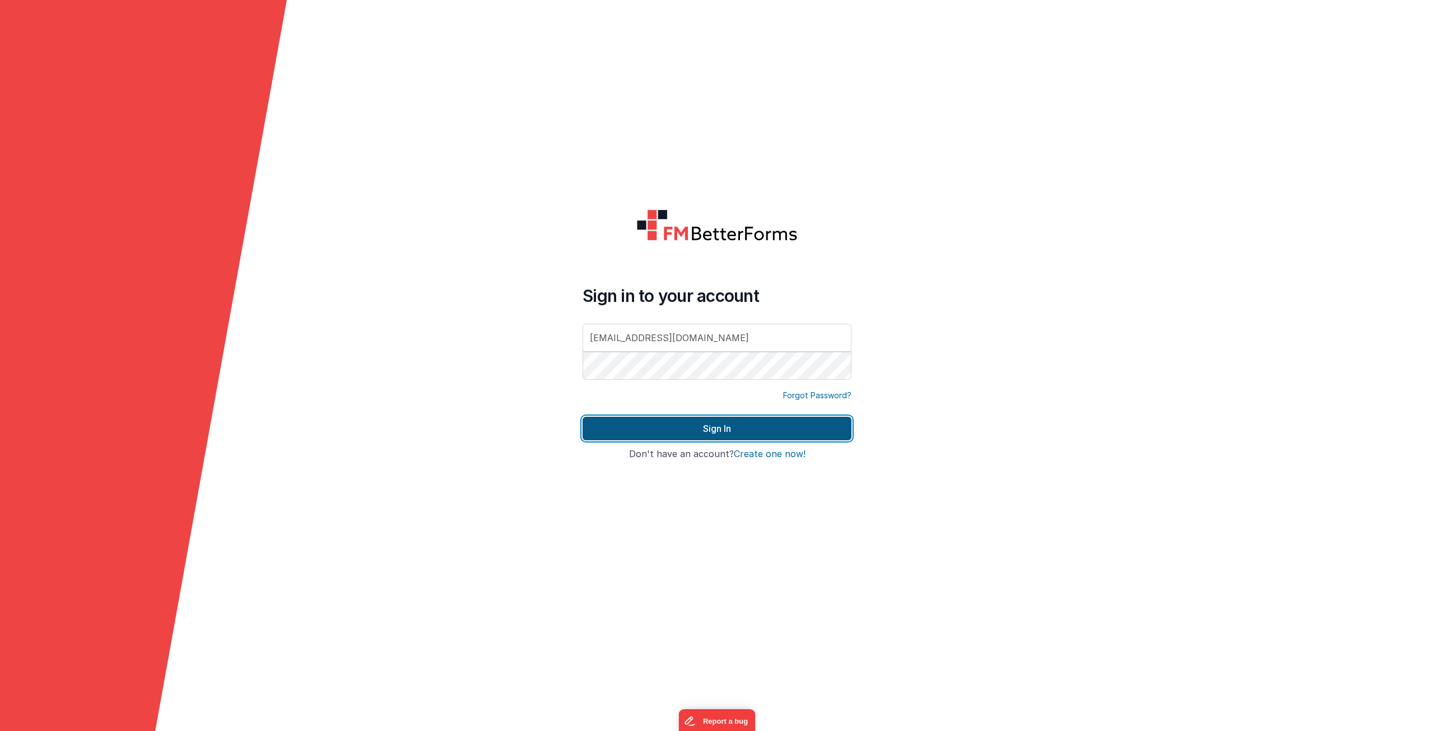
click at [665, 429] on button "Sign In" at bounding box center [716, 429] width 269 height 24
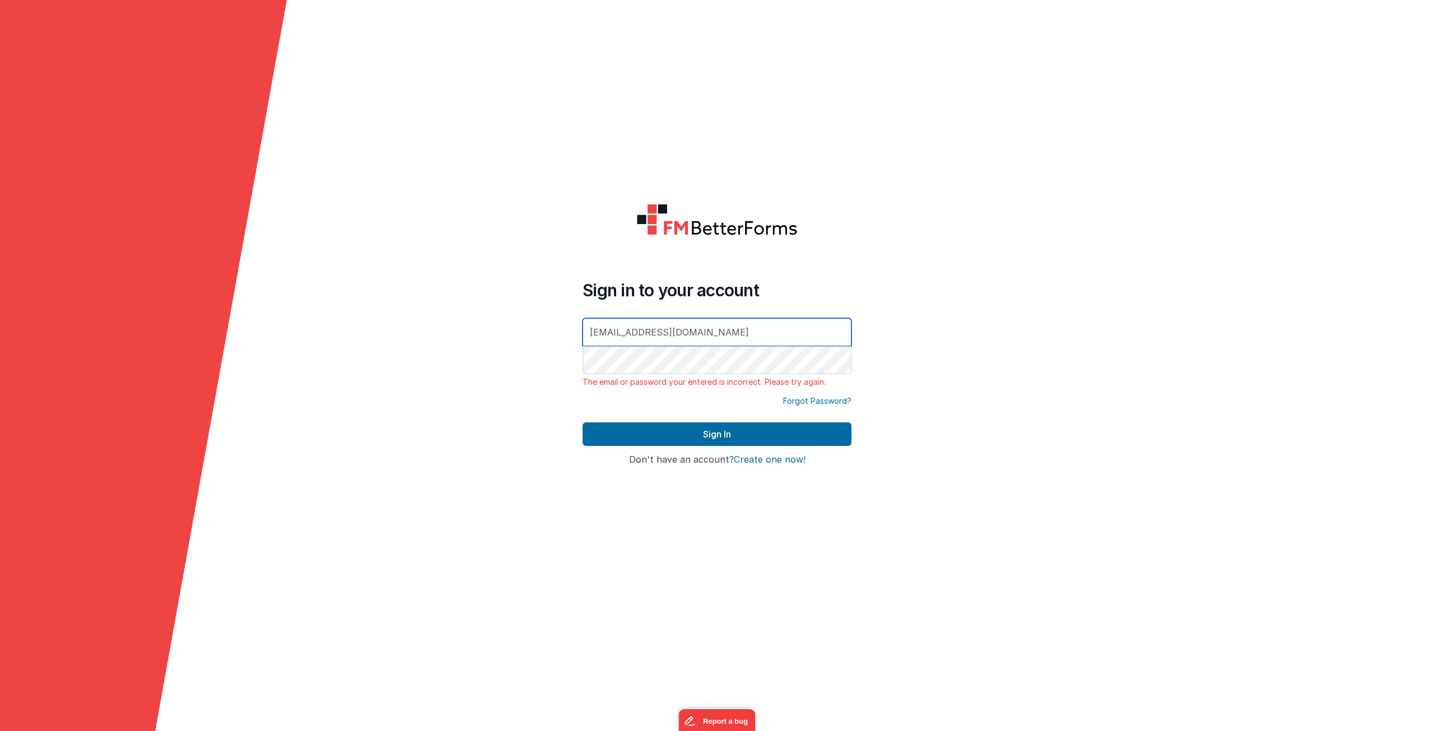
click at [702, 334] on input "[EMAIL_ADDRESS][DOMAIN_NAME]" at bounding box center [716, 332] width 269 height 28
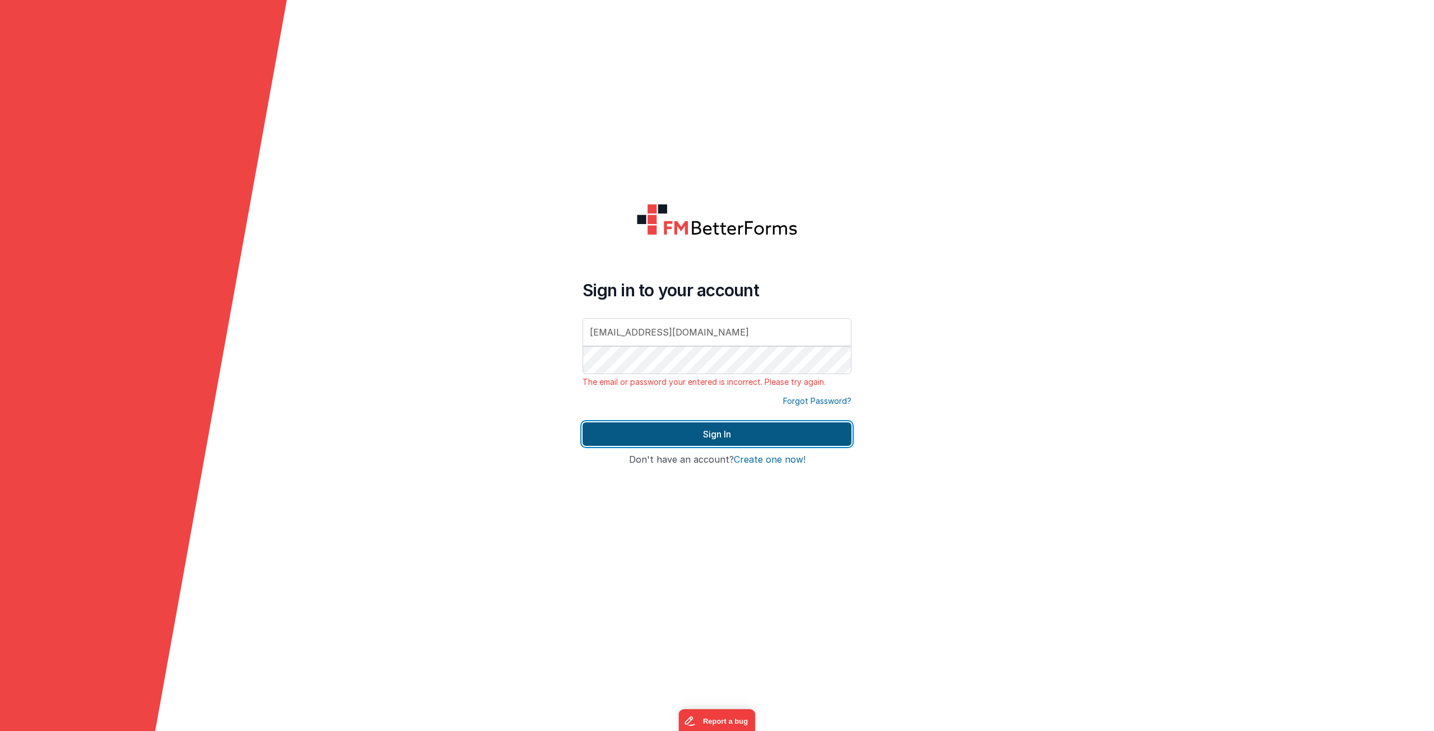
click at [643, 432] on button "Sign In" at bounding box center [716, 434] width 269 height 24
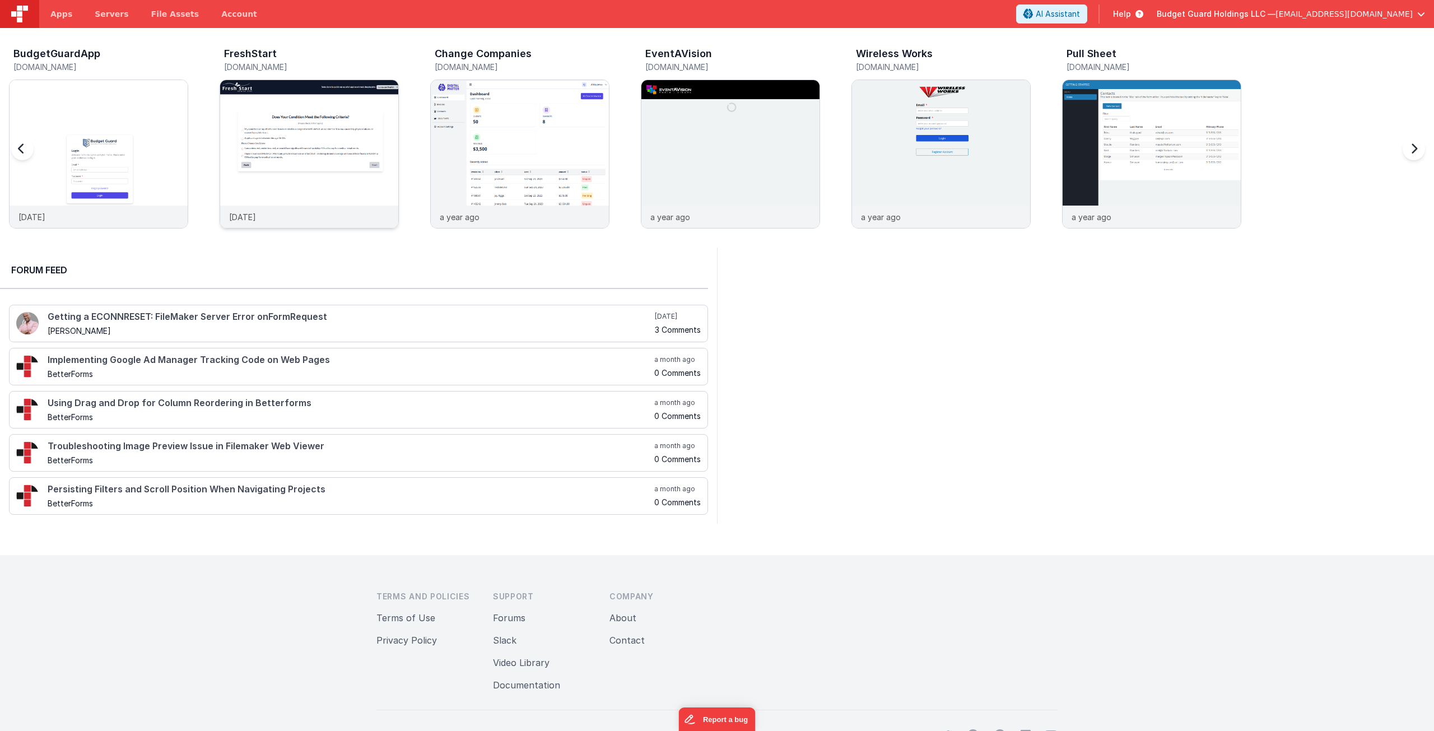
click at [386, 150] on img at bounding box center [309, 169] width 178 height 178
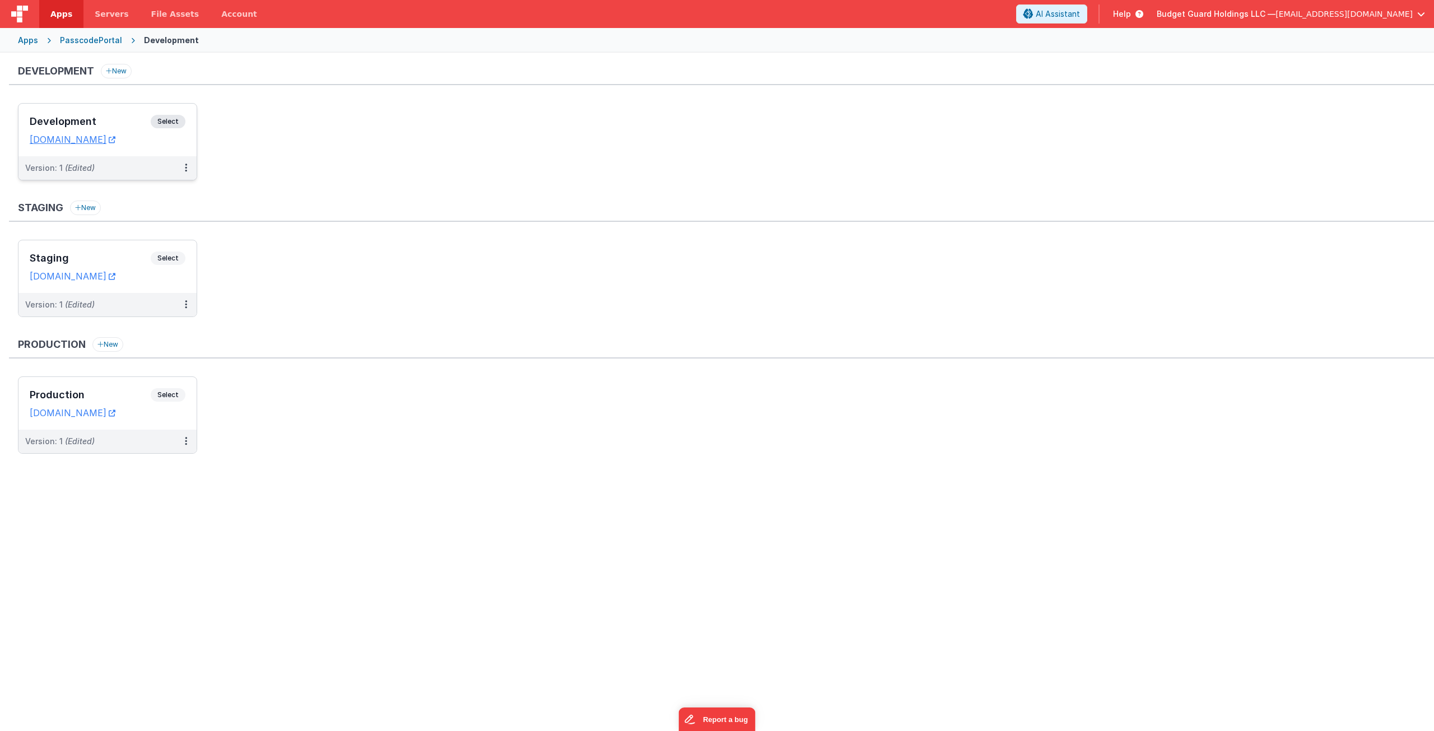
click at [98, 115] on div "Development Select" at bounding box center [108, 124] width 156 height 19
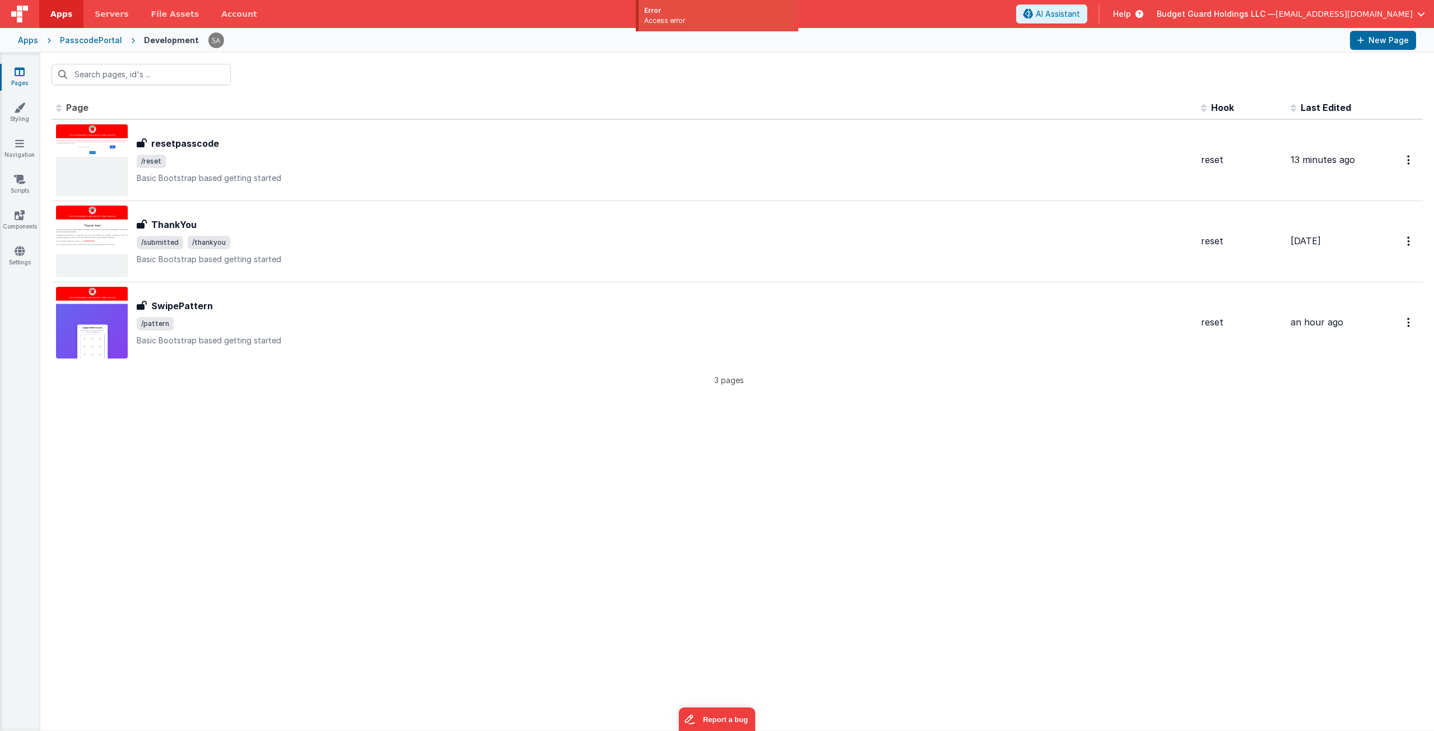
click at [63, 7] on link "Apps" at bounding box center [61, 14] width 44 height 28
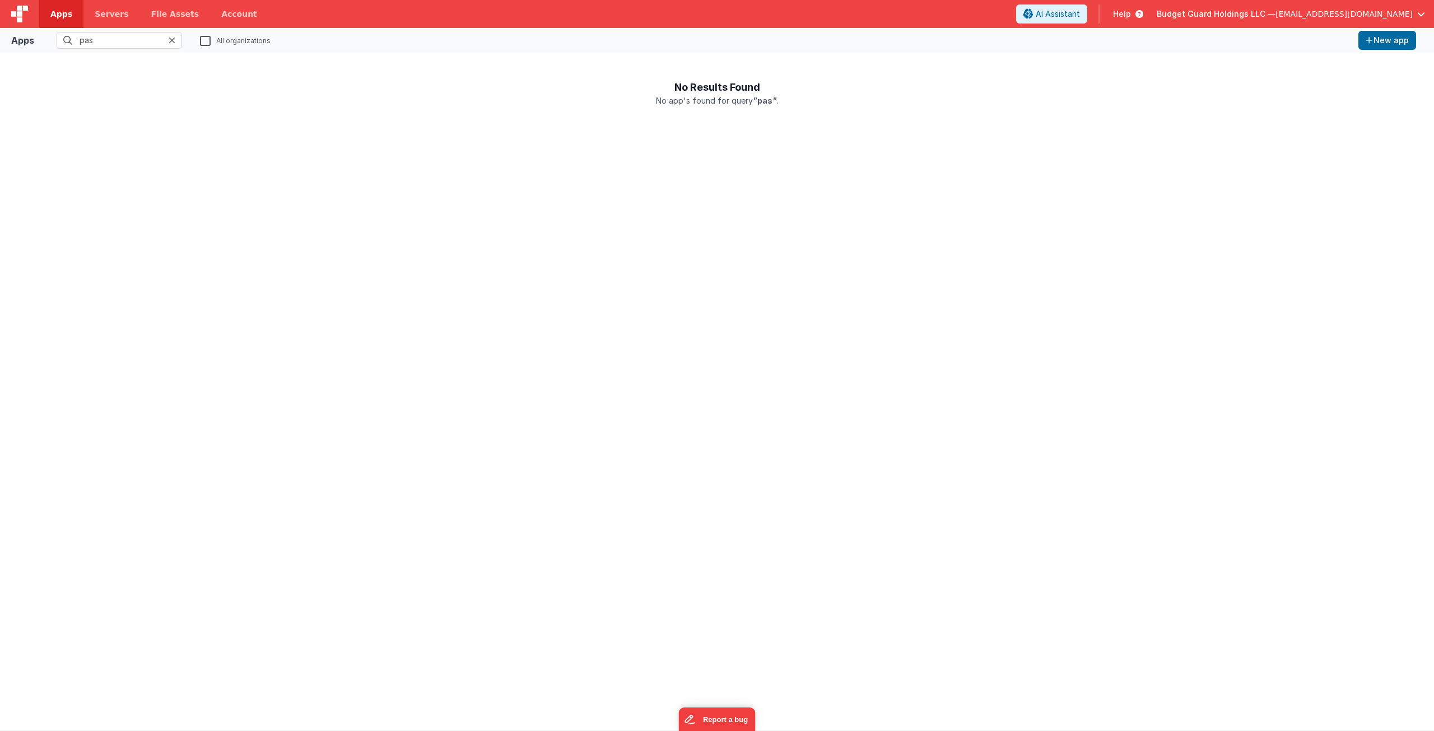
click at [169, 41] on icon at bounding box center [172, 40] width 7 height 9
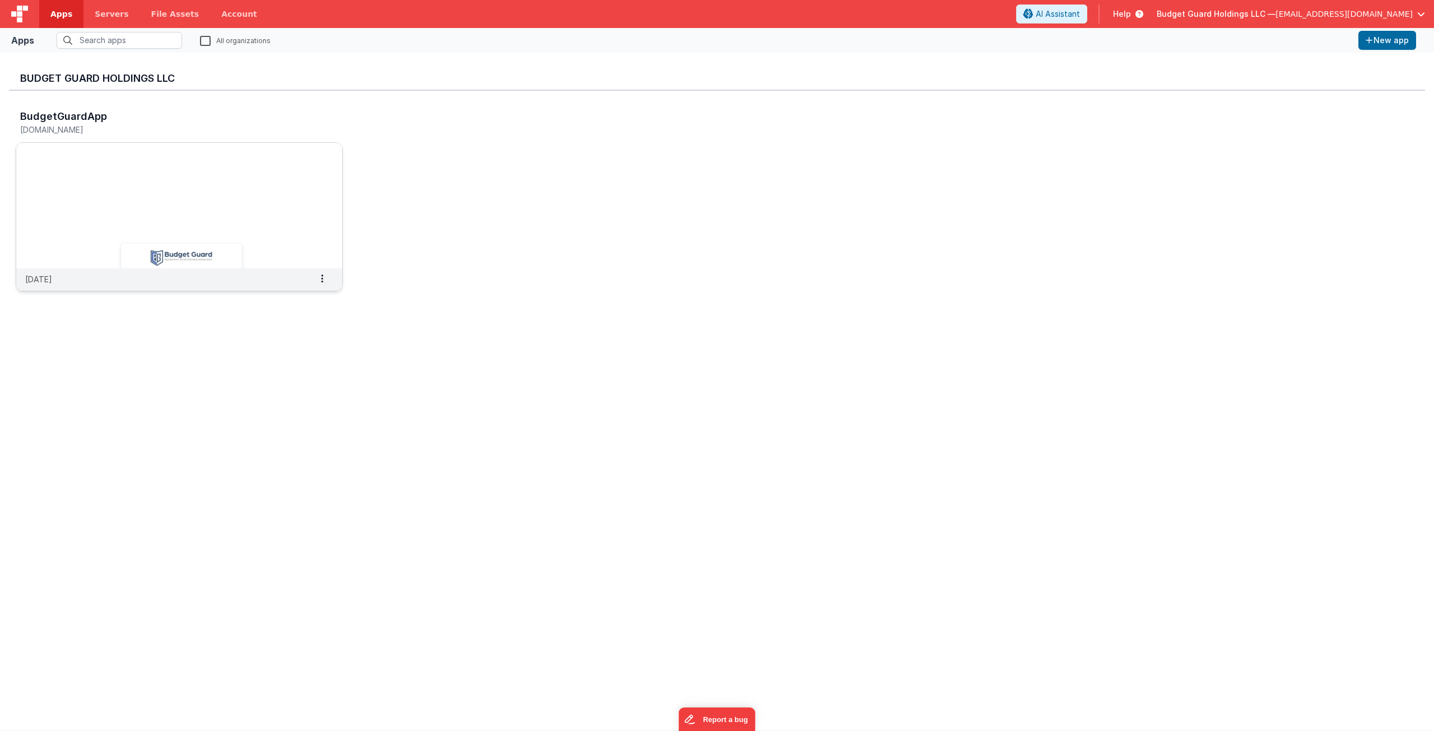
click at [173, 124] on div "BudgetGuardApp" at bounding box center [167, 118] width 295 height 15
click at [175, 190] on img at bounding box center [179, 205] width 326 height 125
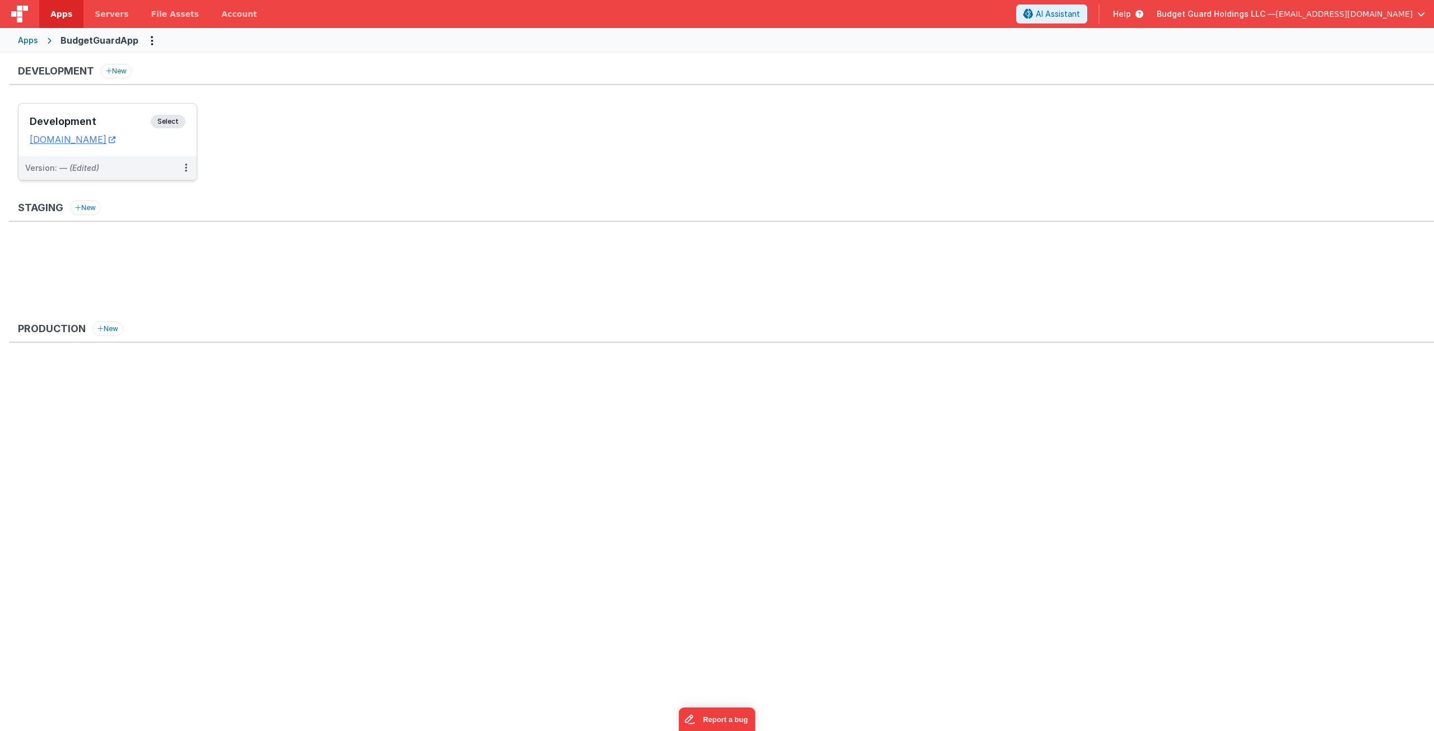
click at [110, 113] on div "Development Select URLs [DOMAIN_NAME]" at bounding box center [107, 130] width 178 height 53
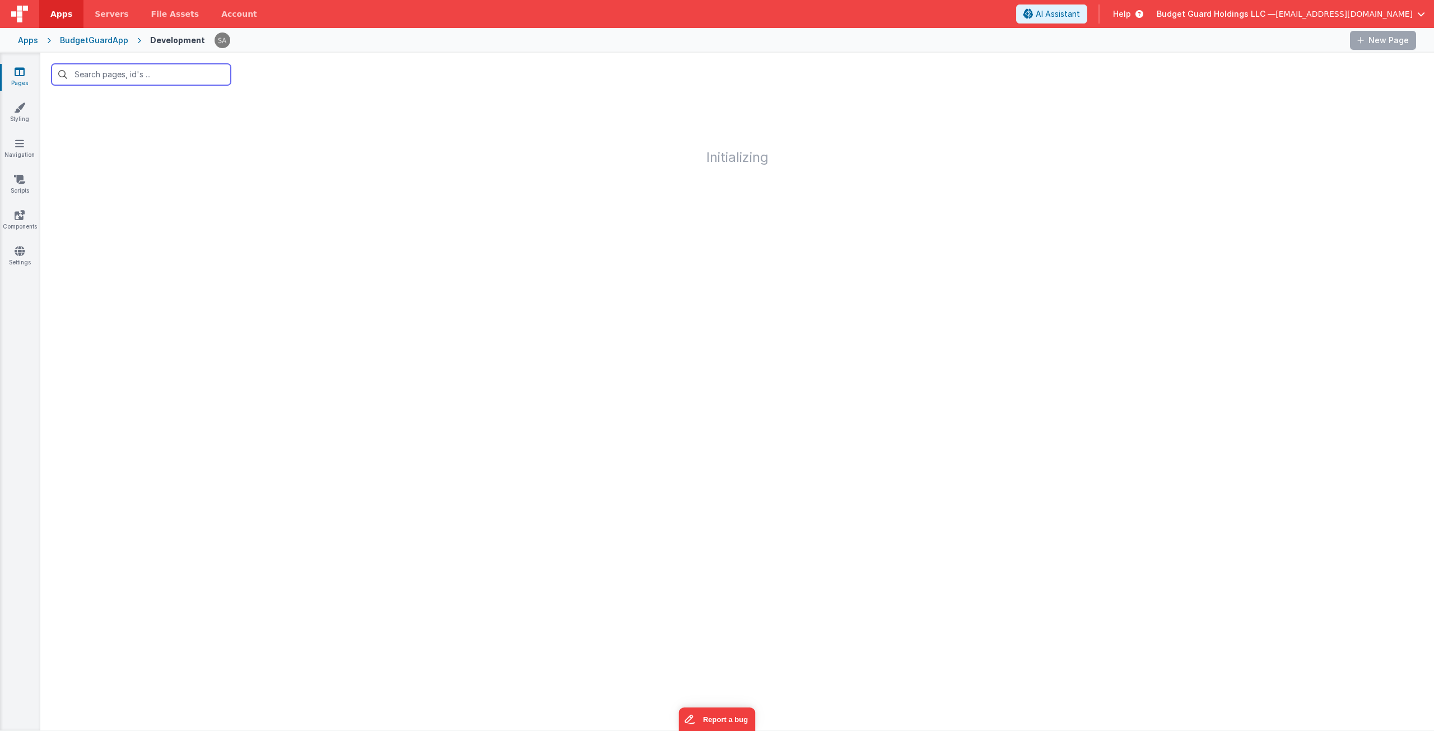
click at [139, 76] on input "text" at bounding box center [141, 74] width 179 height 21
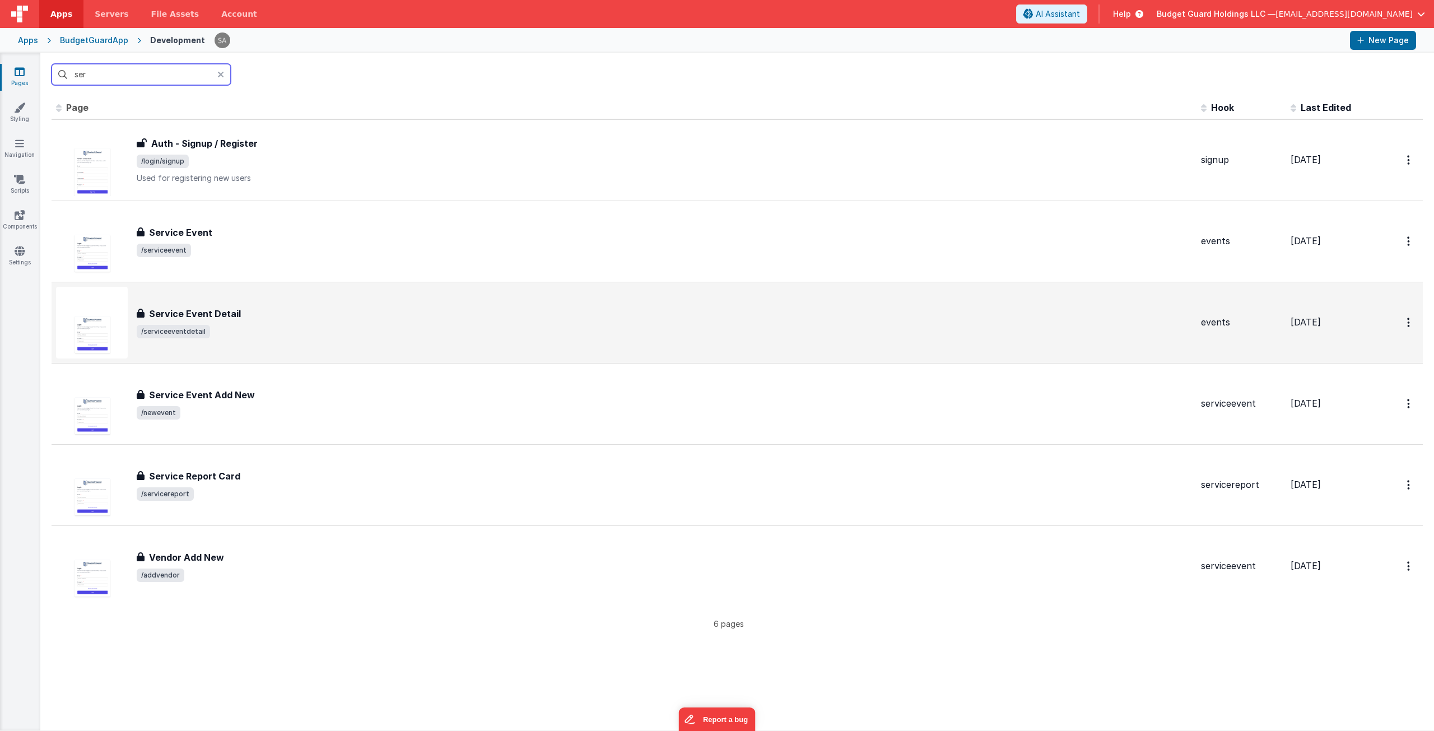
type input "ser"
click at [239, 310] on div "Service Event Detail" at bounding box center [664, 313] width 1055 height 13
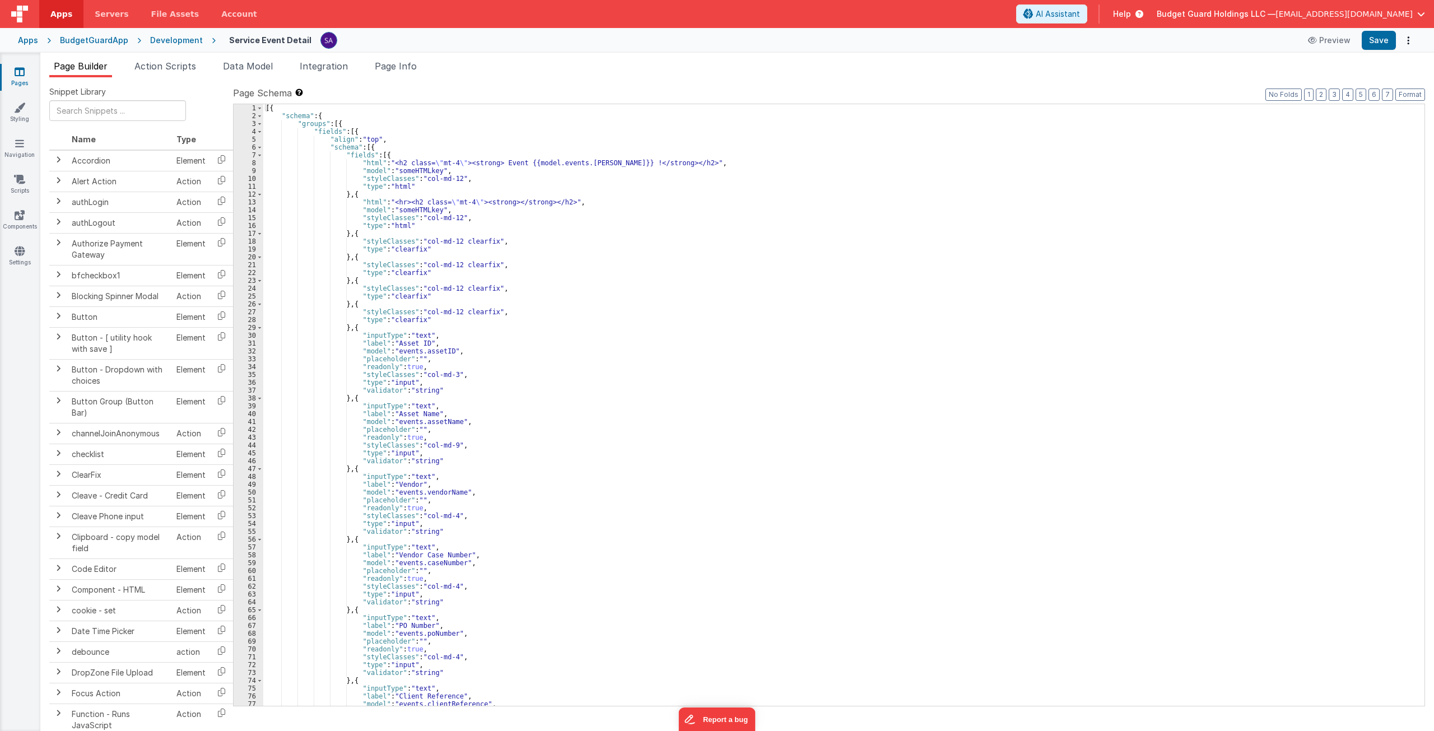
click at [172, 65] on span "Action Scripts" at bounding box center [165, 65] width 62 height 11
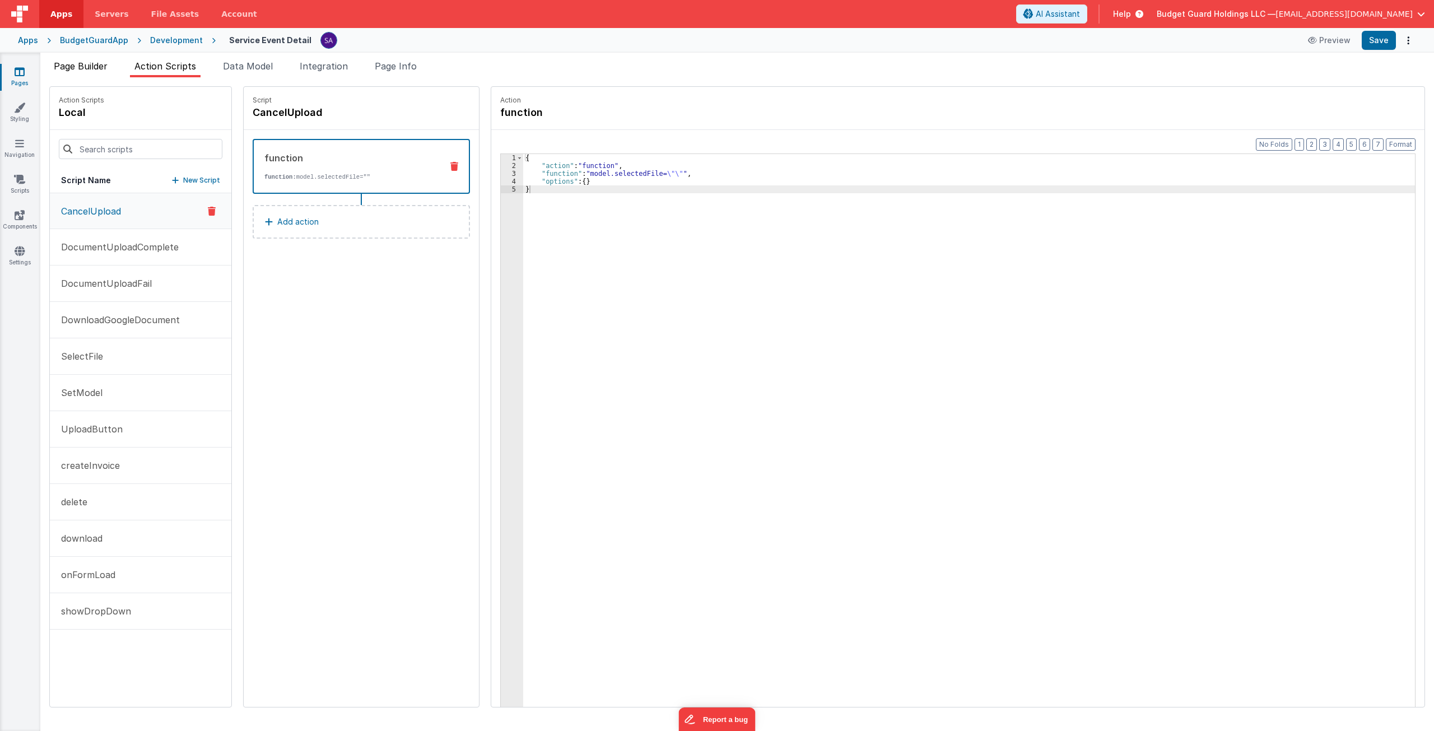
click at [106, 68] on span "Page Builder" at bounding box center [81, 65] width 54 height 11
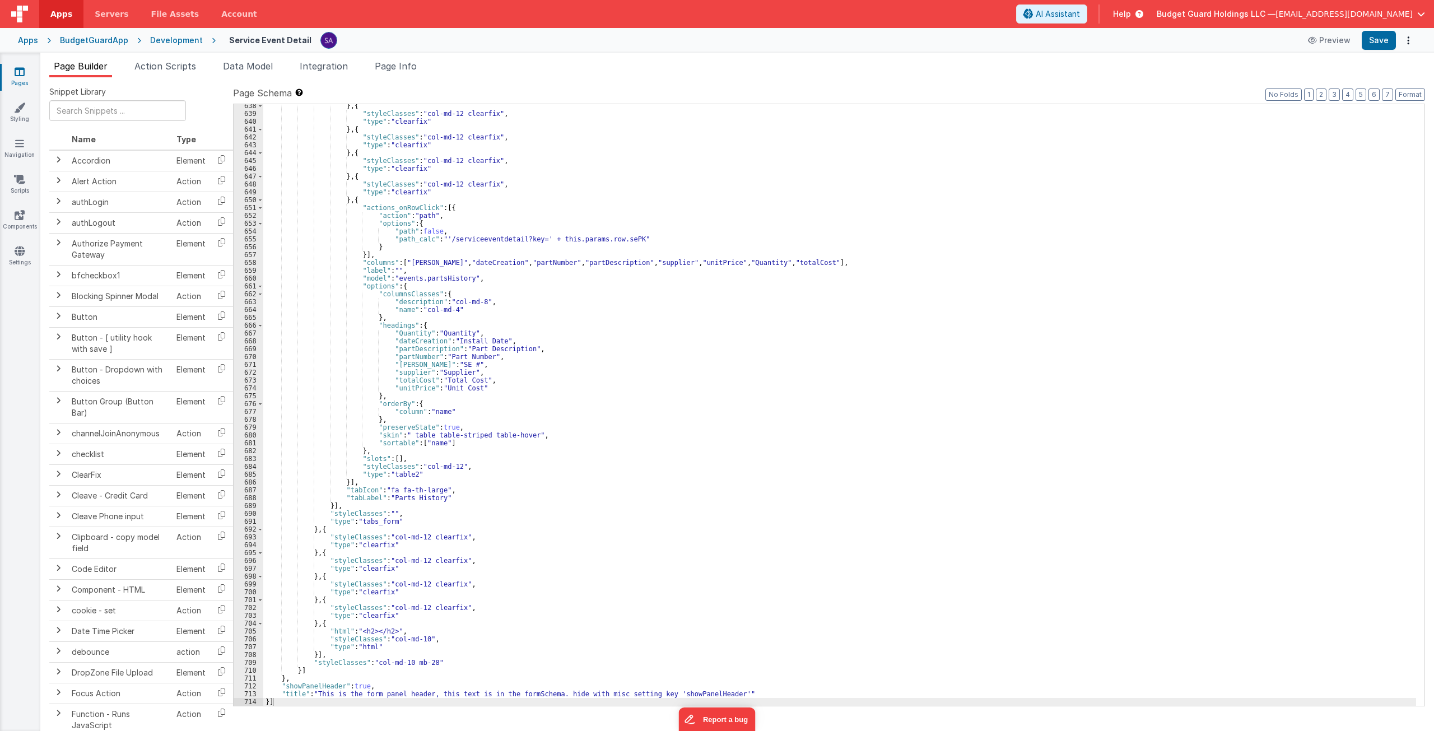
scroll to position [5287, 0]
click at [1331, 44] on button "Preview" at bounding box center [1329, 40] width 56 height 18
click at [166, 40] on div "Development" at bounding box center [176, 40] width 53 height 11
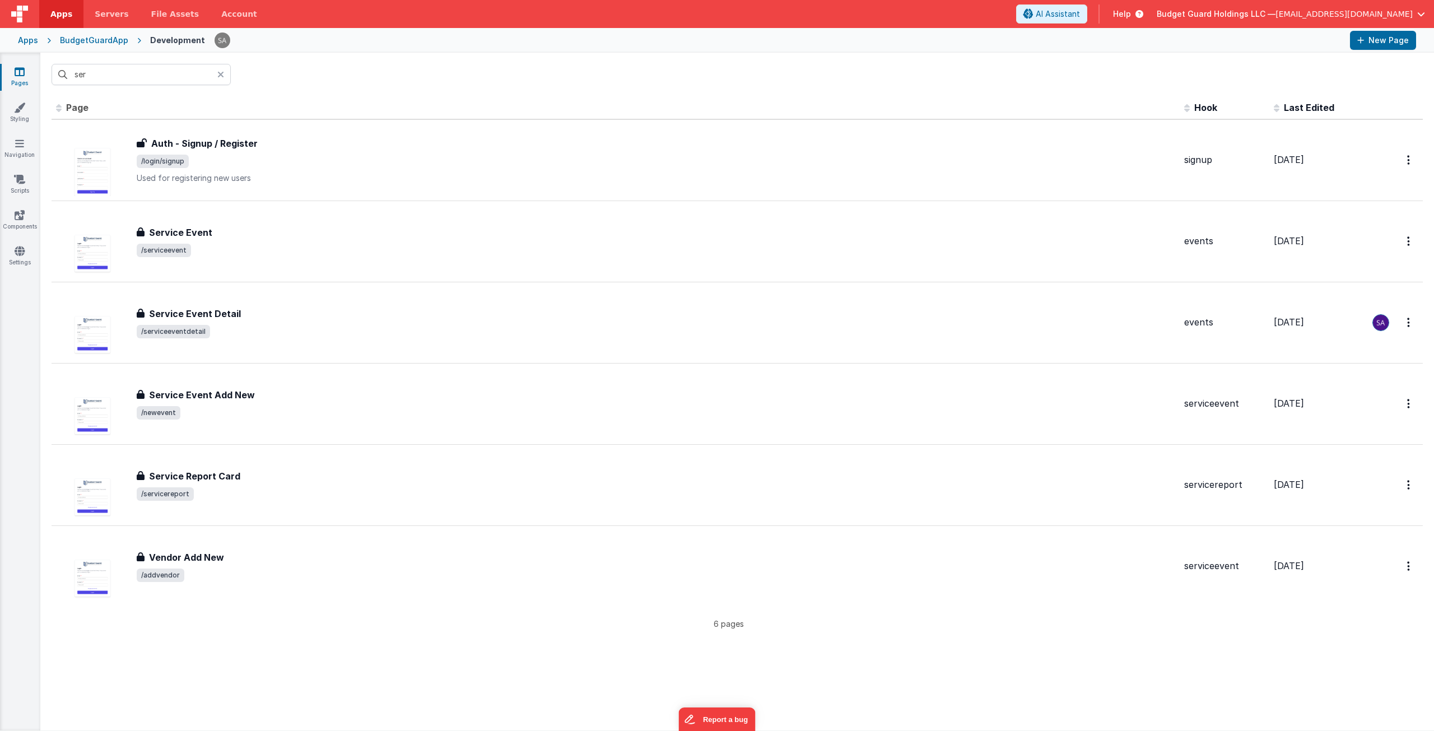
click at [220, 74] on icon at bounding box center [220, 74] width 7 height 9
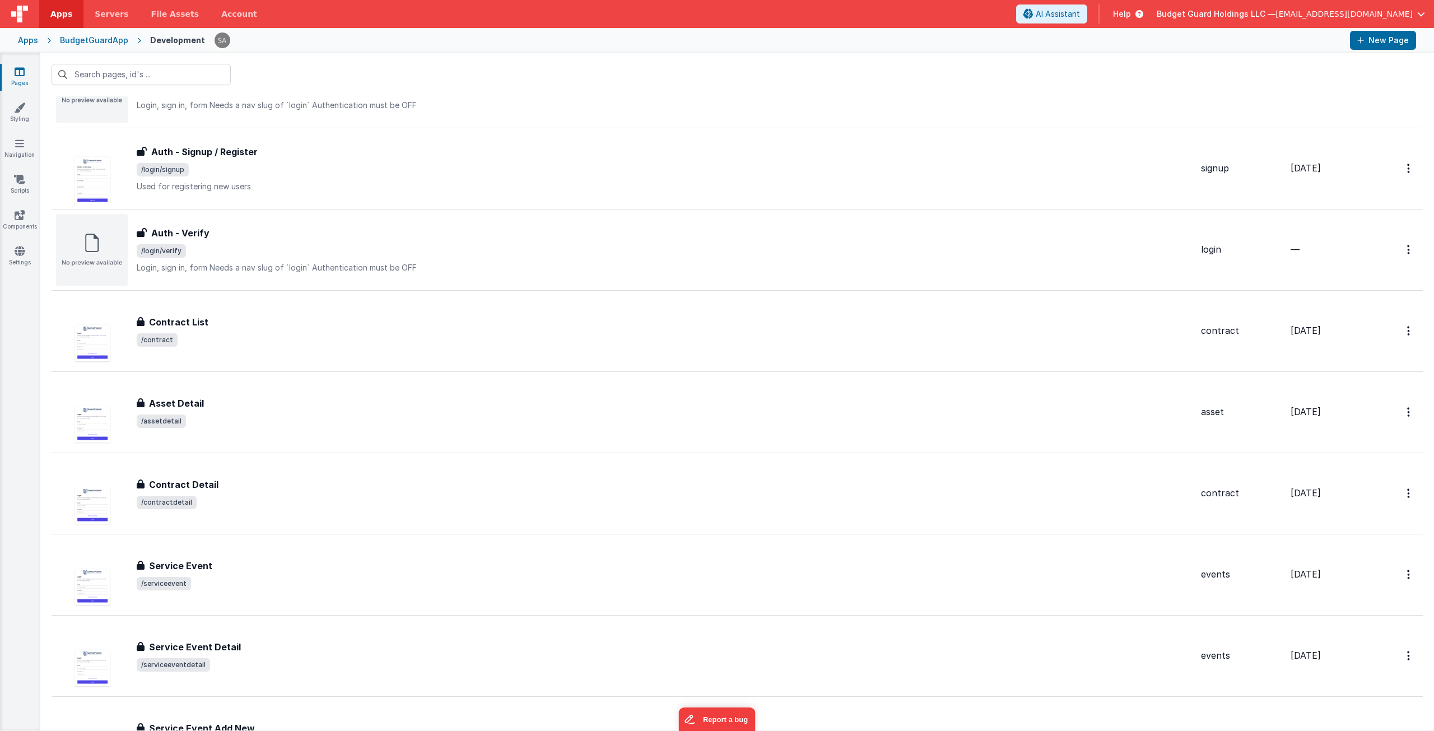
scroll to position [504, 0]
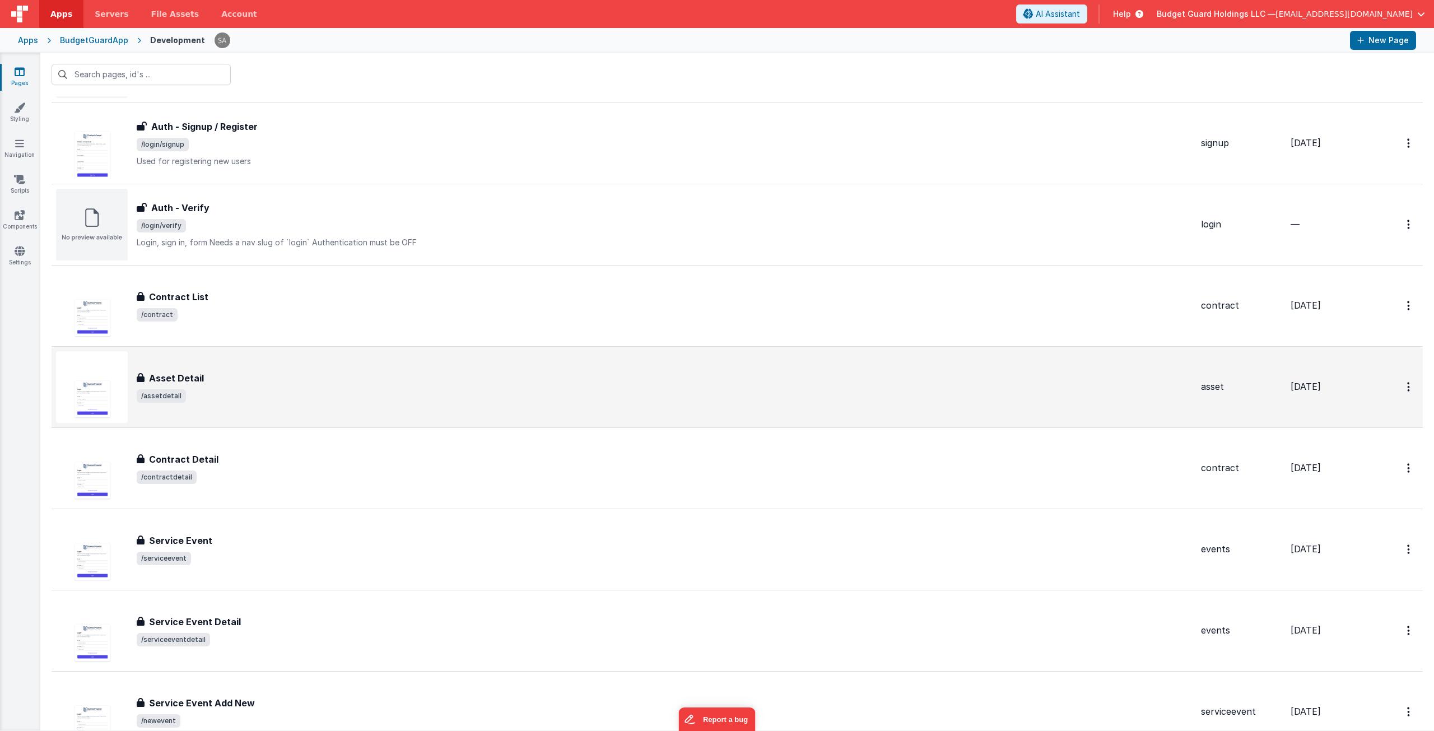
click at [314, 409] on div "Asset Detail Asset Detail /assetdetail" at bounding box center [624, 387] width 1136 height 72
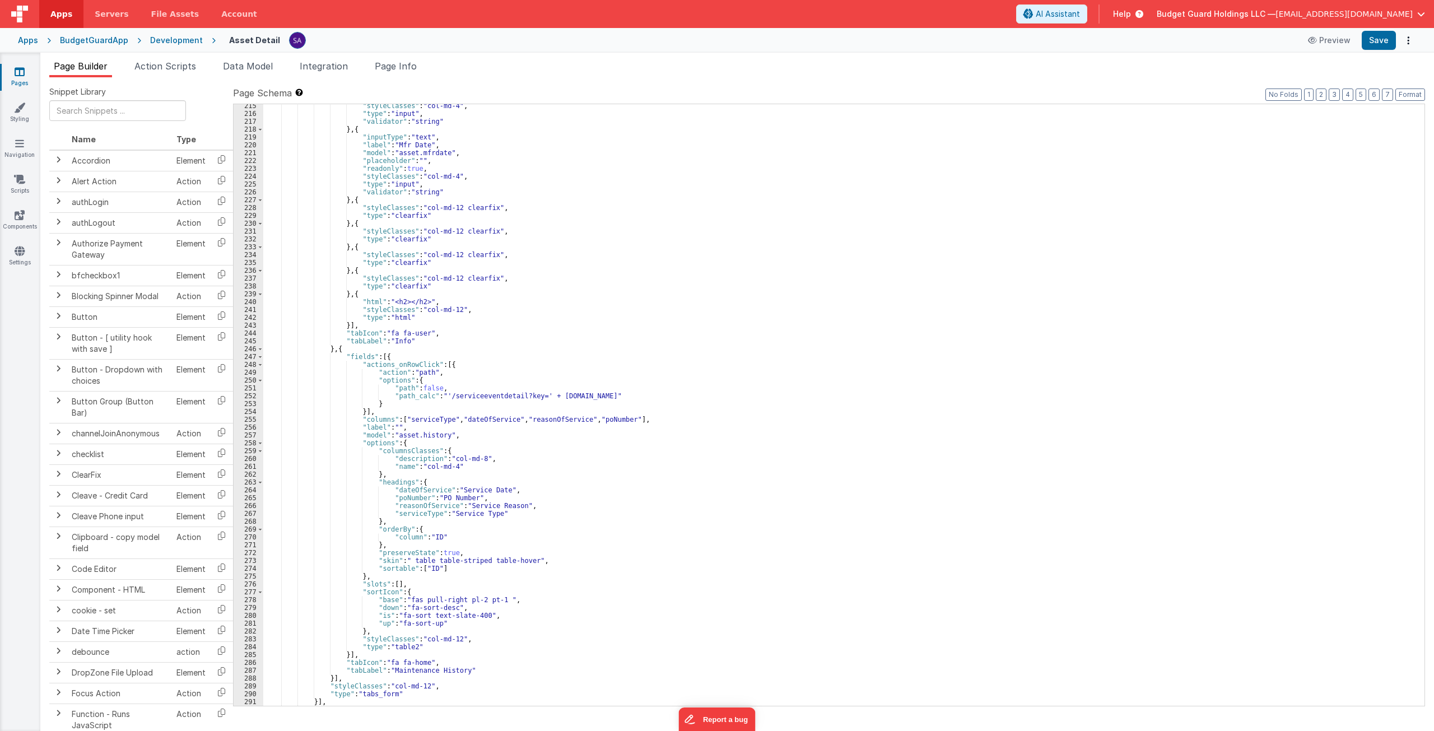
scroll to position [1727, 0]
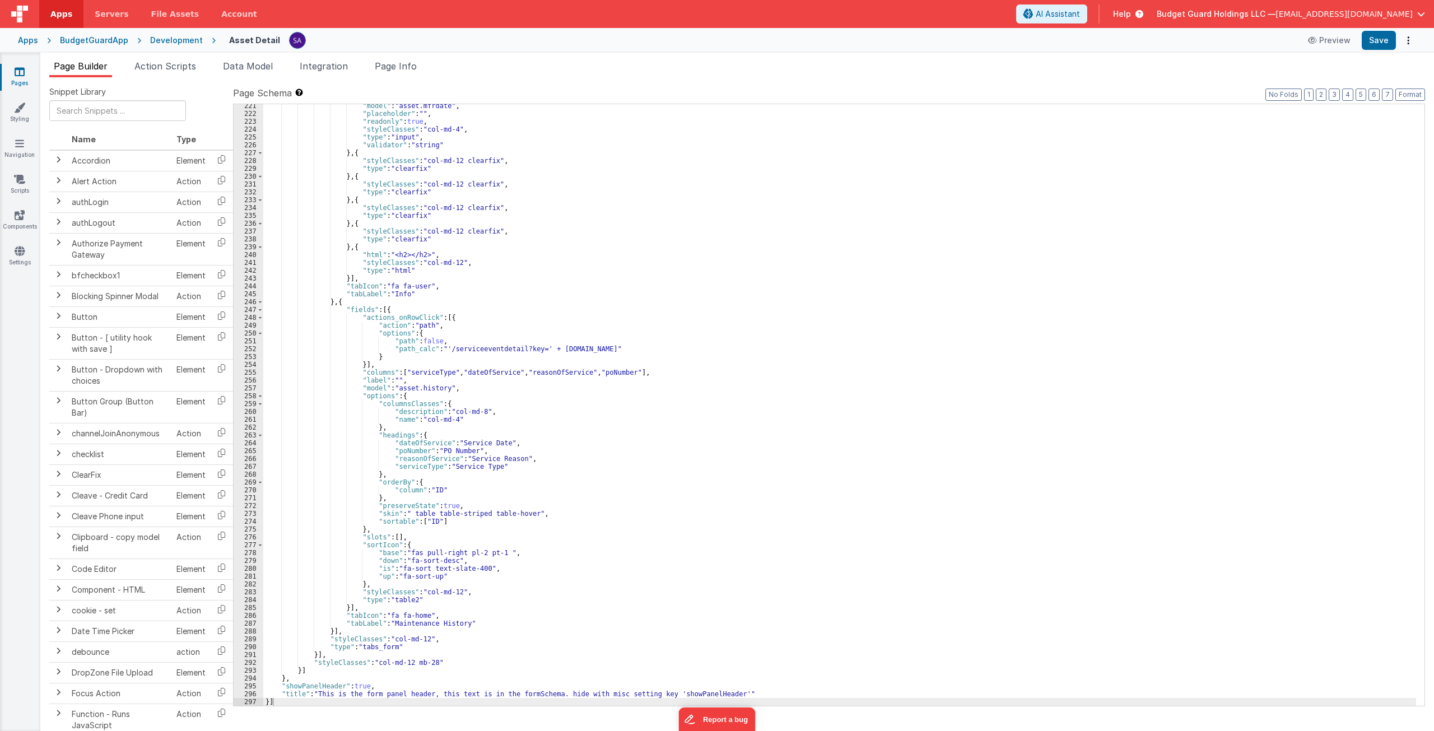
click at [165, 38] on div "Development" at bounding box center [176, 40] width 53 height 11
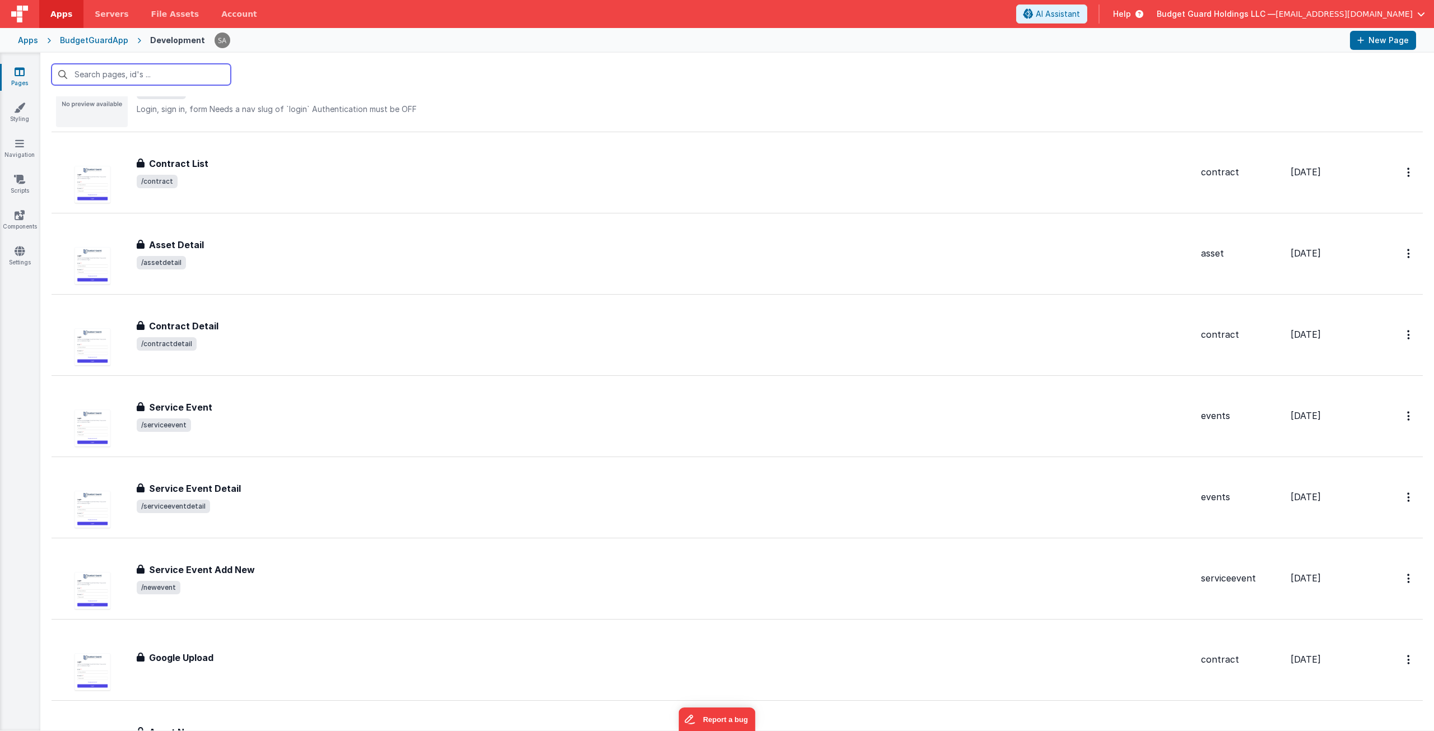
scroll to position [728, 0]
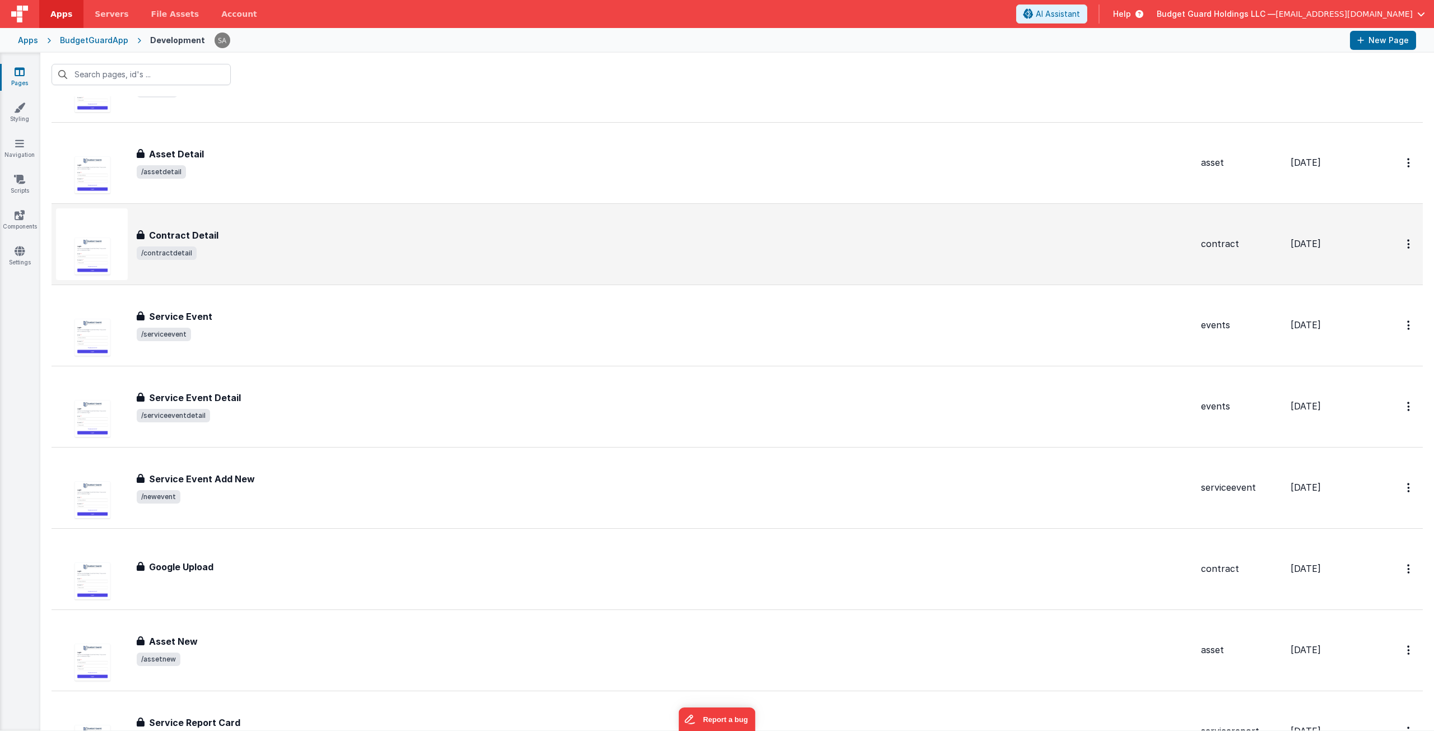
click at [266, 269] on div "Contract Detail Contract Detail /contractdetail" at bounding box center [624, 244] width 1136 height 72
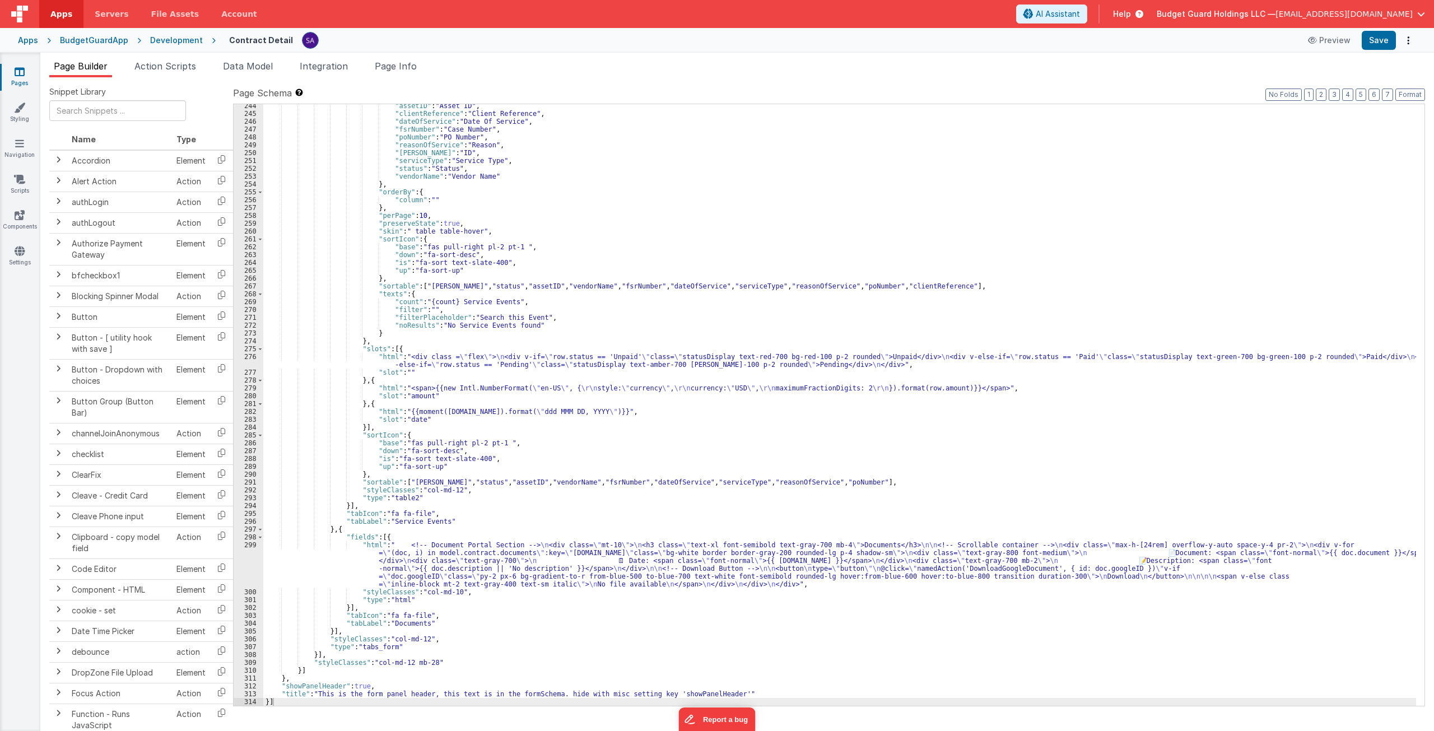
scroll to position [1923, 0]
click at [1275, 14] on span "Budget Guard Holdings LLC —" at bounding box center [1216, 13] width 119 height 11
click at [1312, 68] on span "Ocean West Inc" at bounding box center [1293, 65] width 58 height 11
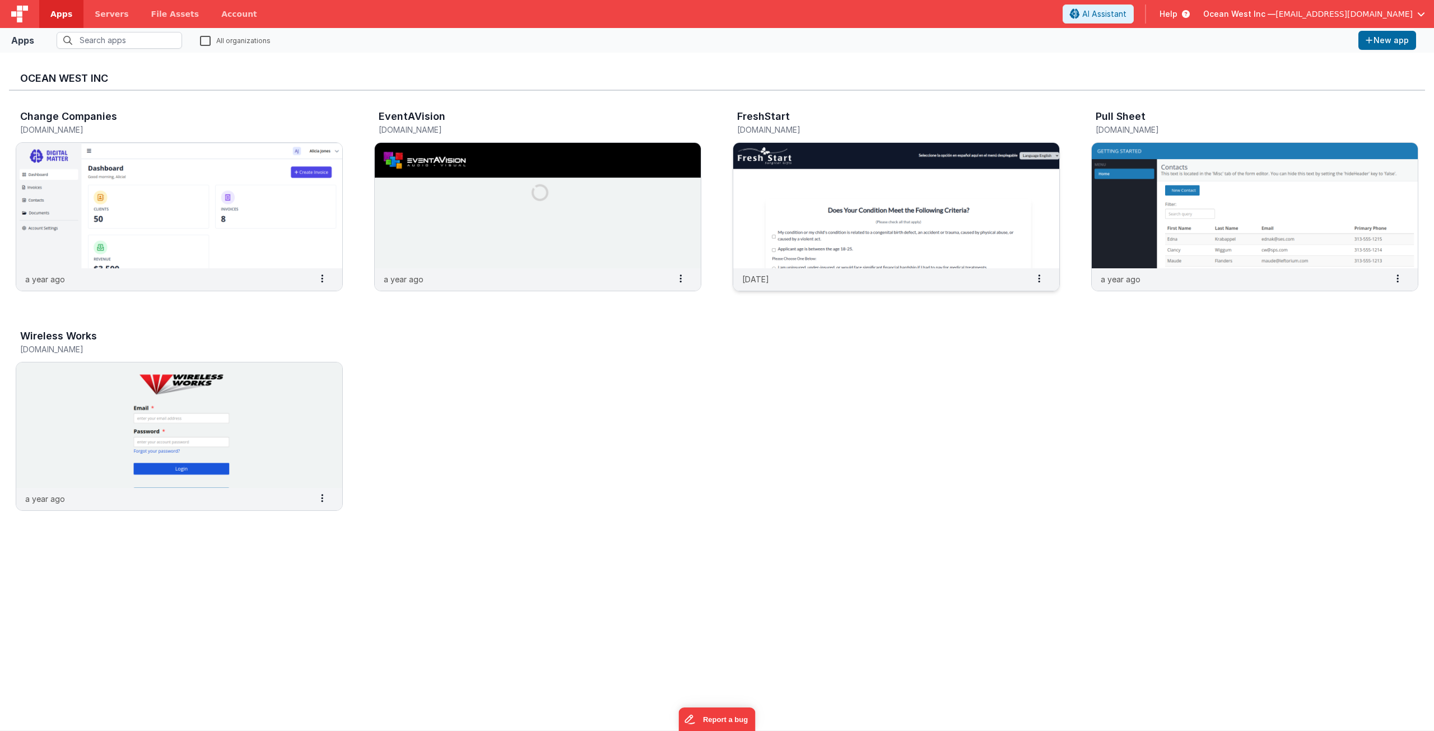
click at [801, 177] on img at bounding box center [896, 205] width 326 height 125
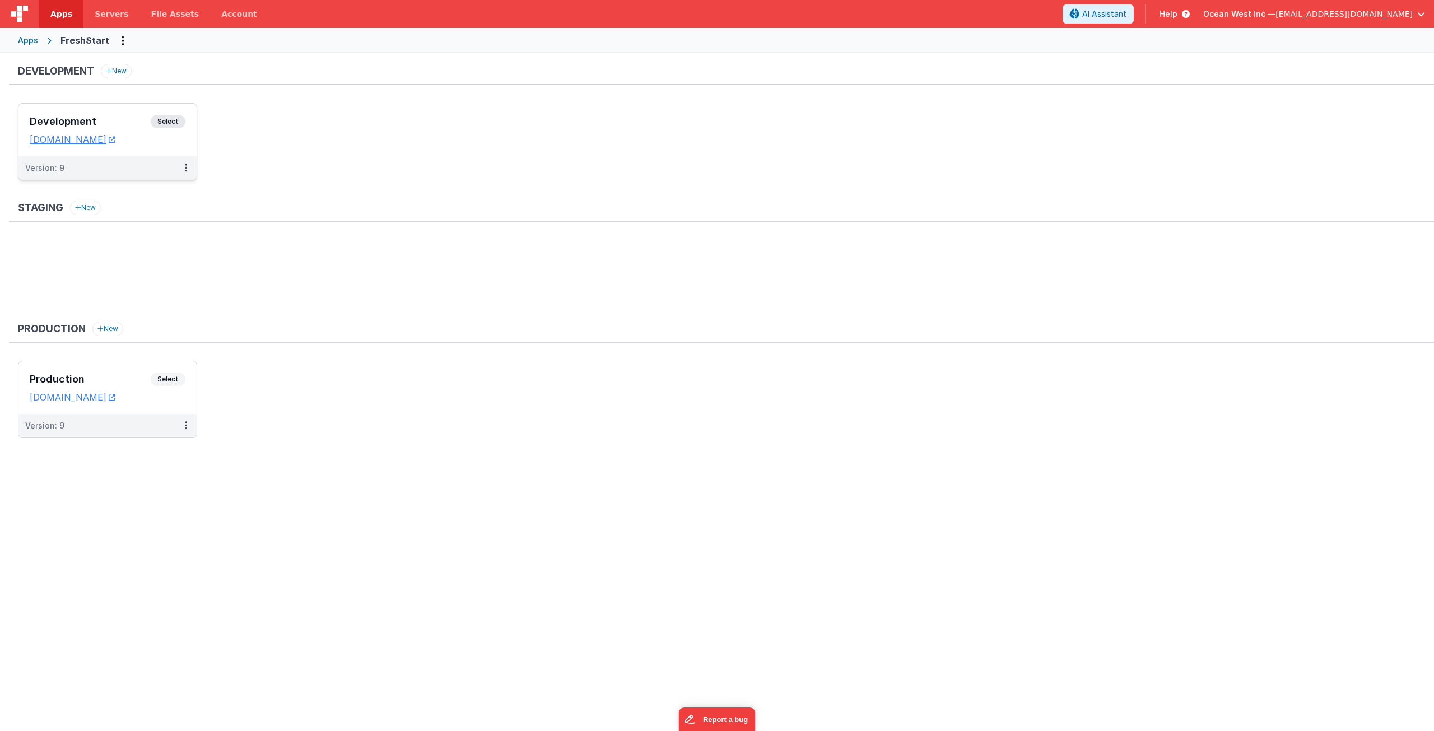
click at [125, 128] on div "Development Select" at bounding box center [108, 124] width 156 height 19
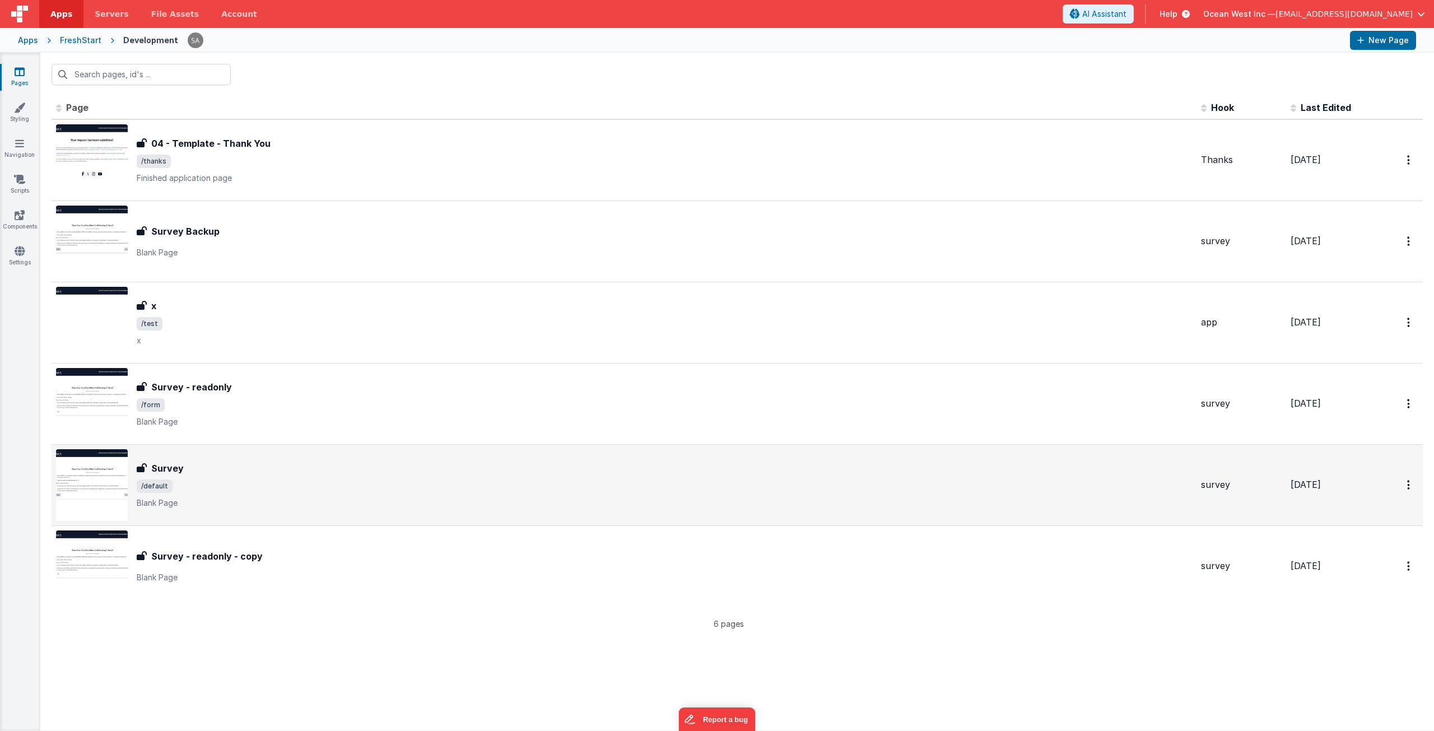
click at [242, 455] on div "Survey Survey /default Blank Page" at bounding box center [624, 485] width 1136 height 72
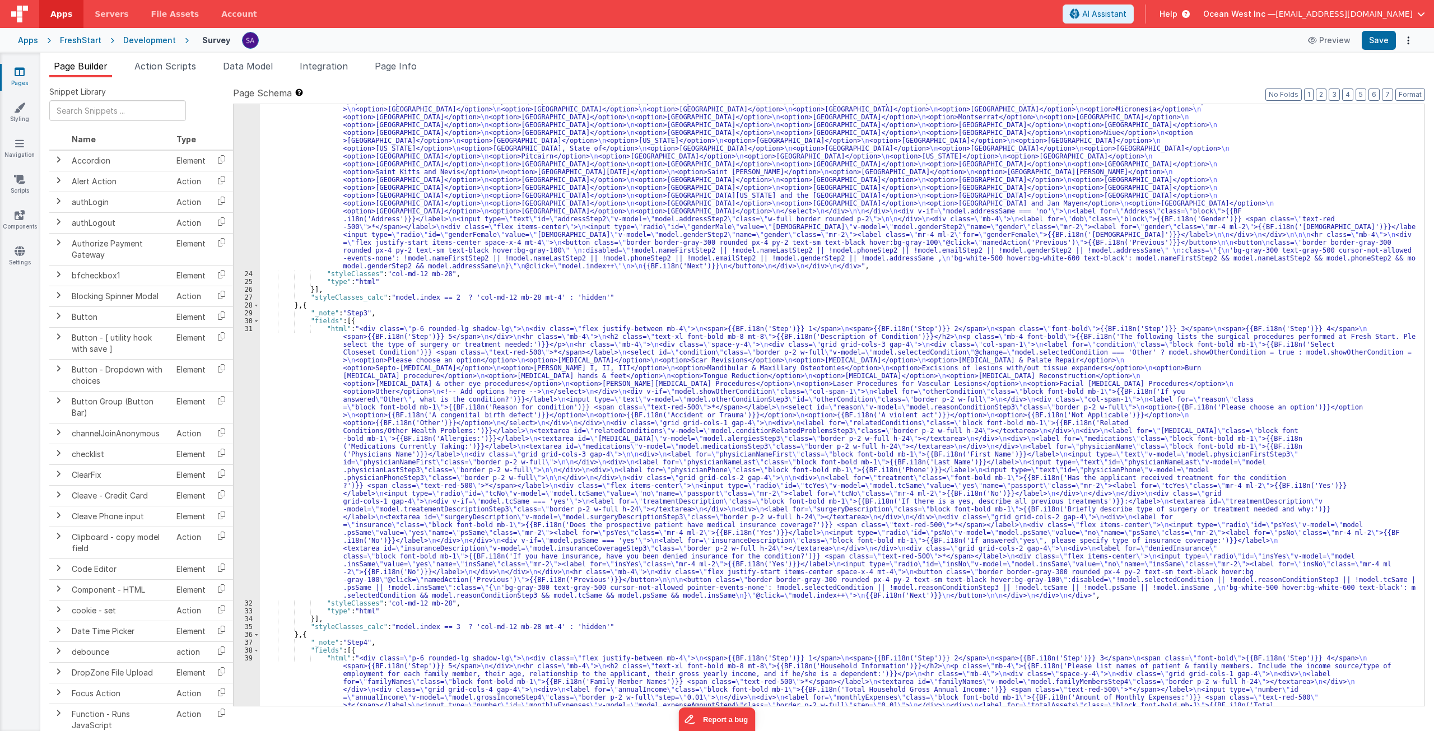
scroll to position [1411, 0]
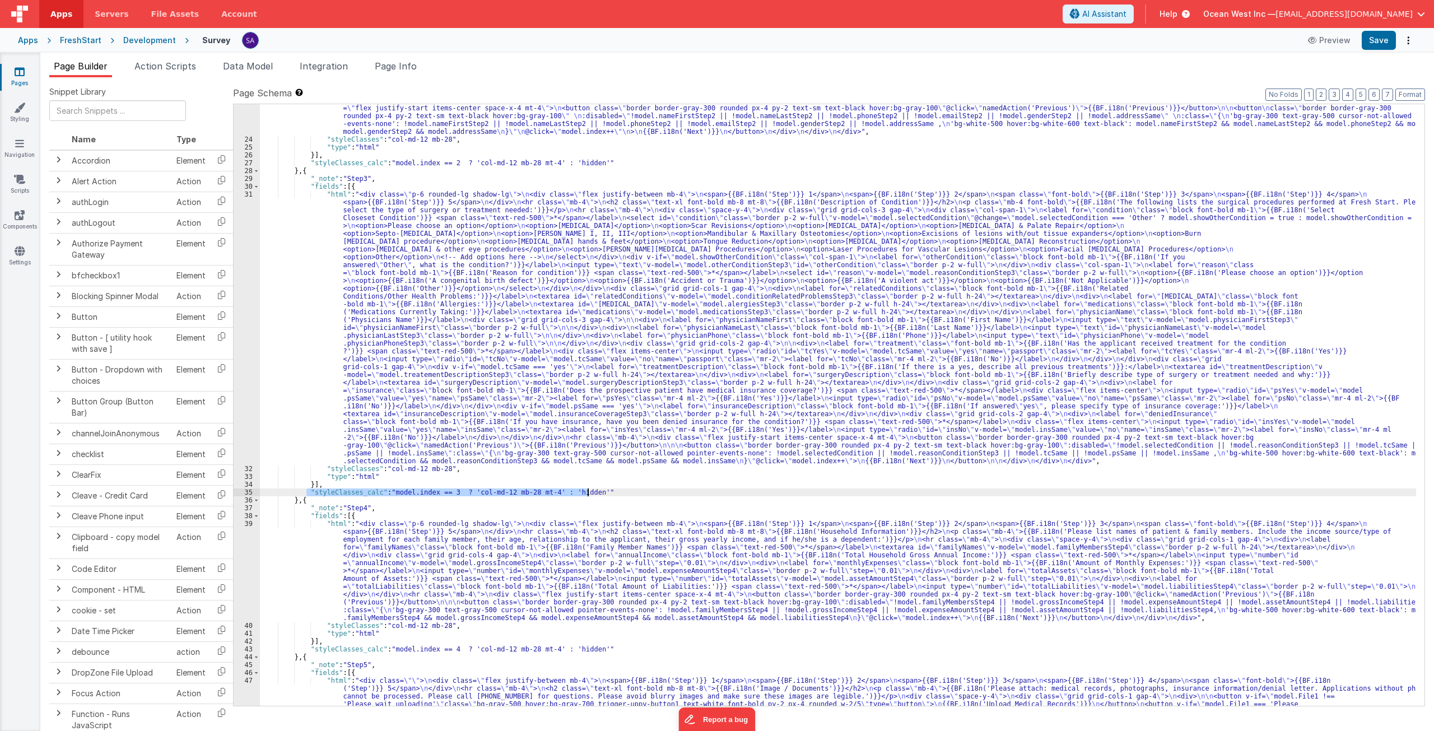
drag, startPoint x: 305, startPoint y: 490, endPoint x: 588, endPoint y: 490, distance: 282.8
click at [588, 490] on div ""html" : "<div class= \" p-6 rounded-lg shadow-lg \" > \n <div class= \" flex j…" at bounding box center [838, 291] width 1156 height 1190
click at [1273, 16] on span "Ocean West Inc —" at bounding box center [1239, 13] width 72 height 11
click at [1290, 105] on li "Logout" at bounding box center [1335, 111] width 179 height 20
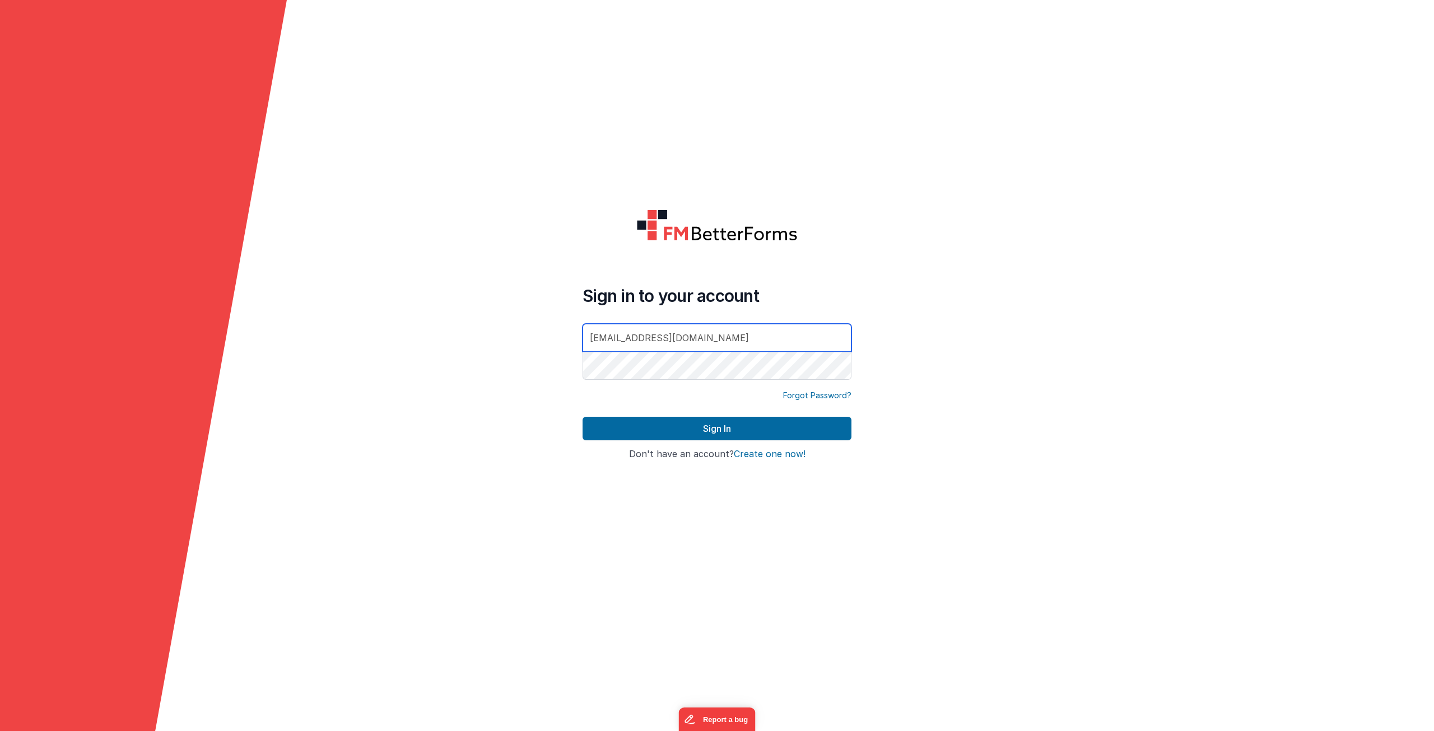
click at [667, 342] on input "[EMAIL_ADDRESS][DOMAIN_NAME]" at bounding box center [716, 338] width 269 height 28
type input "[EMAIL_ADDRESS][DOMAIN_NAME]"
drag, startPoint x: 470, startPoint y: 366, endPoint x: 716, endPoint y: 431, distance: 254.5
click at [476, 366] on form "Sign in to your account [EMAIL_ADDRESS][DOMAIN_NAME] Forgot Password? Sign In S…" at bounding box center [717, 365] width 1434 height 731
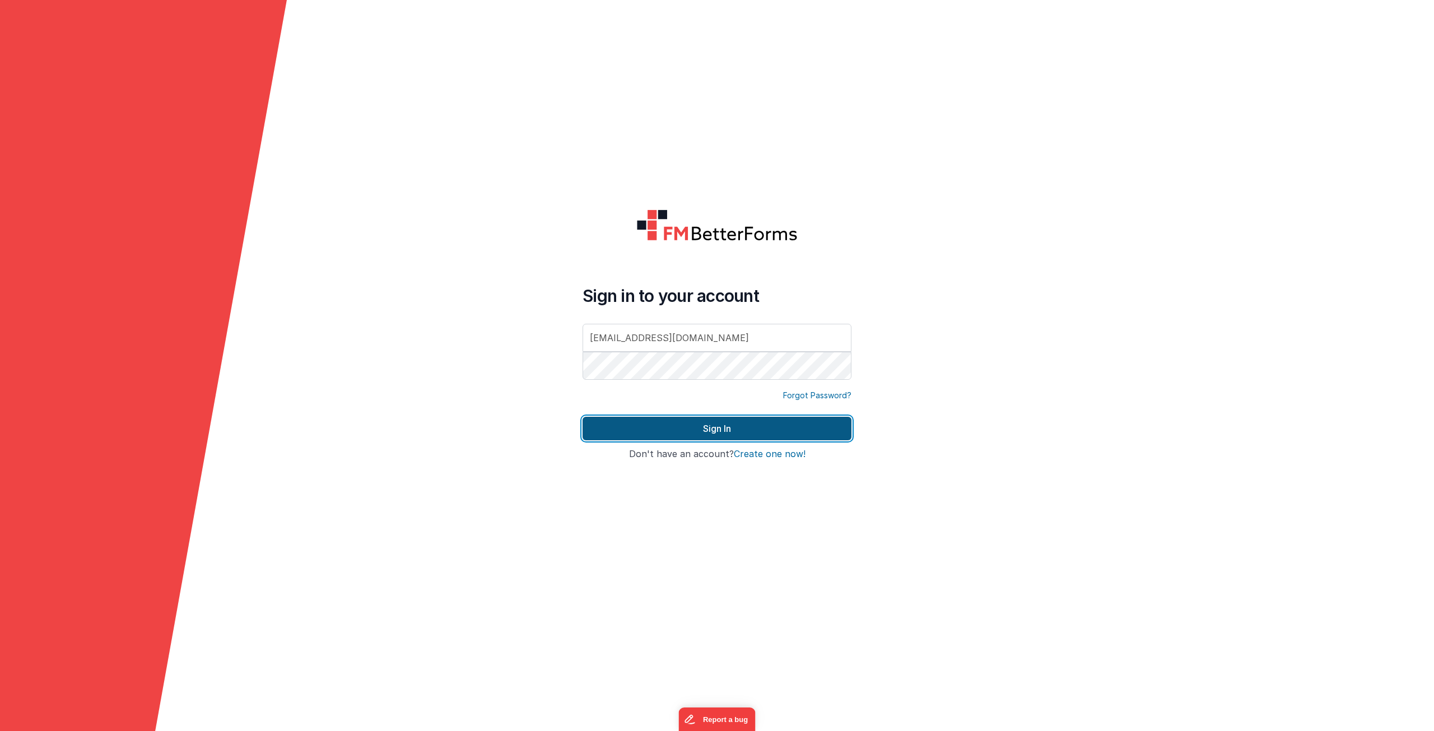
click at [721, 435] on button "Sign In" at bounding box center [716, 429] width 269 height 24
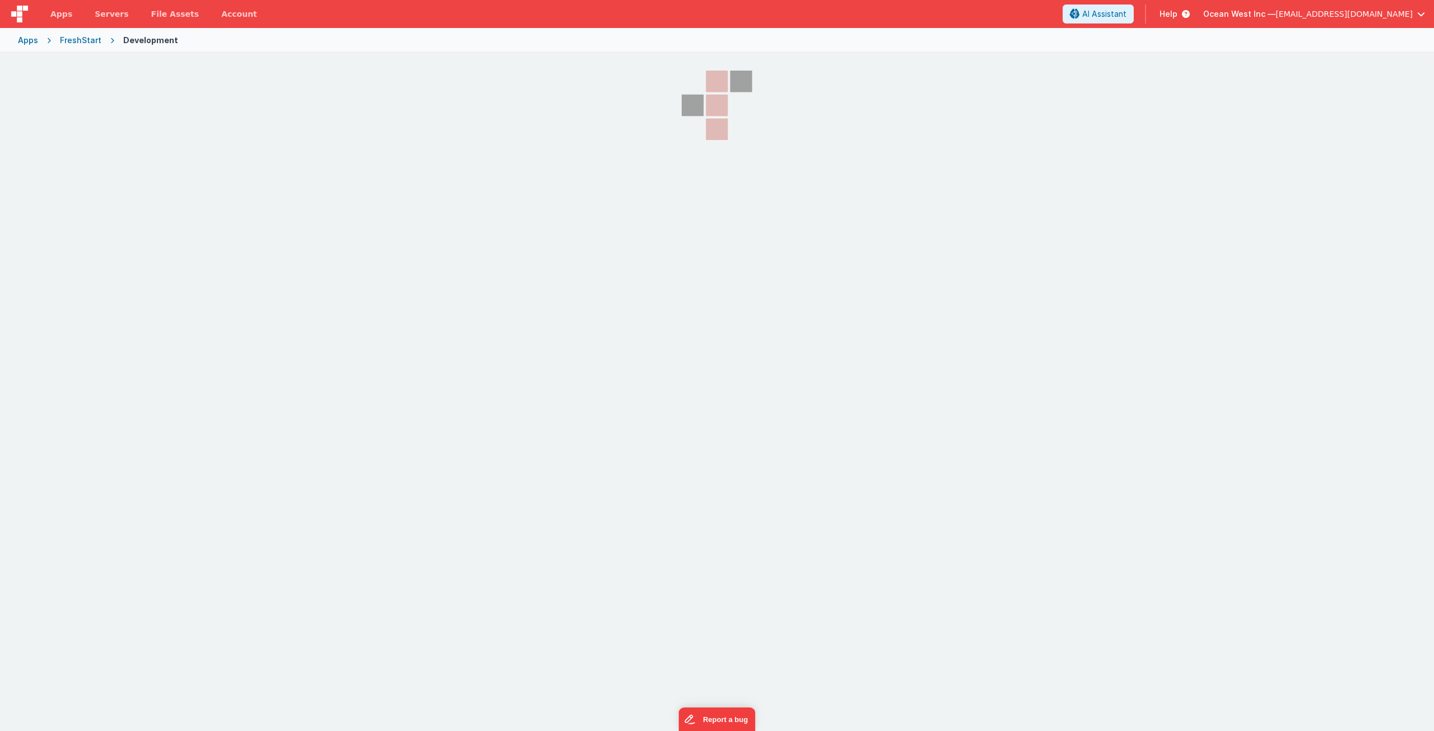
click at [468, 162] on section at bounding box center [717, 236] width 1434 height 366
